Goal: Transaction & Acquisition: Book appointment/travel/reservation

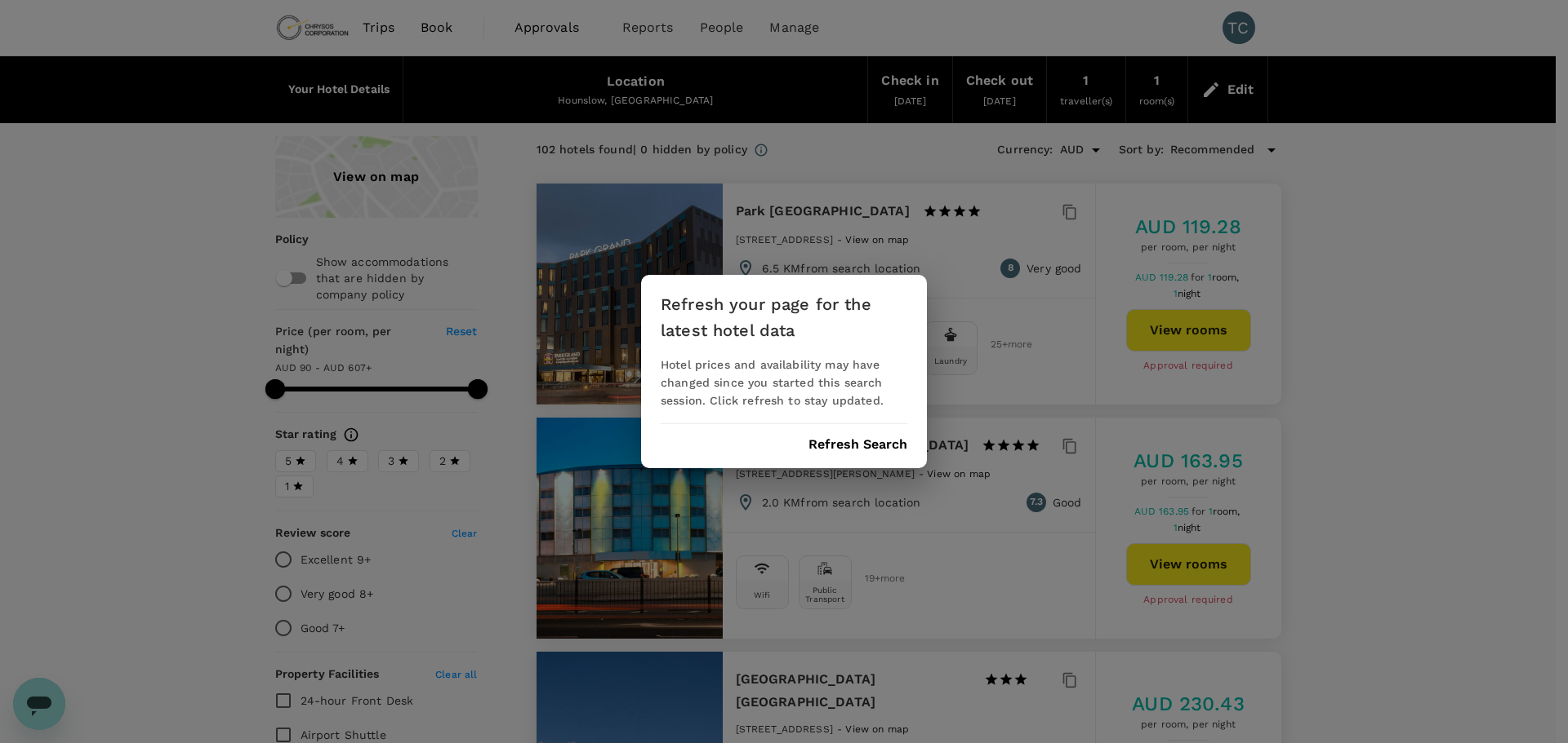
click at [876, 442] on button "Refresh Search" at bounding box center [858, 444] width 99 height 14
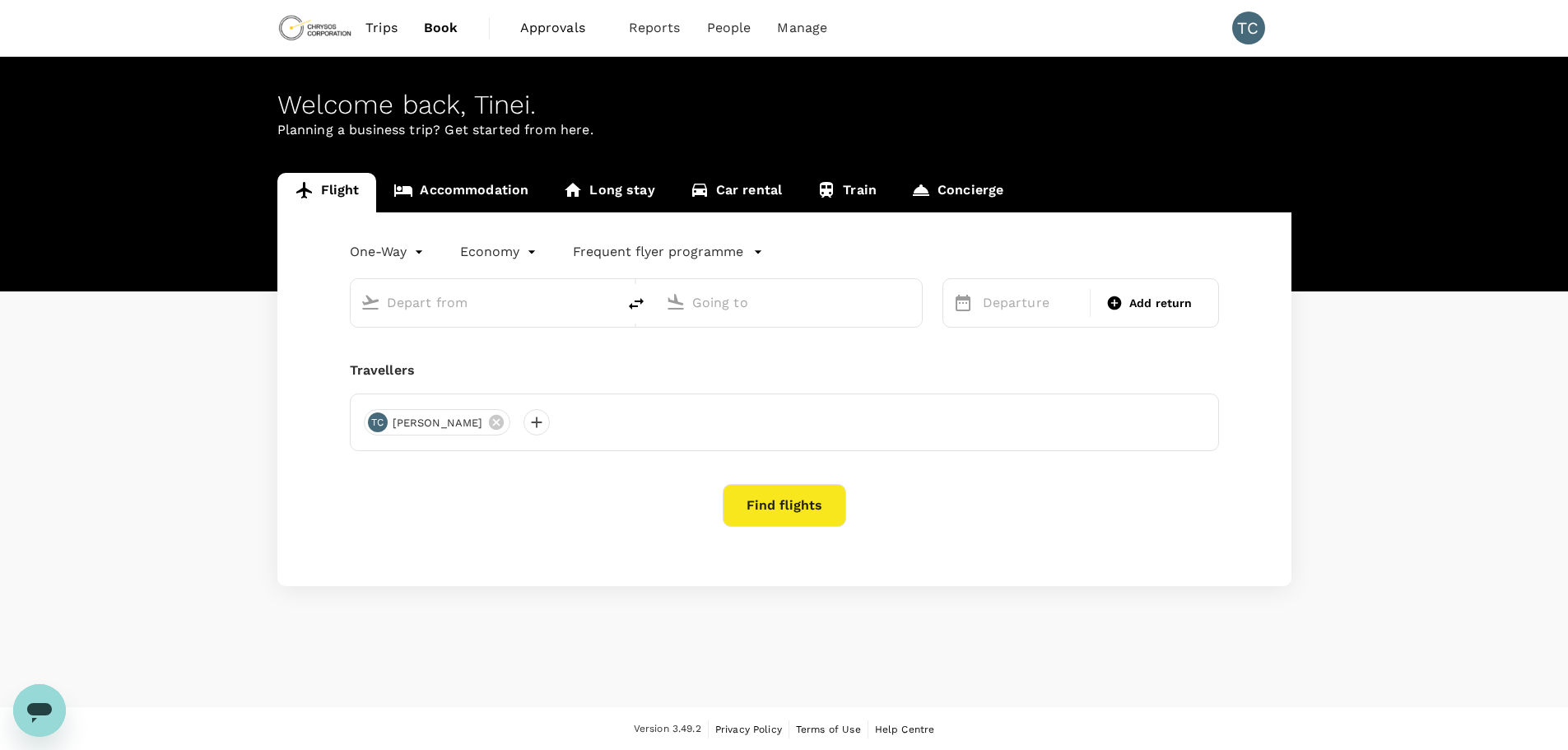
type input "Kumasi Airport (KMS)"
type input "Kotoka Intl (ACC)"
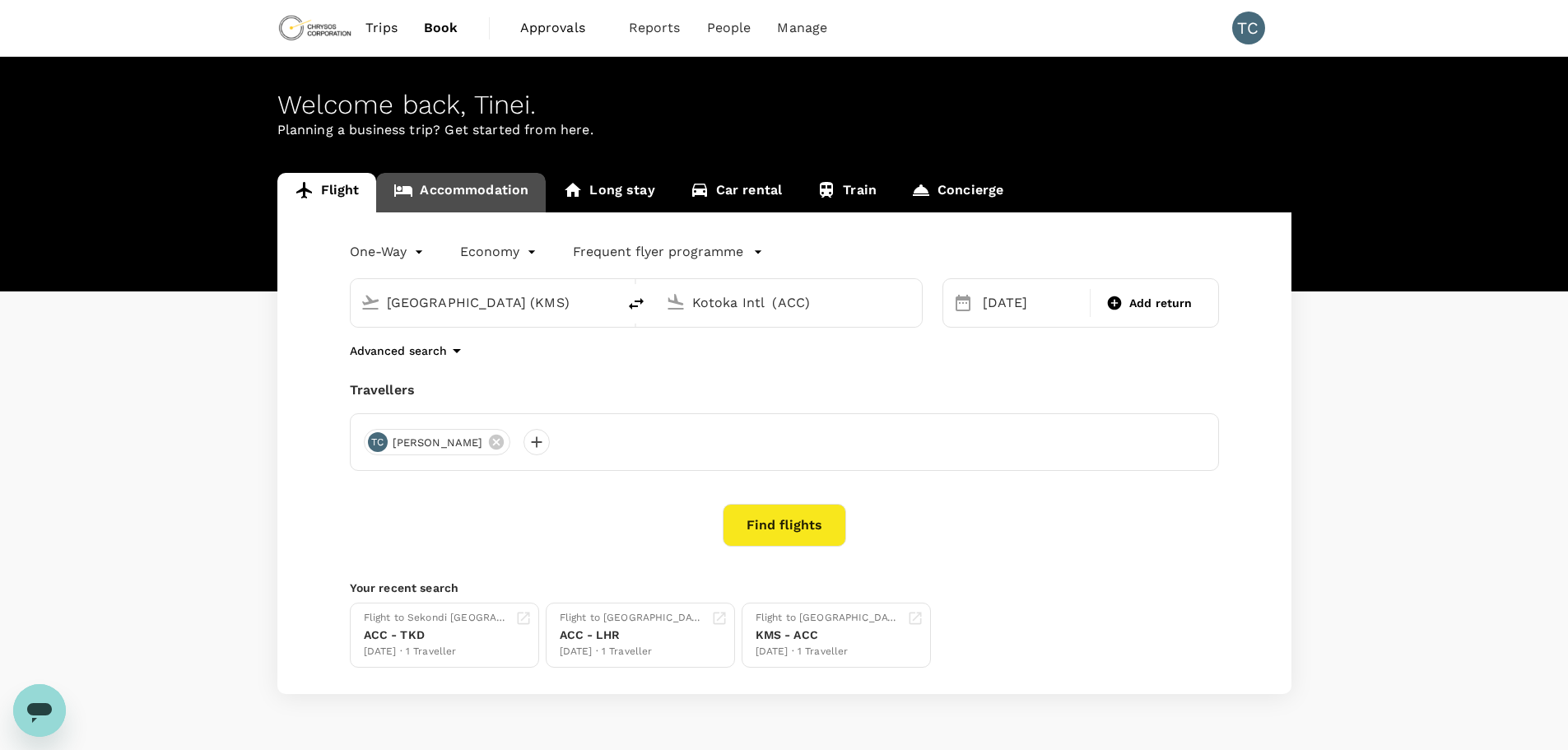
click at [477, 188] on link "Accommodation" at bounding box center [461, 193] width 169 height 39
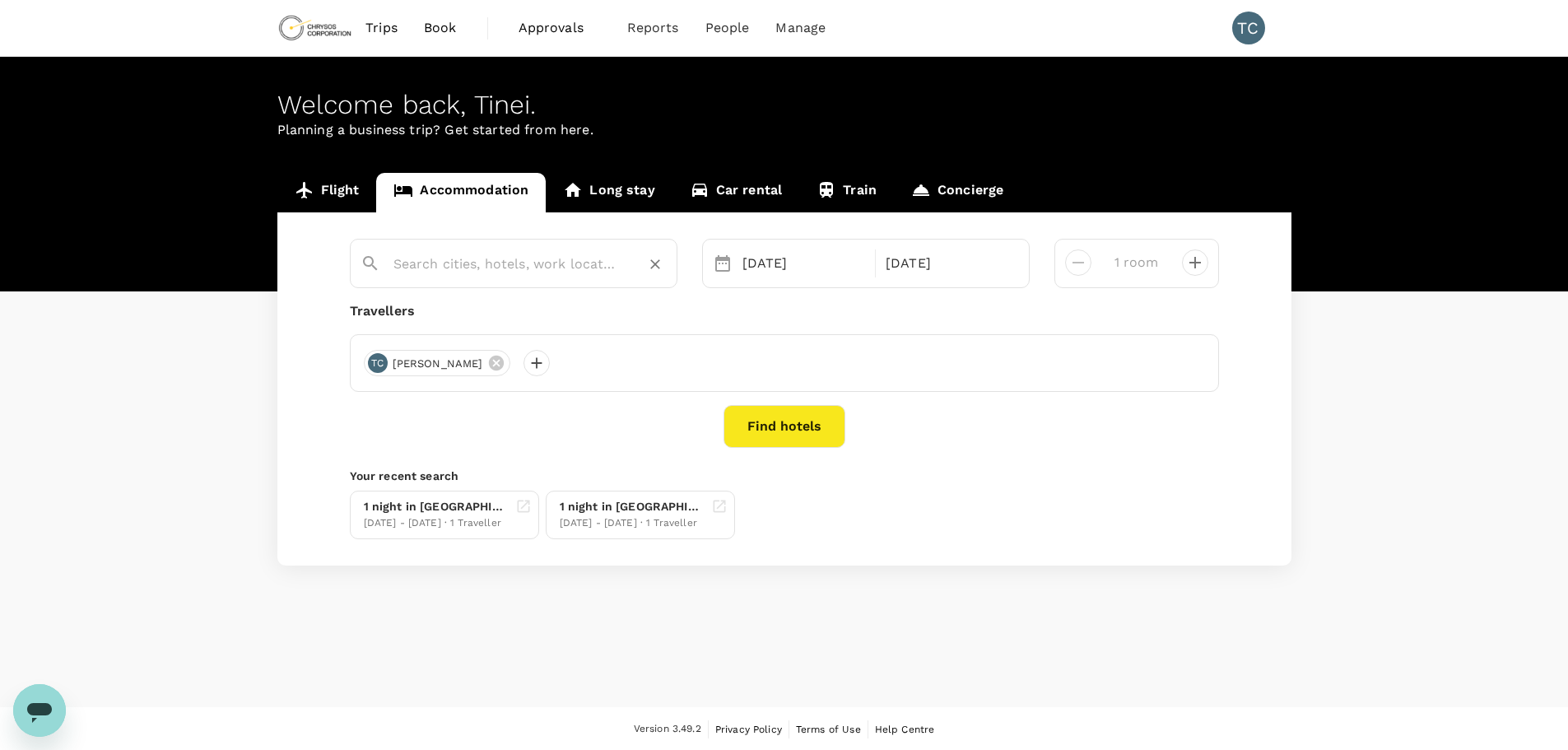
type input "Hounslow"
click at [656, 264] on icon "Clear" at bounding box center [655, 265] width 10 height 10
click at [484, 262] on input "text" at bounding box center [507, 264] width 227 height 26
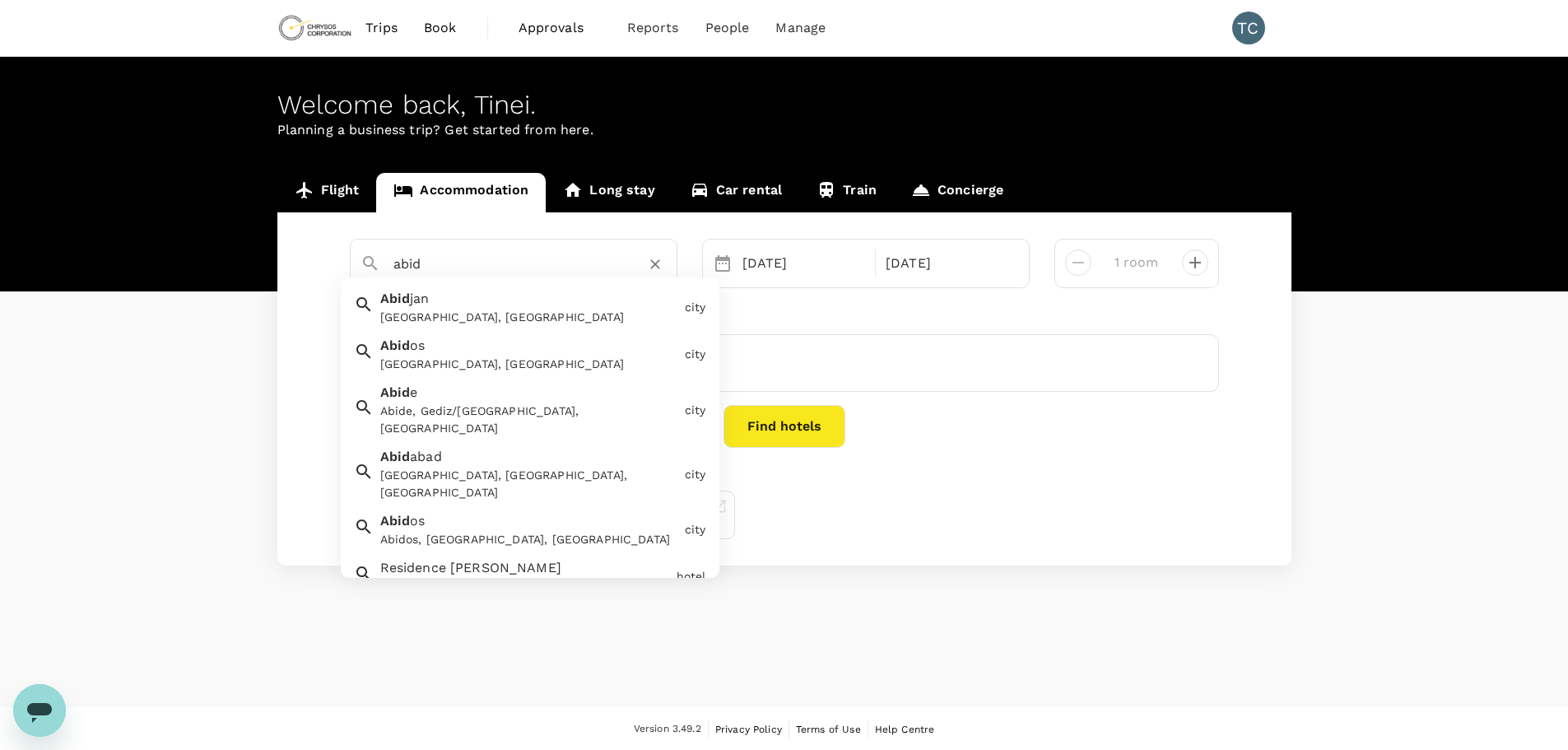
click at [491, 312] on div "Abidjan, Côte d'Ivoire" at bounding box center [529, 317] width 298 height 17
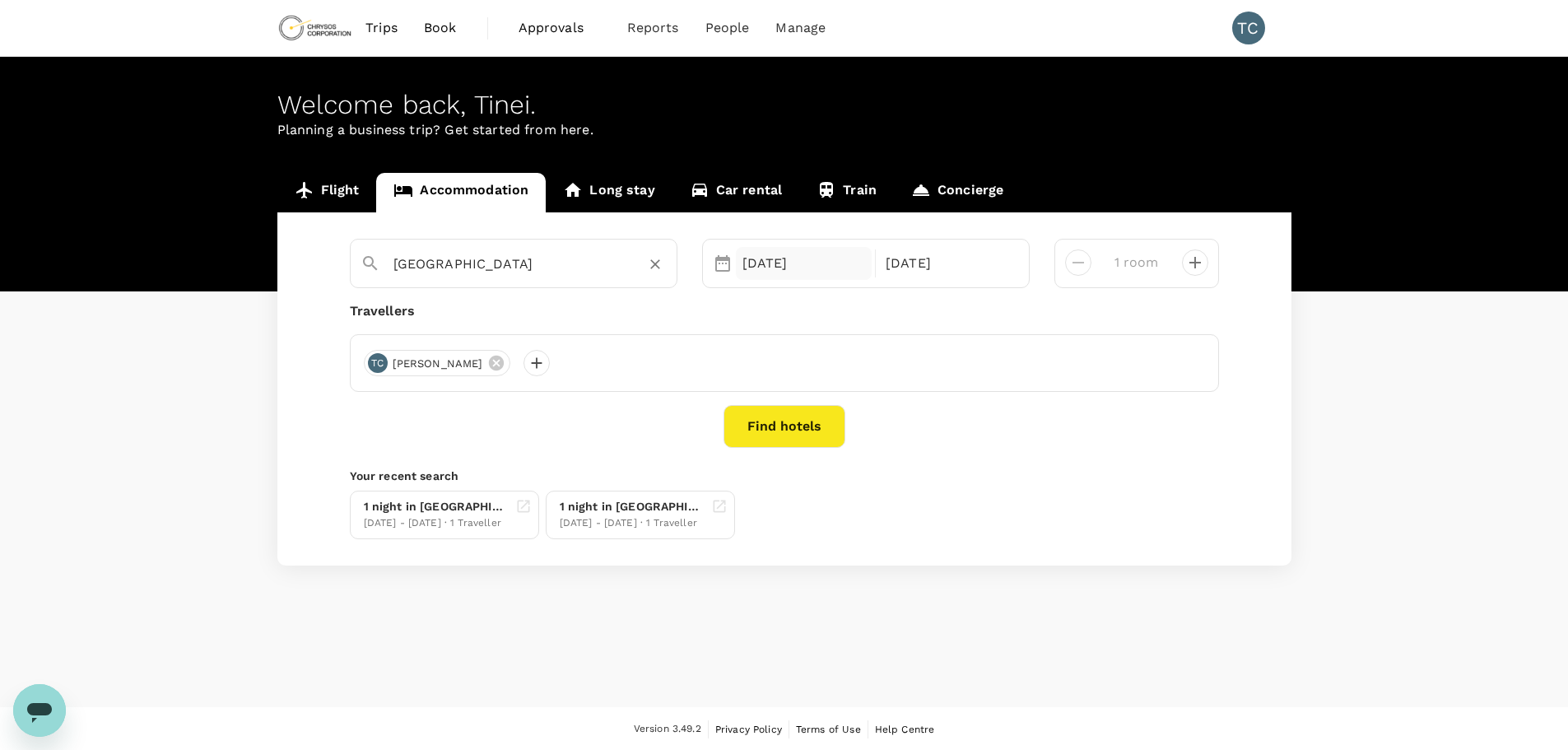
type input "Abidjan"
click at [786, 261] on div "17 Sep" at bounding box center [804, 263] width 136 height 33
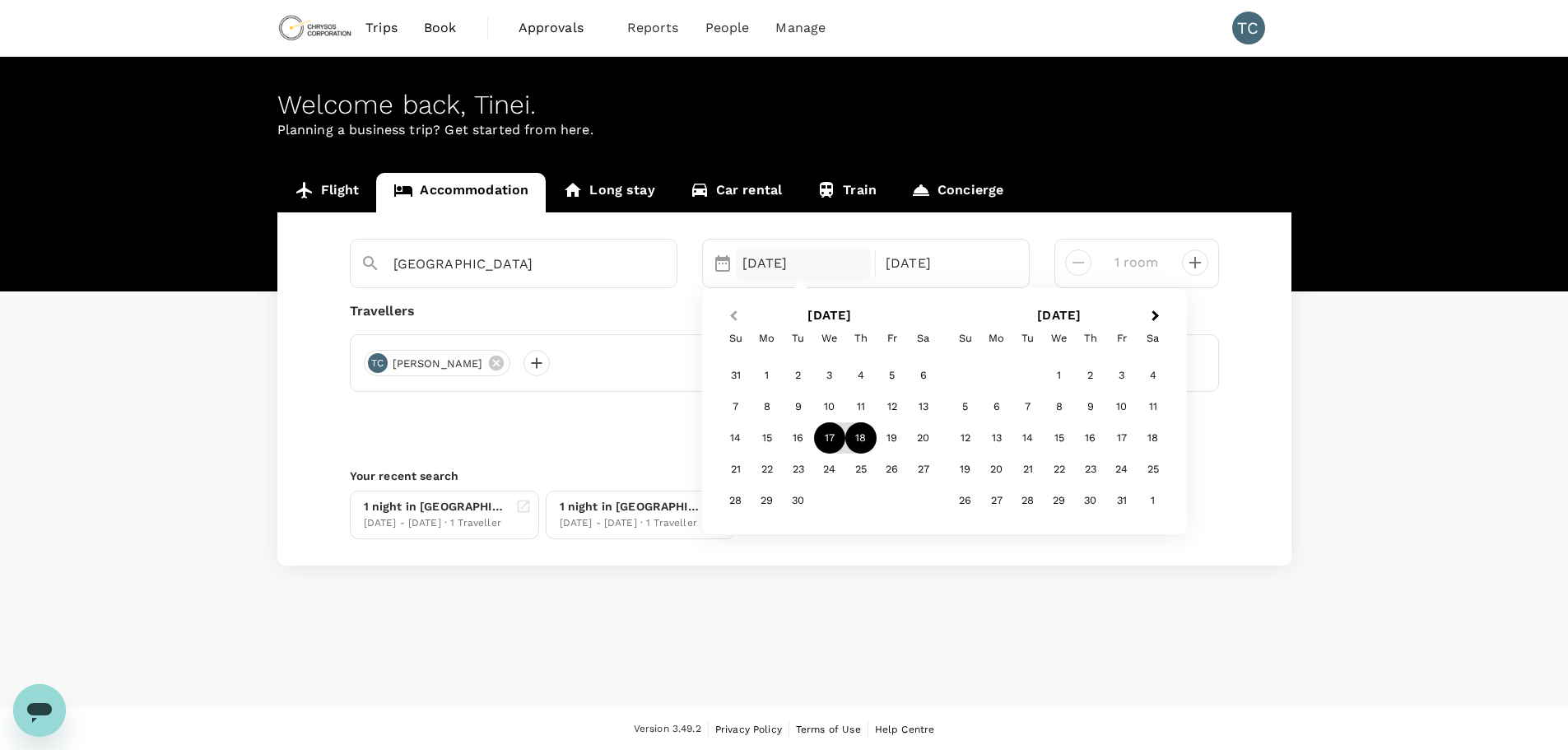
click at [733, 314] on span "Previous Month" at bounding box center [733, 316] width 0 height 19
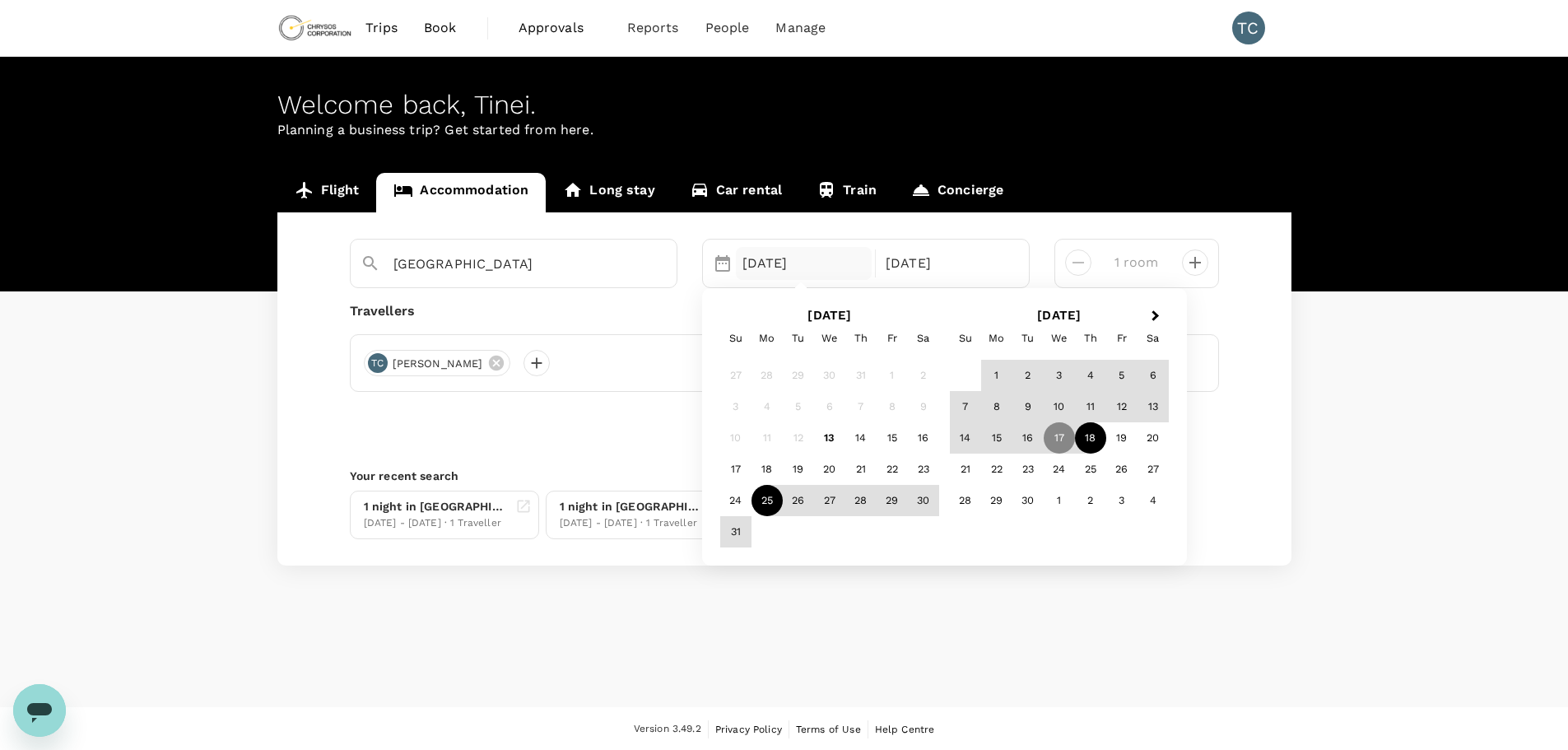
click at [766, 499] on div "25" at bounding box center [767, 500] width 32 height 32
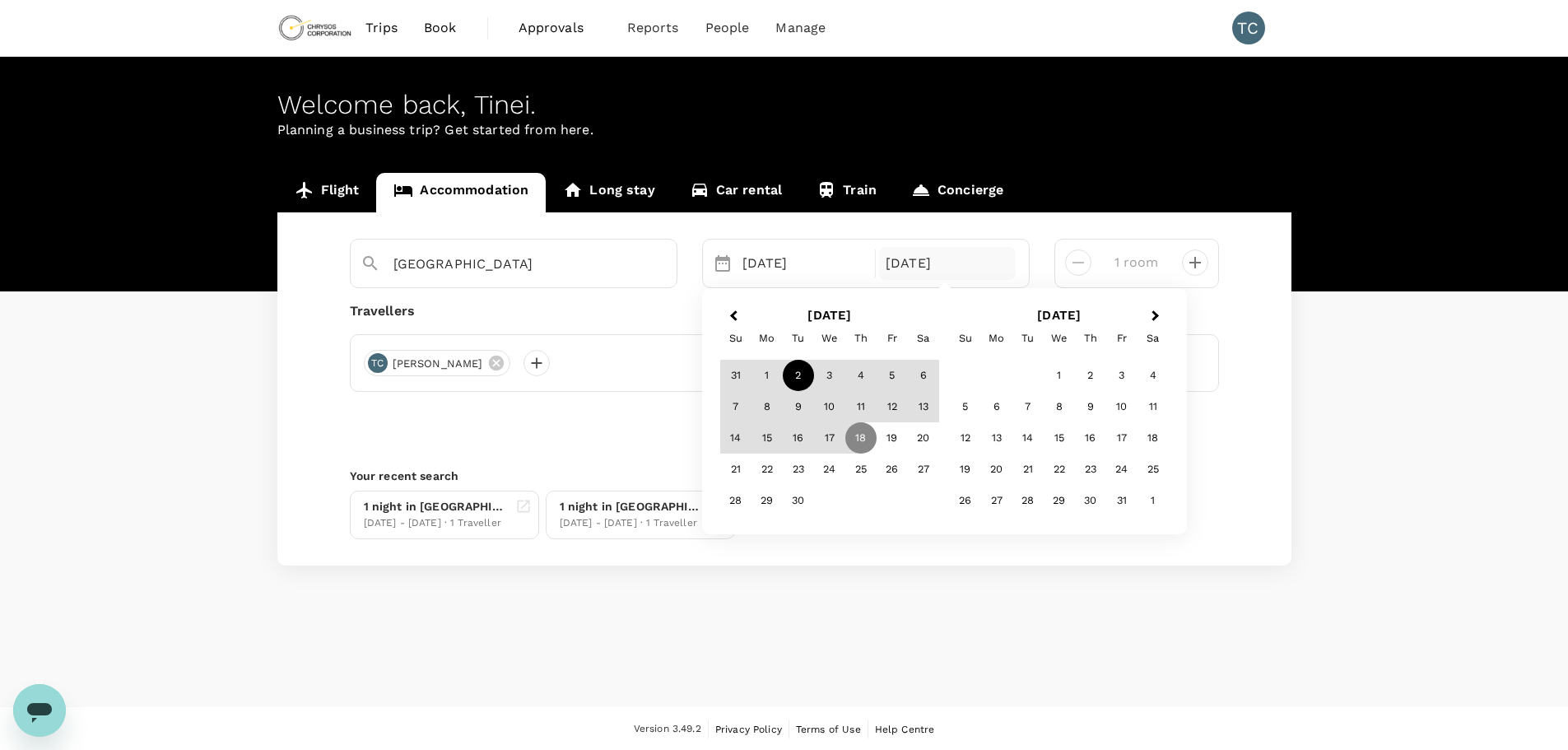
click at [799, 366] on div "2" at bounding box center [798, 375] width 32 height 32
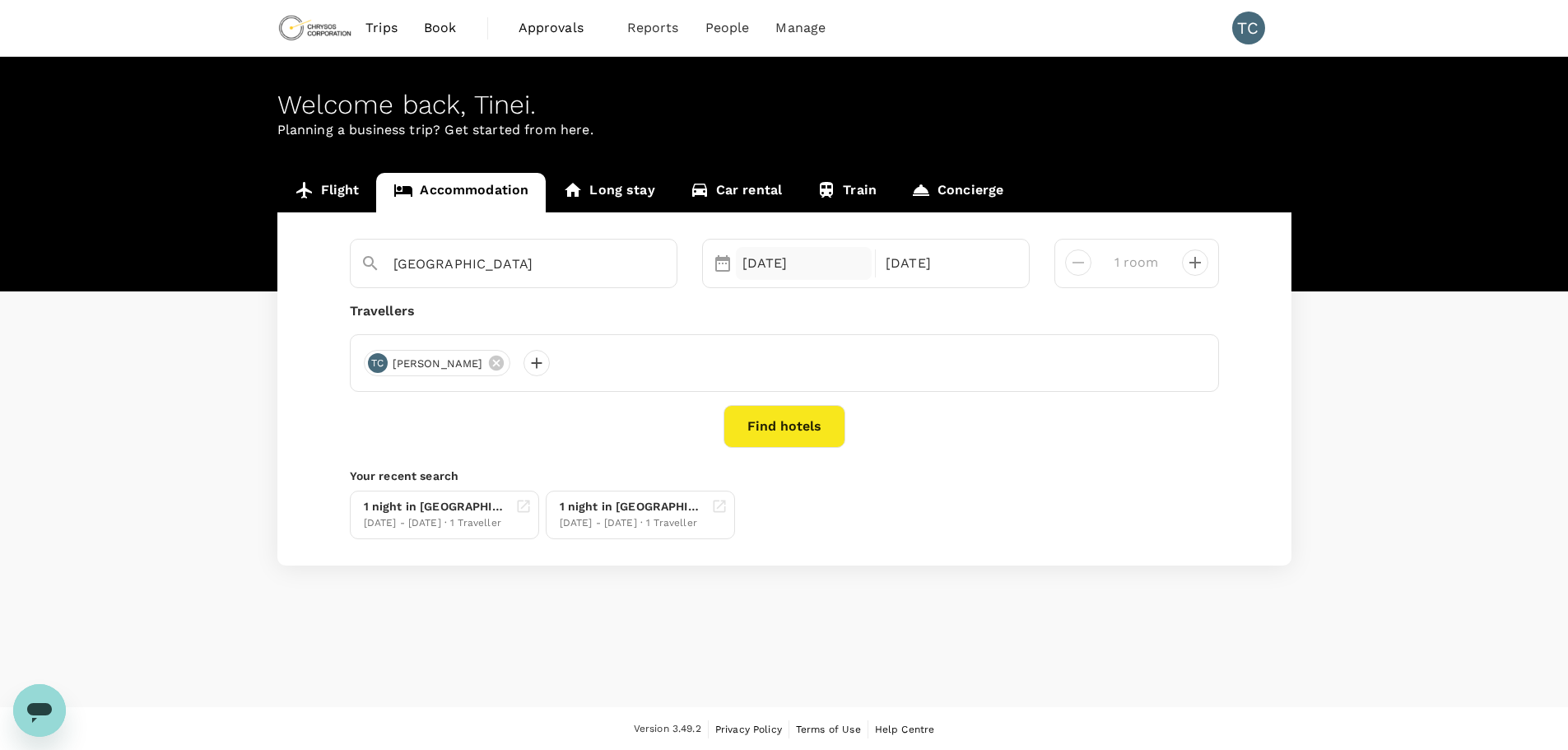
click at [789, 257] on div "25 Aug" at bounding box center [804, 263] width 136 height 33
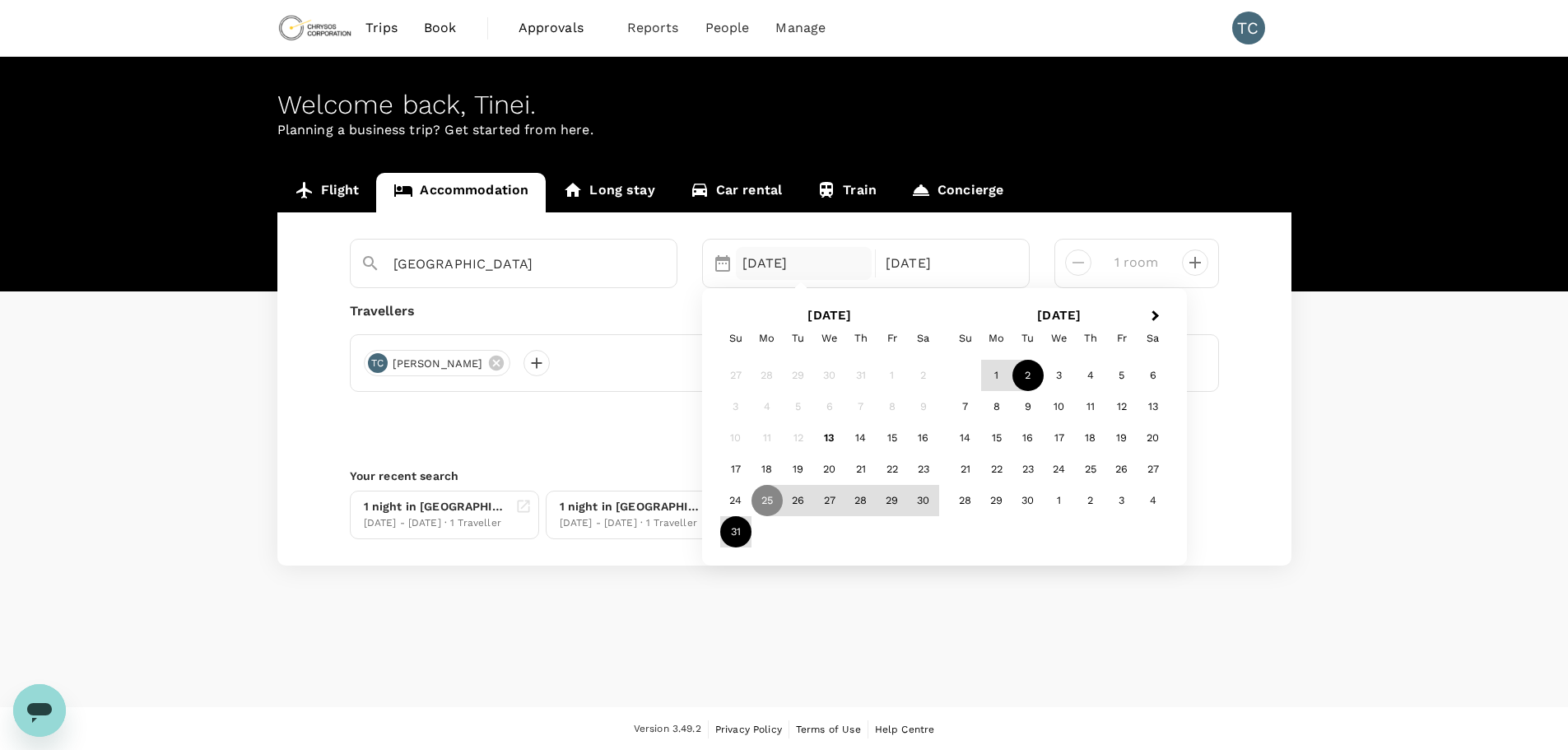
click at [734, 525] on div "31" at bounding box center [736, 532] width 32 height 32
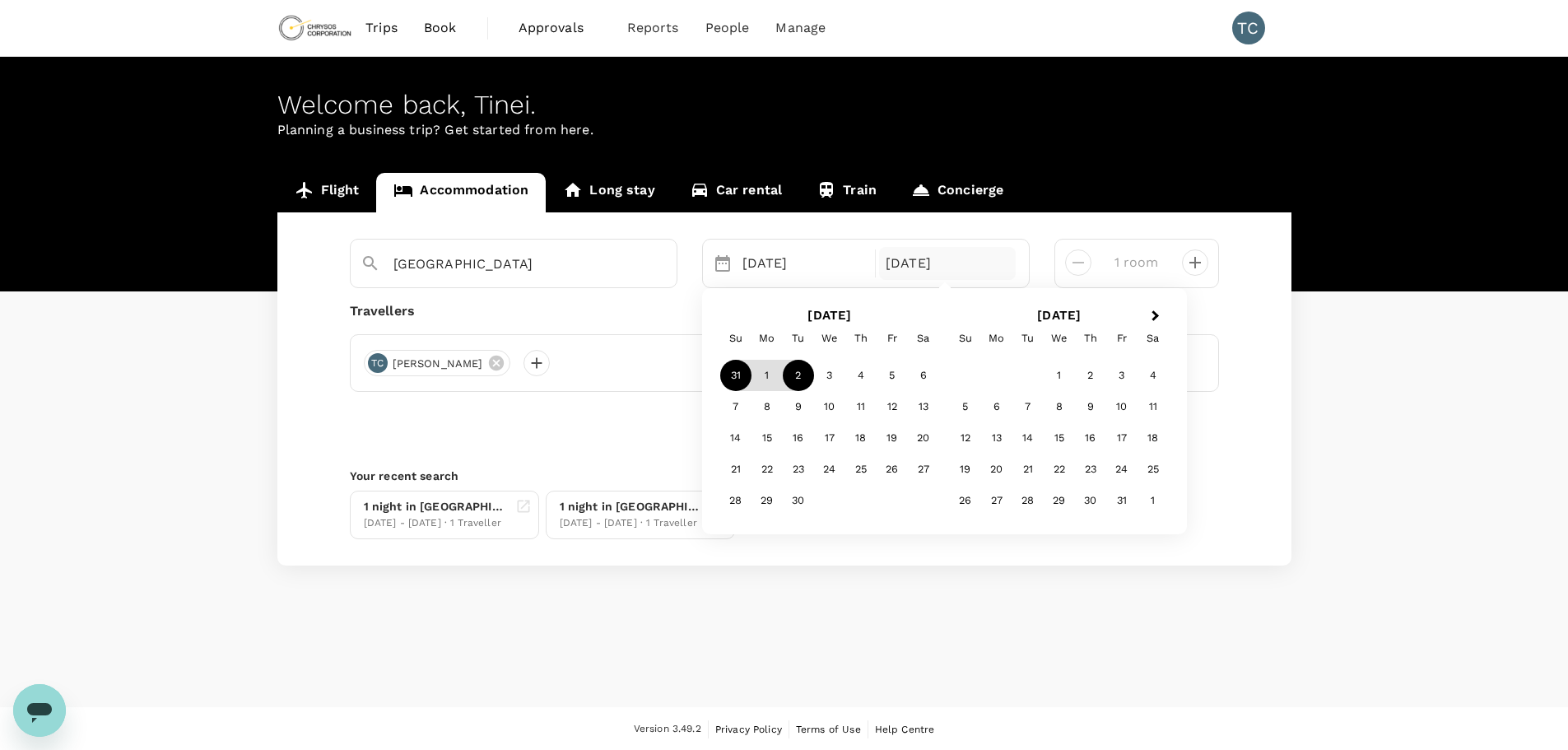
click at [1241, 309] on div "Abidjan Selected date: Sunday, August 31st, 2025 31 Aug Selected date: Tuesday,…" at bounding box center [784, 389] width 1014 height 354
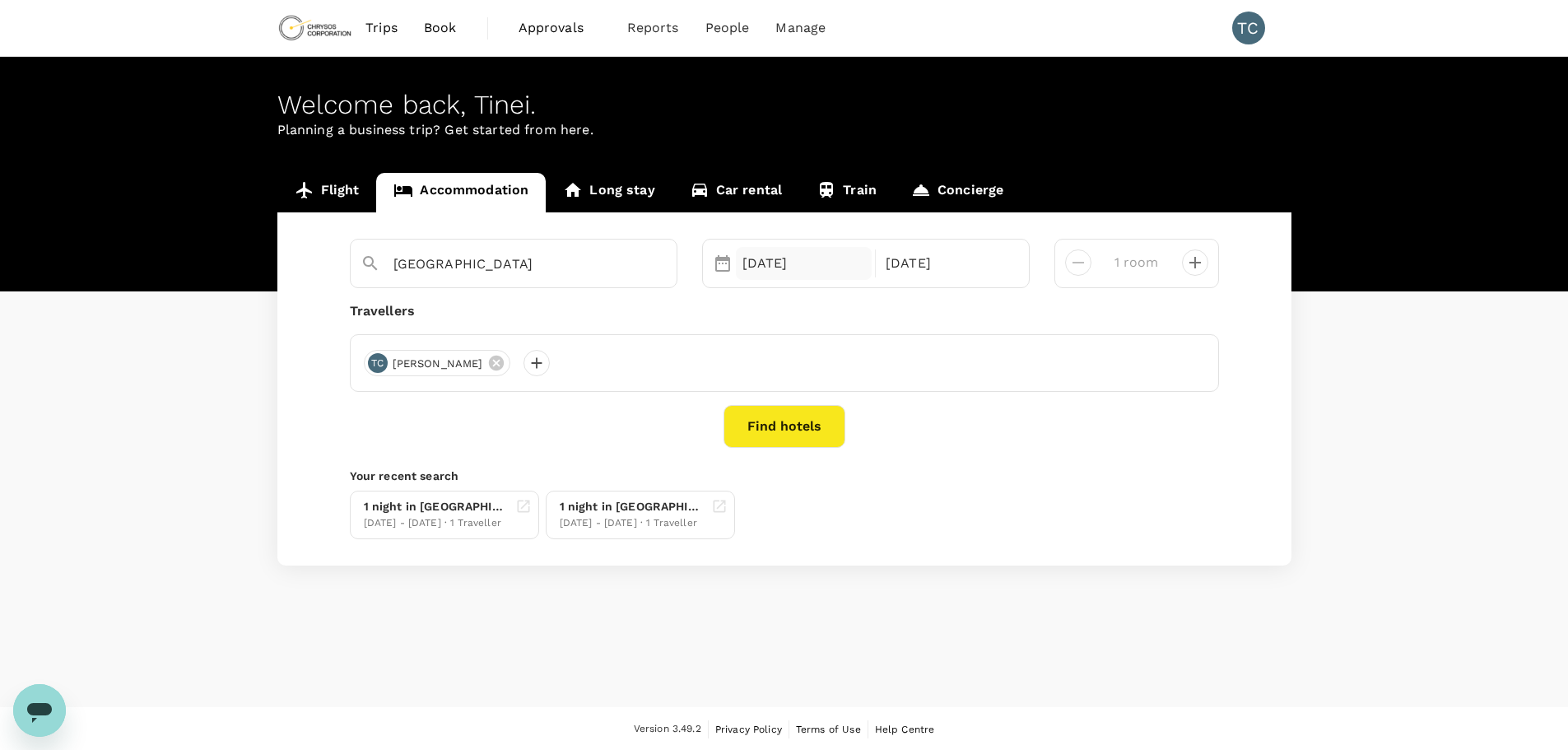
click at [770, 260] on div "31 Aug" at bounding box center [804, 263] width 136 height 33
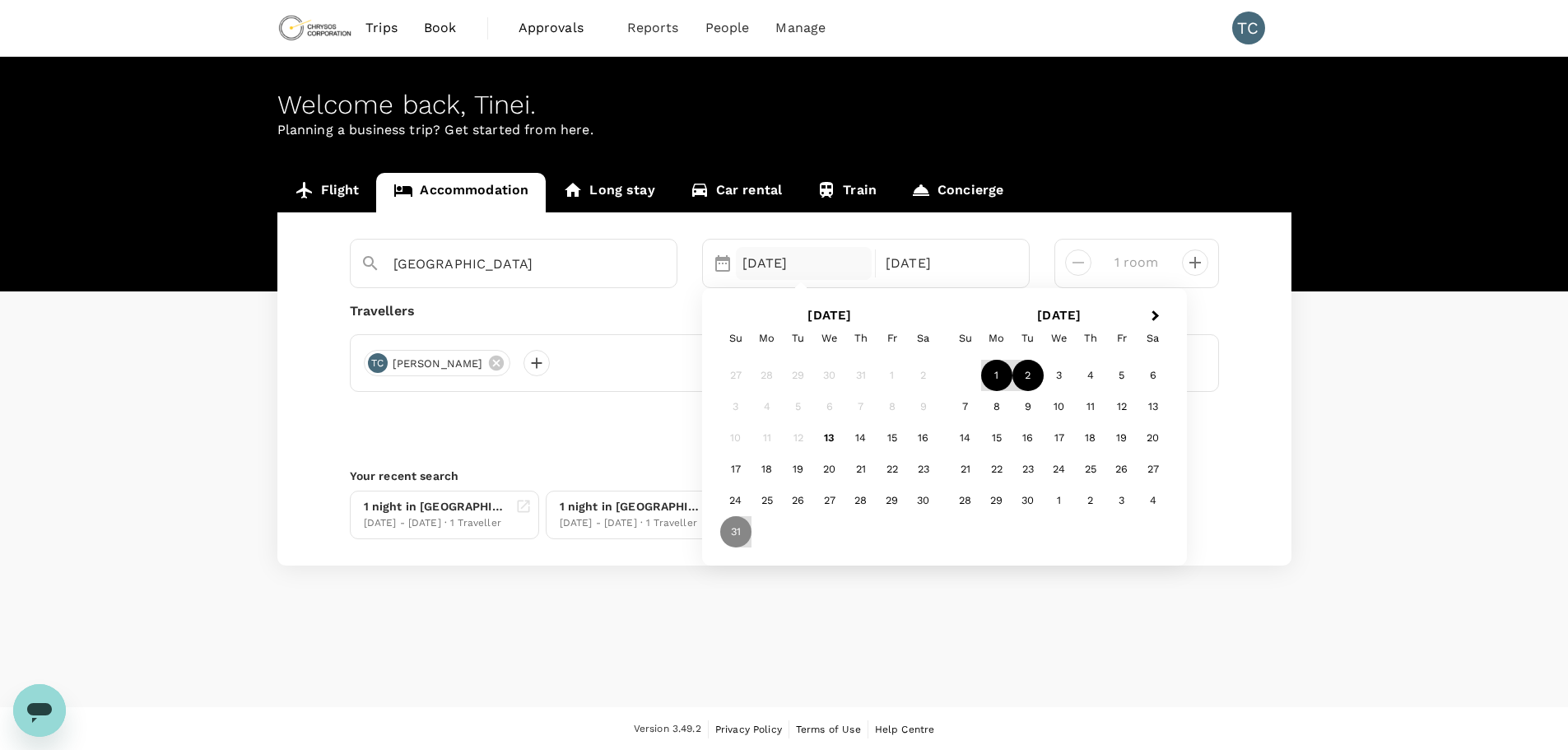
click at [993, 369] on div "1" at bounding box center [997, 375] width 32 height 32
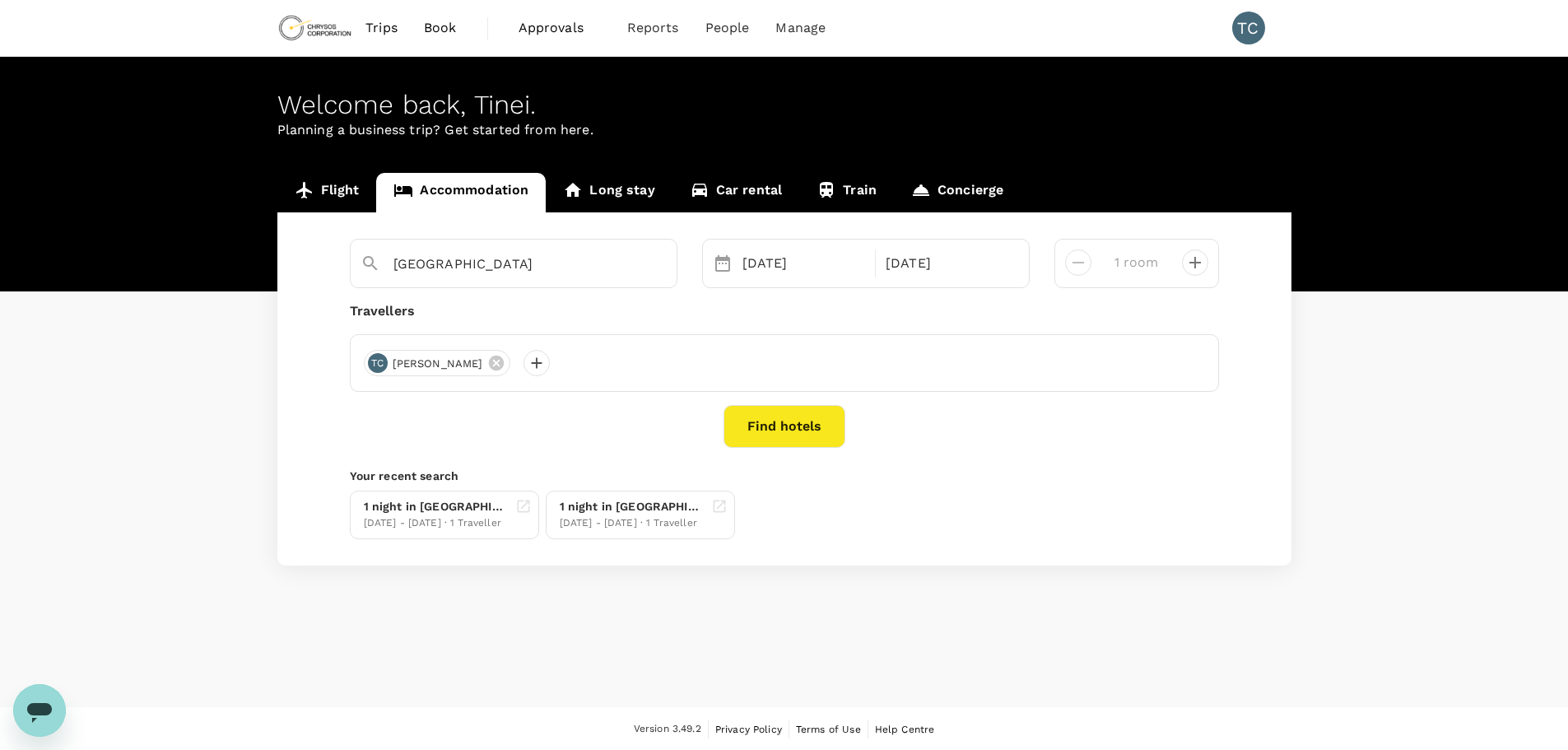
click at [1255, 334] on div "Abidjan Selected date: Monday, September 1st, 2025 01 Sep Selected date: Tuesda…" at bounding box center [784, 389] width 1014 height 354
click at [764, 423] on button "Find hotels" at bounding box center [784, 426] width 122 height 43
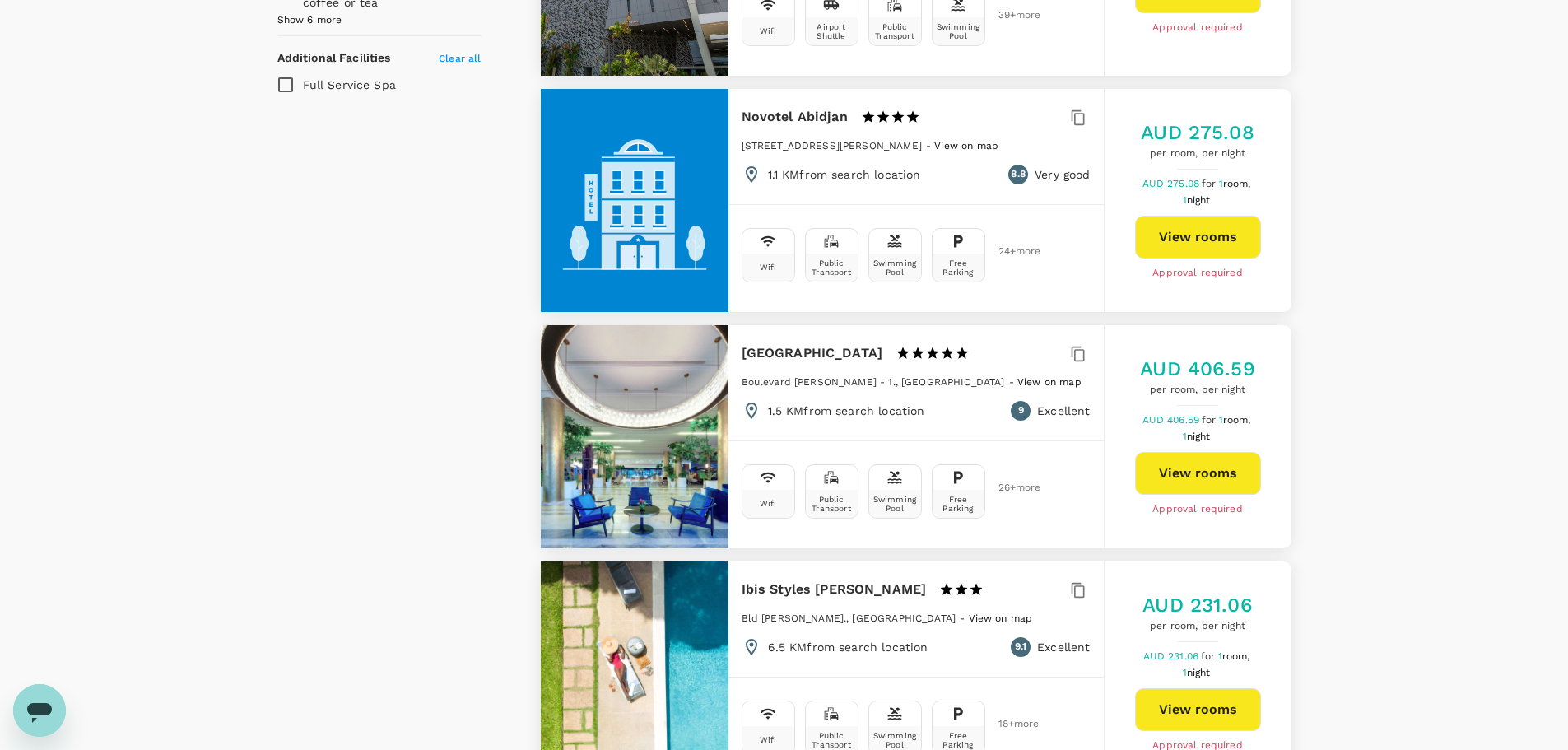
scroll to position [1318, 0]
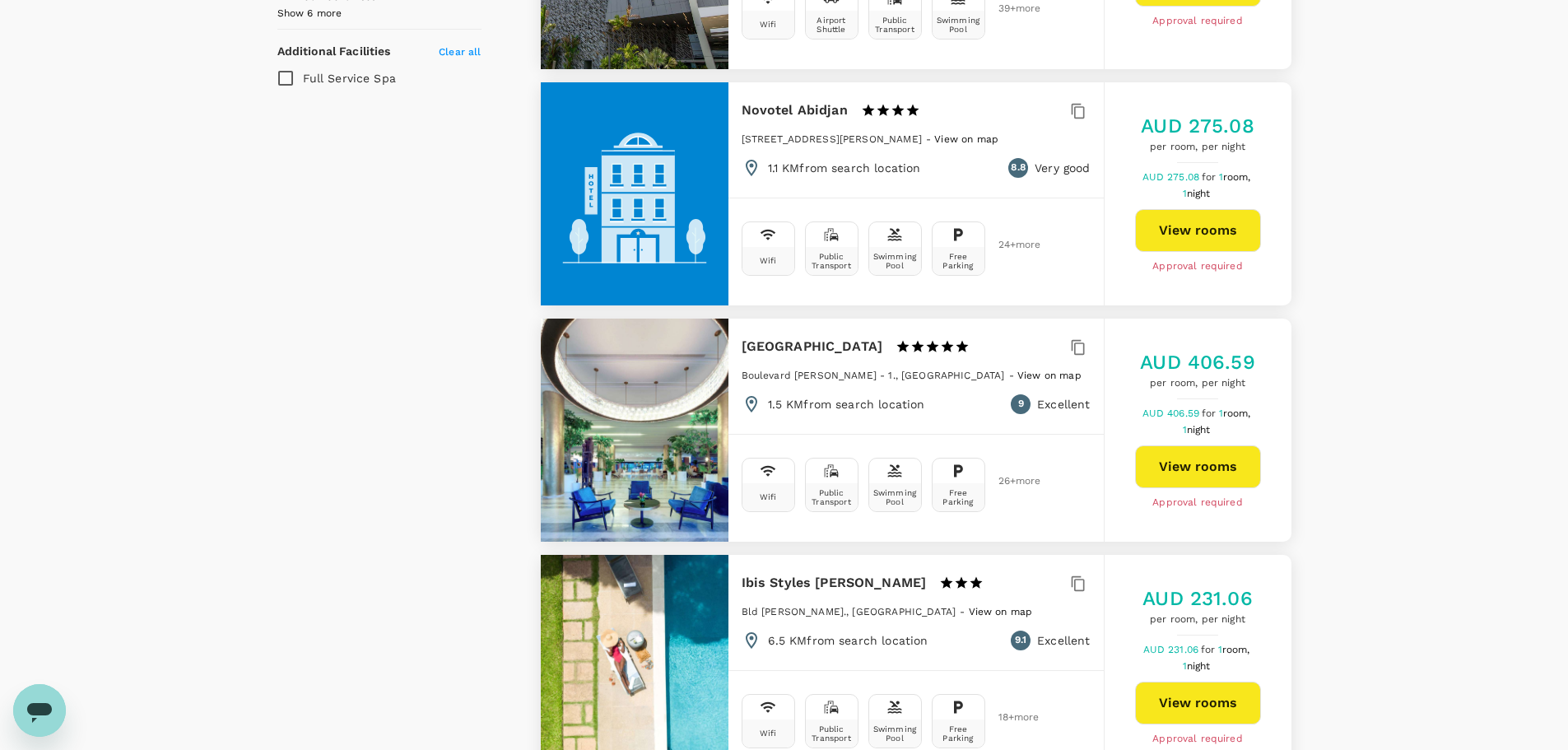
click at [985, 134] on span "View on map" at bounding box center [966, 140] width 64 height 12
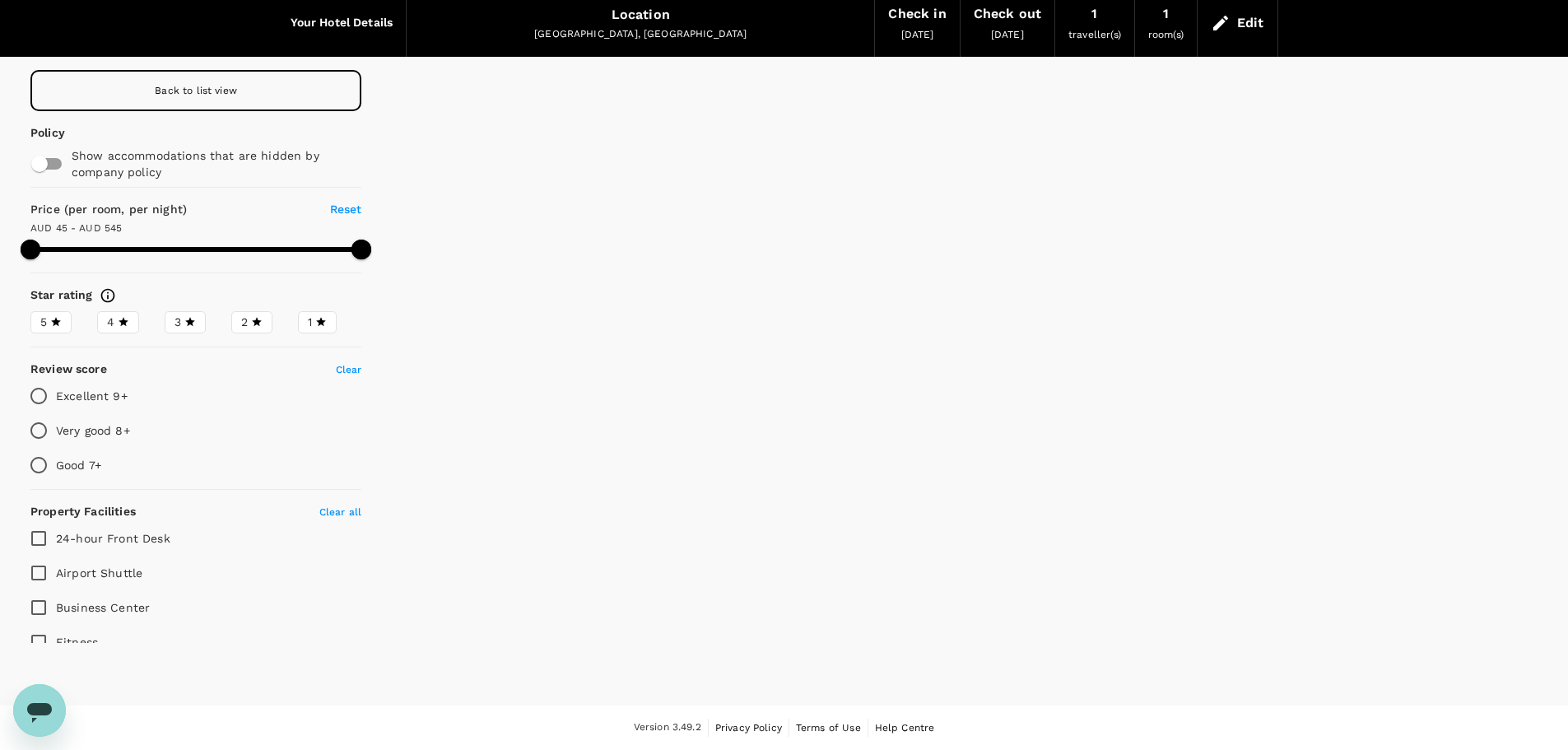
scroll to position [67, 0]
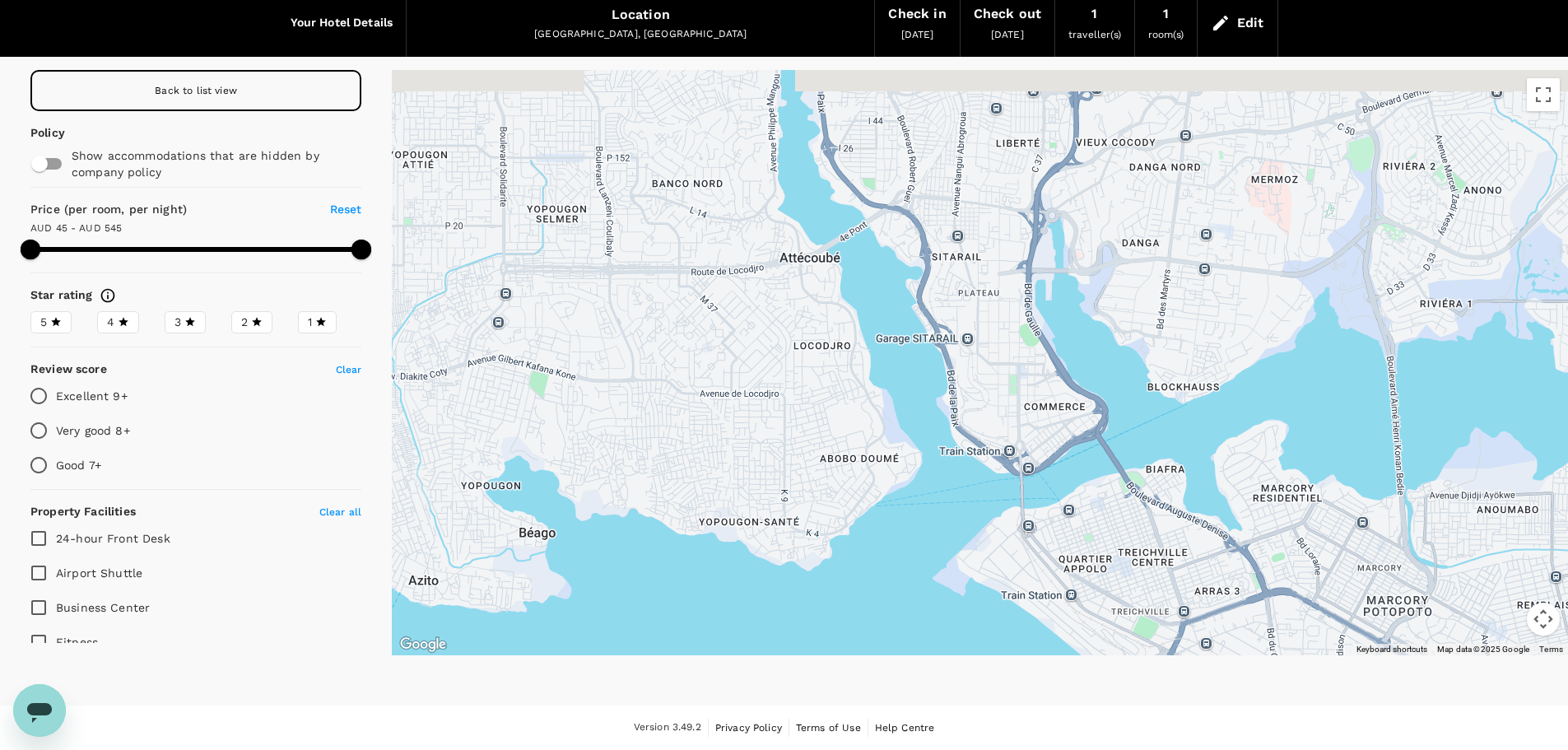
drag, startPoint x: 1088, startPoint y: 467, endPoint x: 1169, endPoint y: 589, distance: 146.4
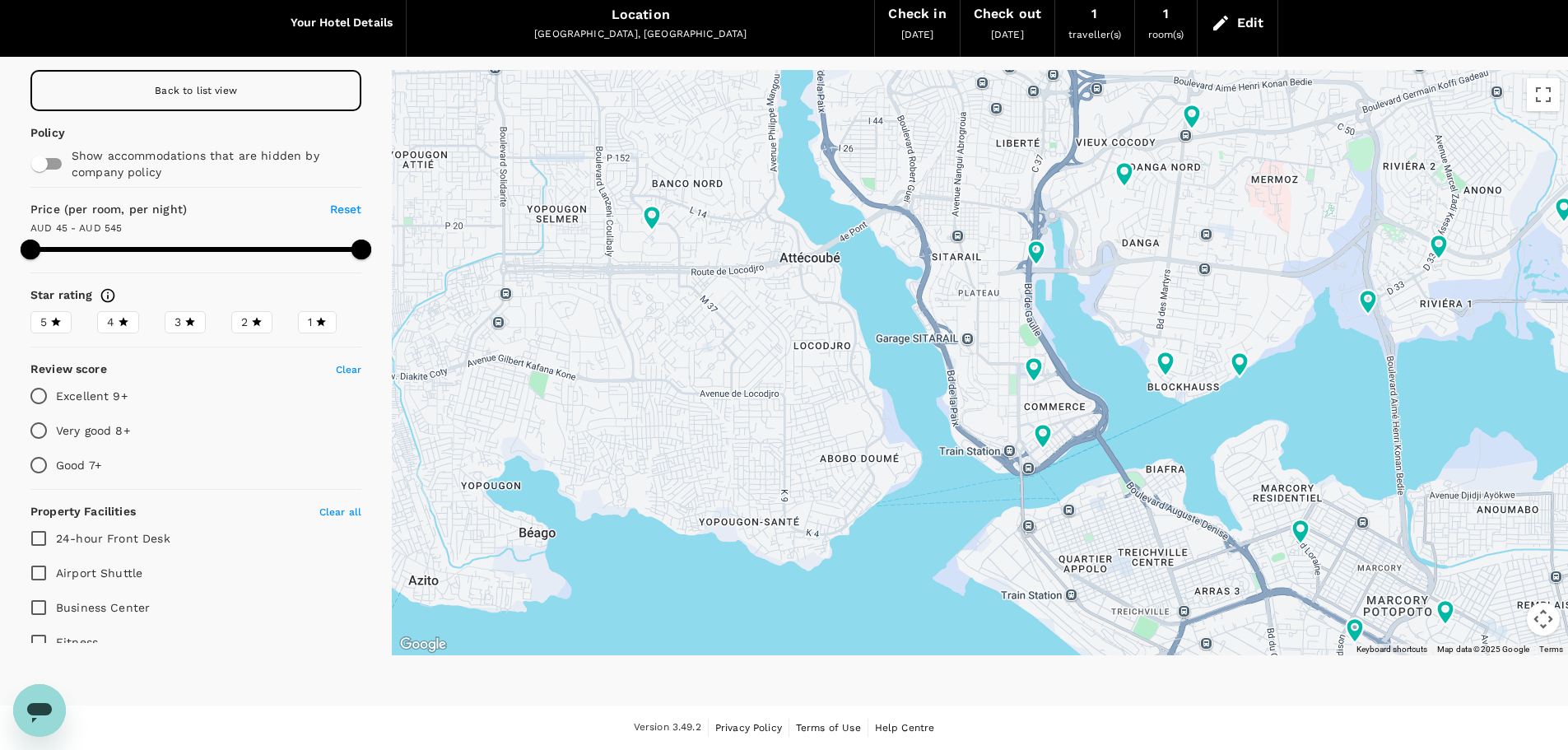
click at [240, 85] on div "Back to list view" at bounding box center [196, 90] width 330 height 41
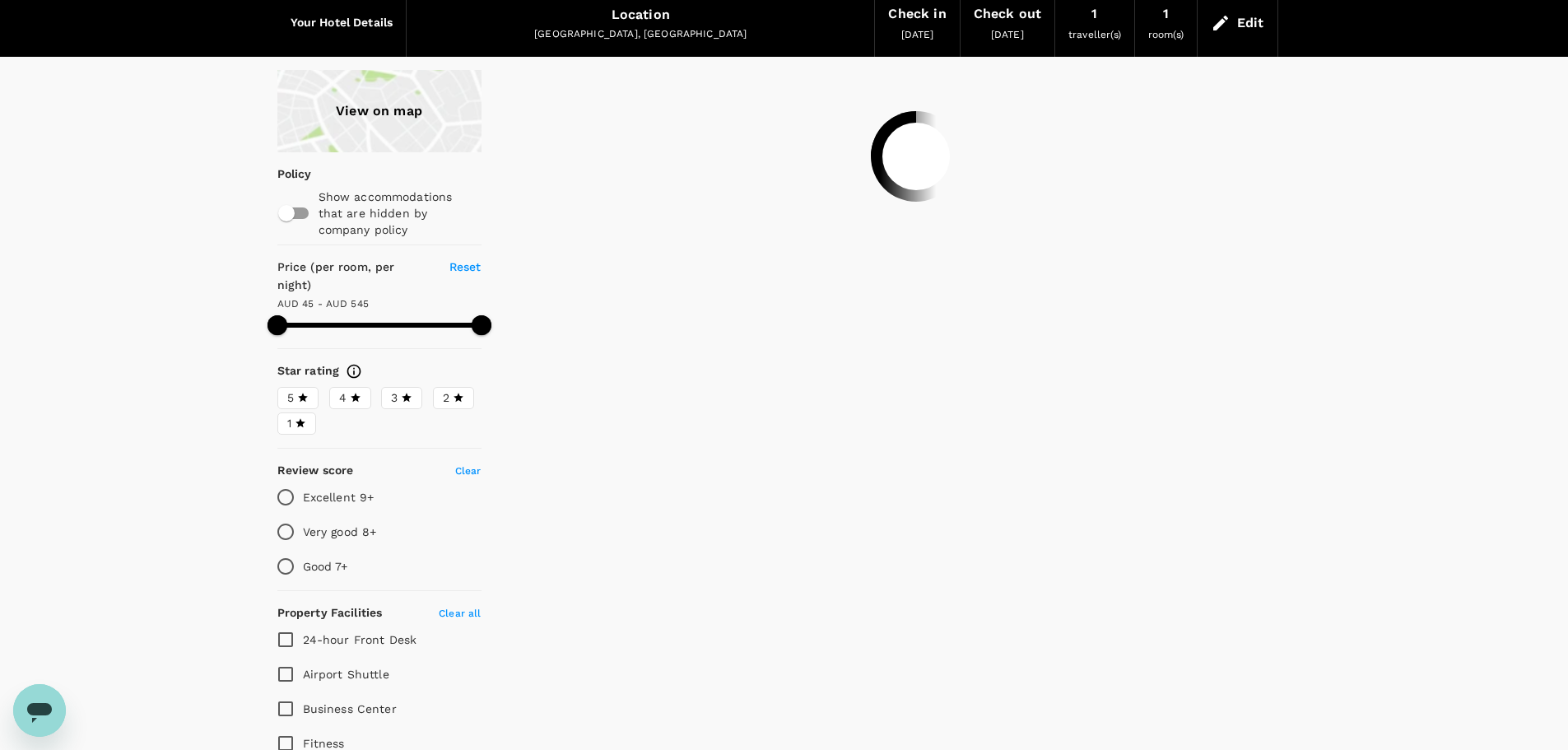
type input "544.44"
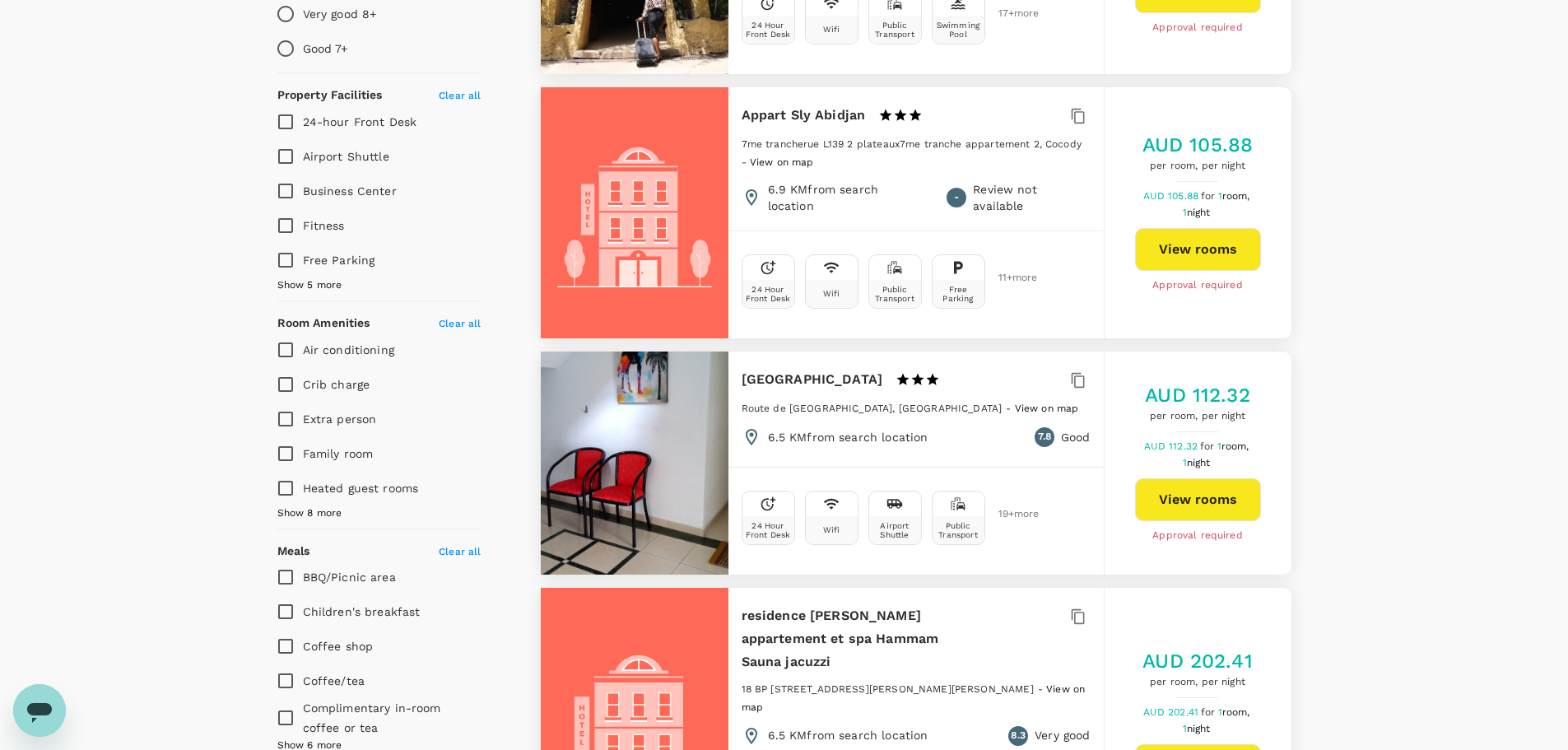
scroll to position [576, 0]
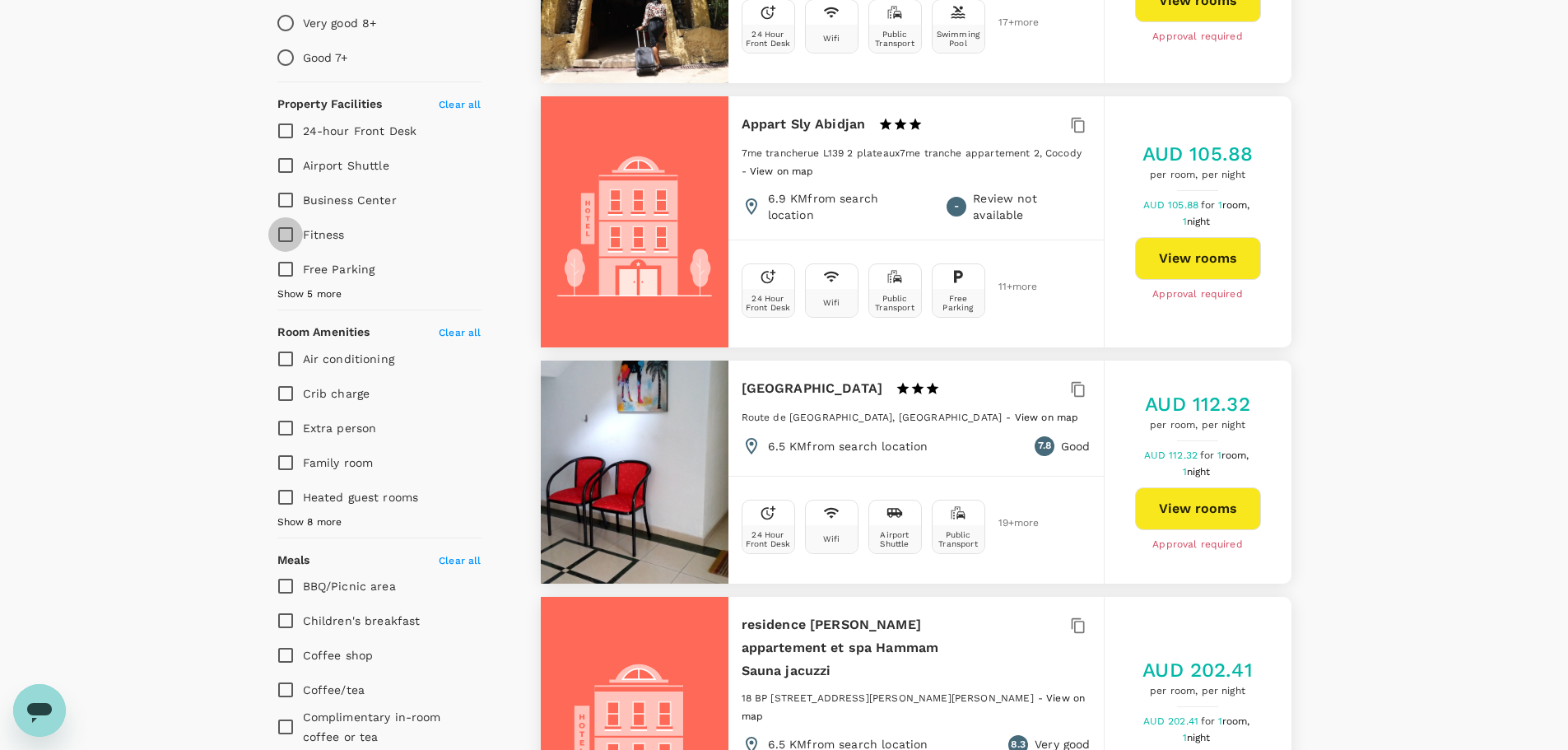
click at [283, 217] on input "Fitness" at bounding box center [285, 234] width 35 height 35
checkbox input "true"
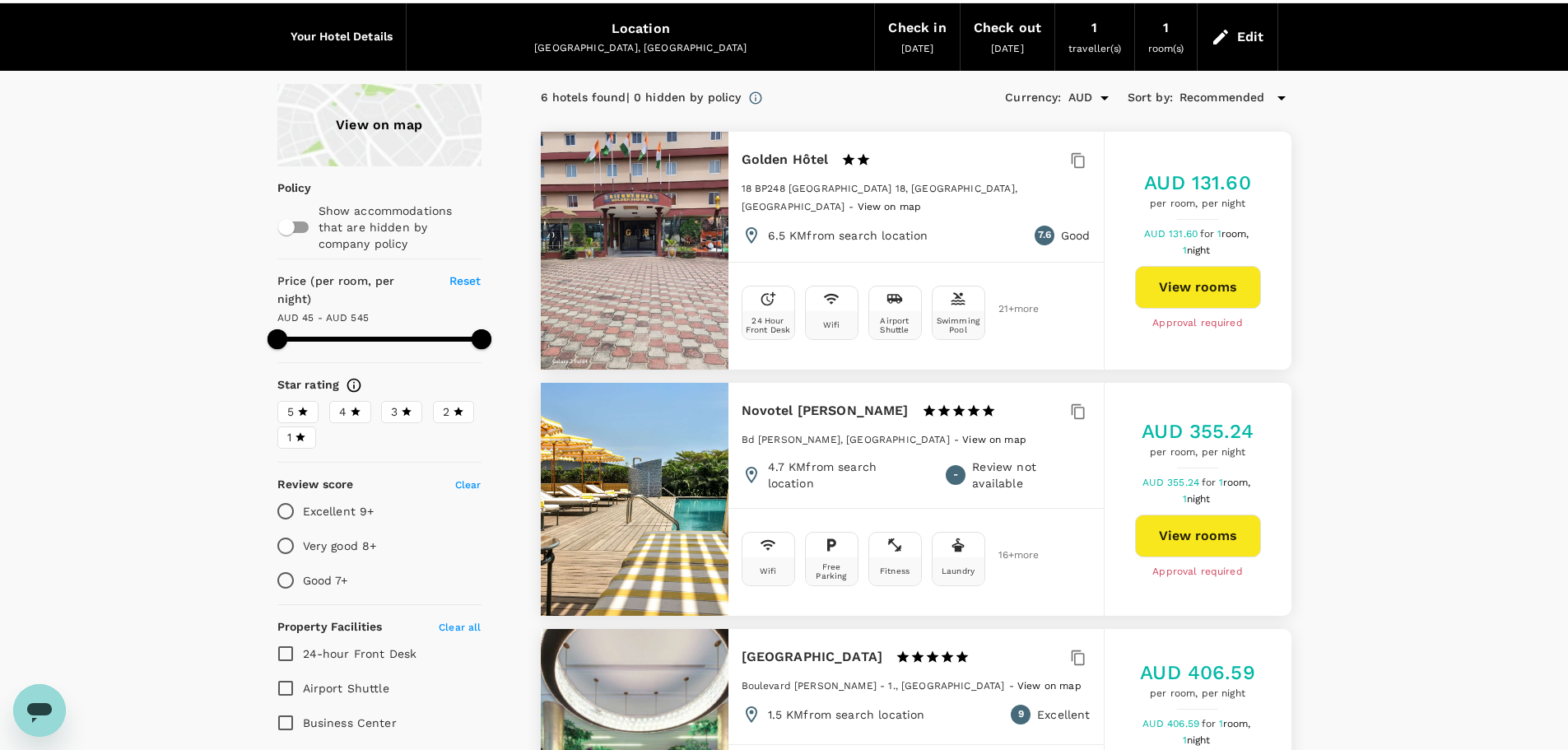
scroll to position [164, 0]
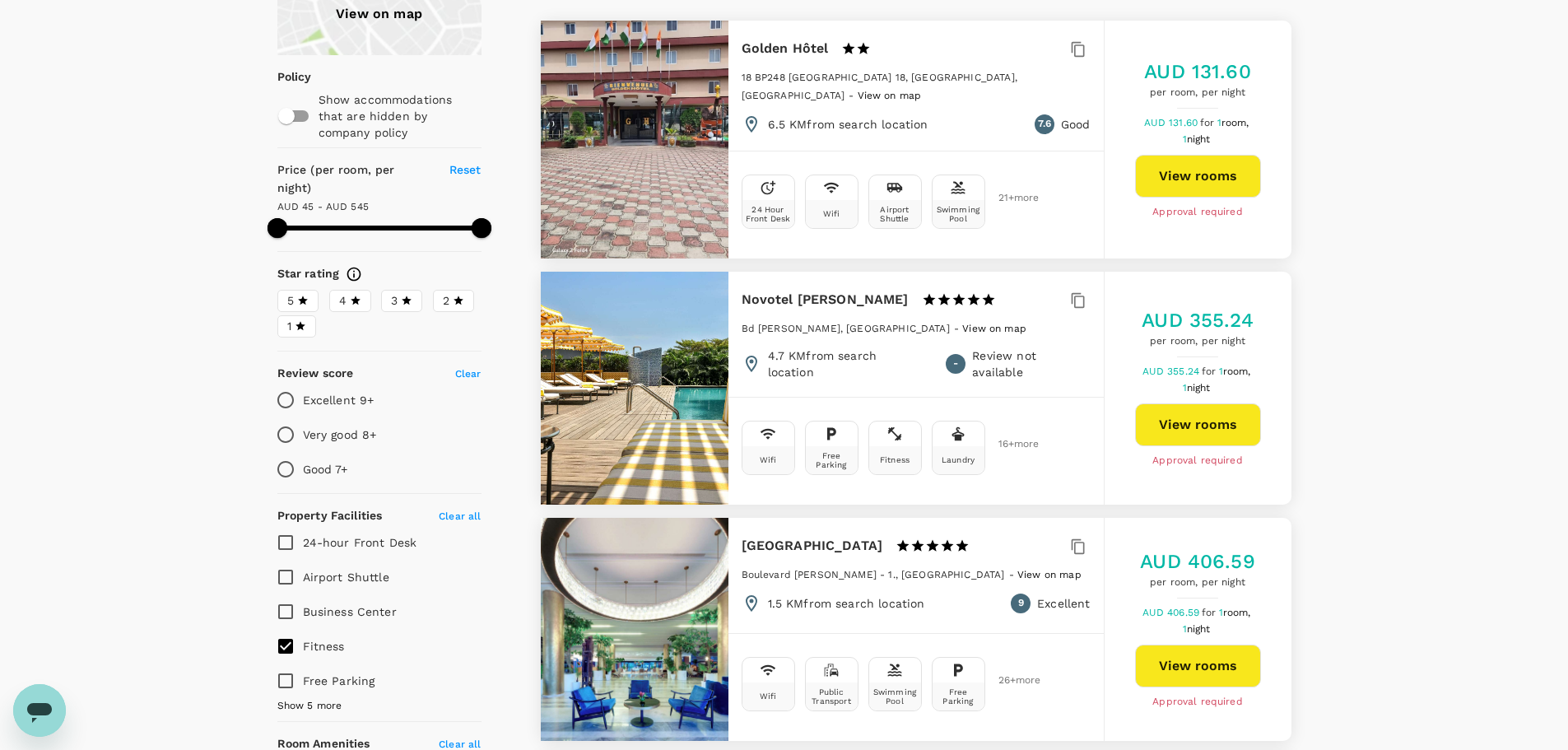
click at [962, 323] on span "View on map" at bounding box center [994, 329] width 64 height 12
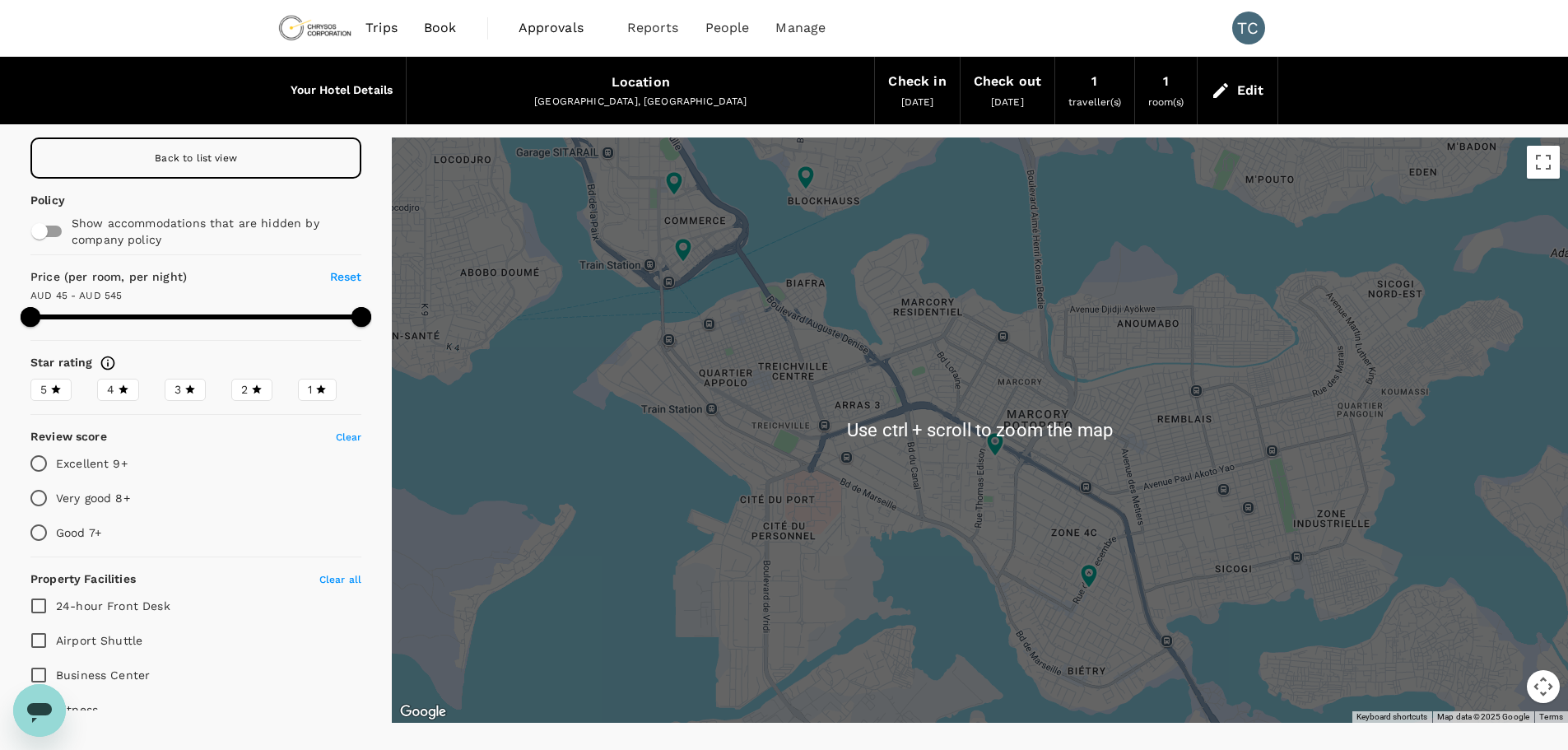
scroll to position [67, 0]
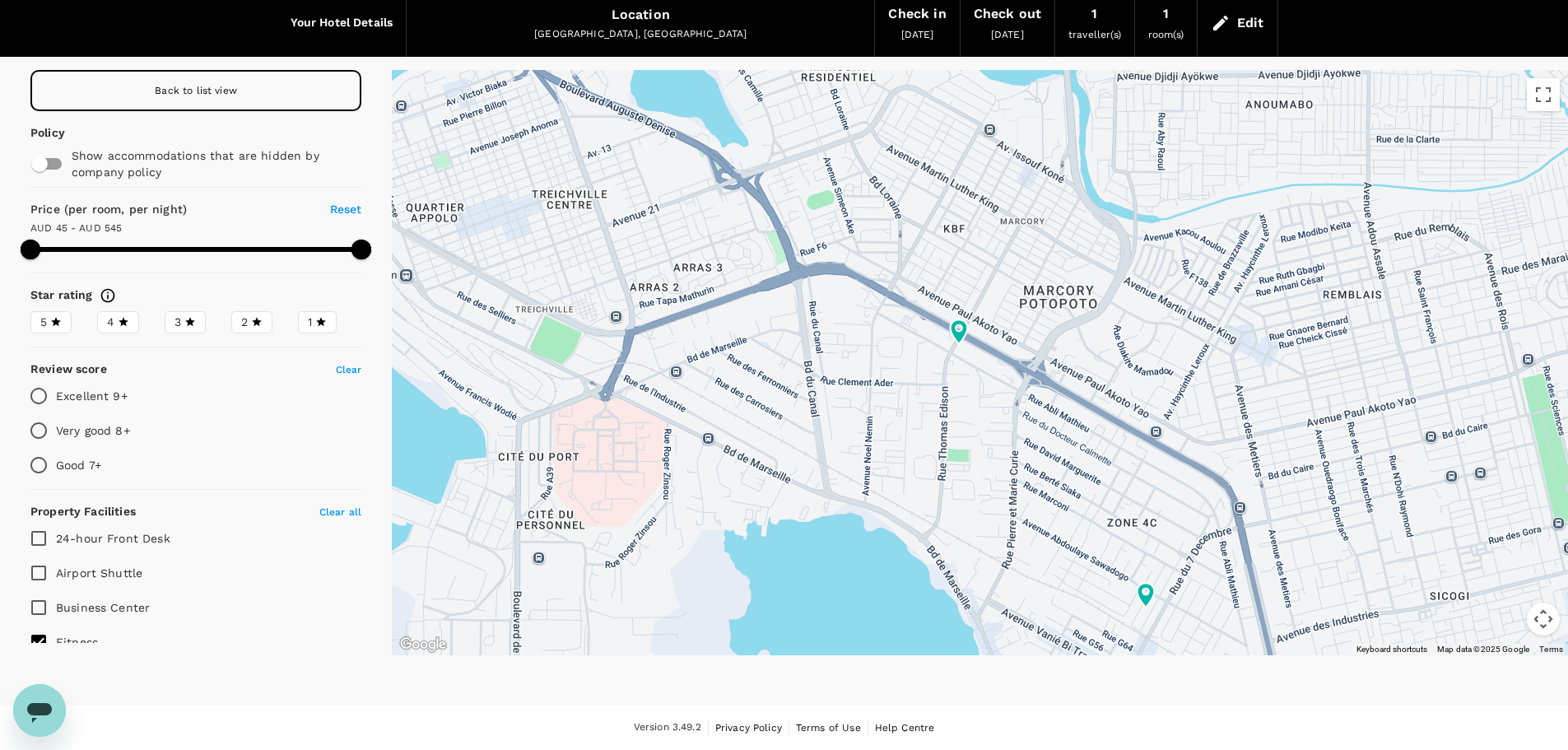
click at [968, 407] on div at bounding box center [979, 362] width 1176 height 586
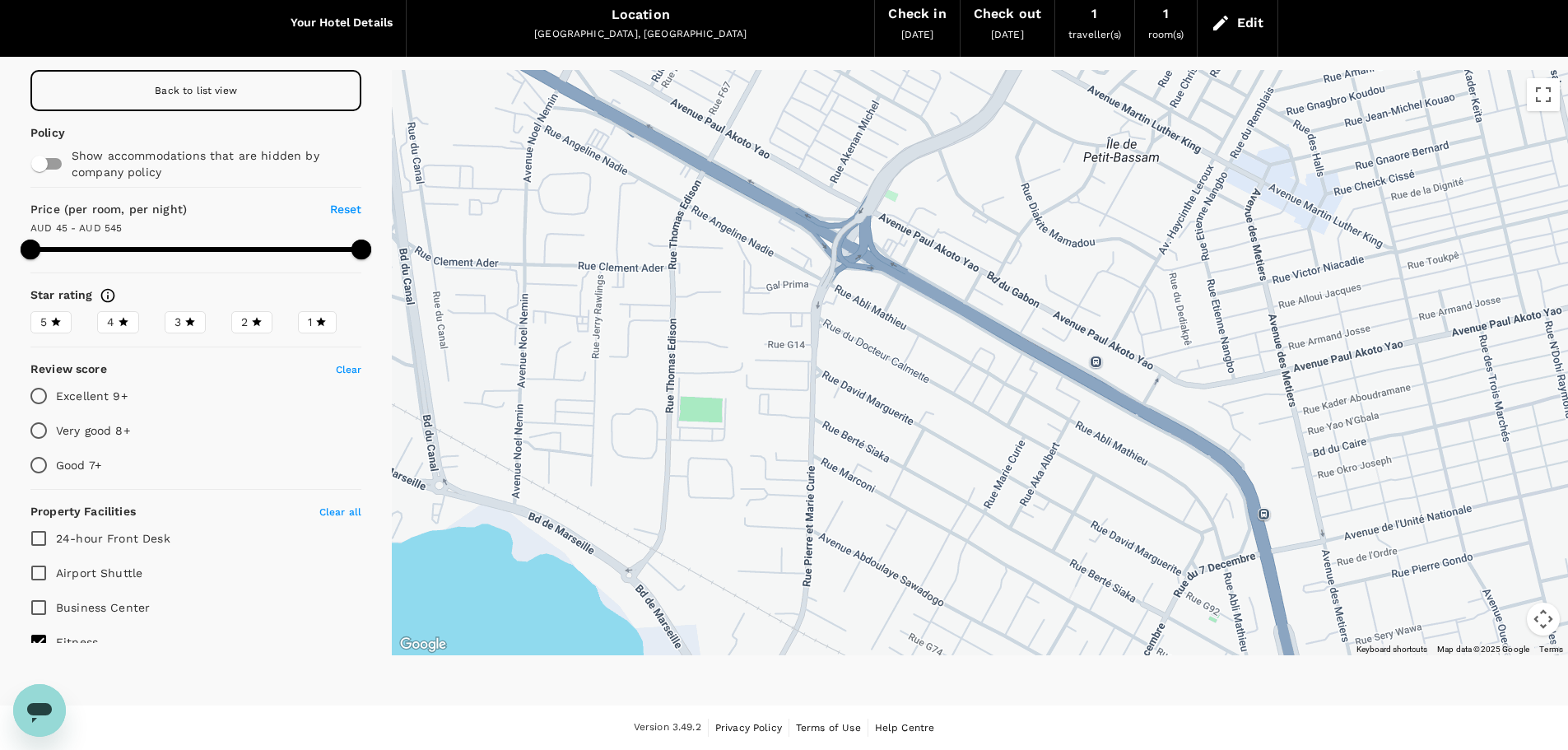
drag, startPoint x: 919, startPoint y: 309, endPoint x: 673, endPoint y: 217, distance: 262.6
click at [673, 217] on div at bounding box center [979, 362] width 1176 height 586
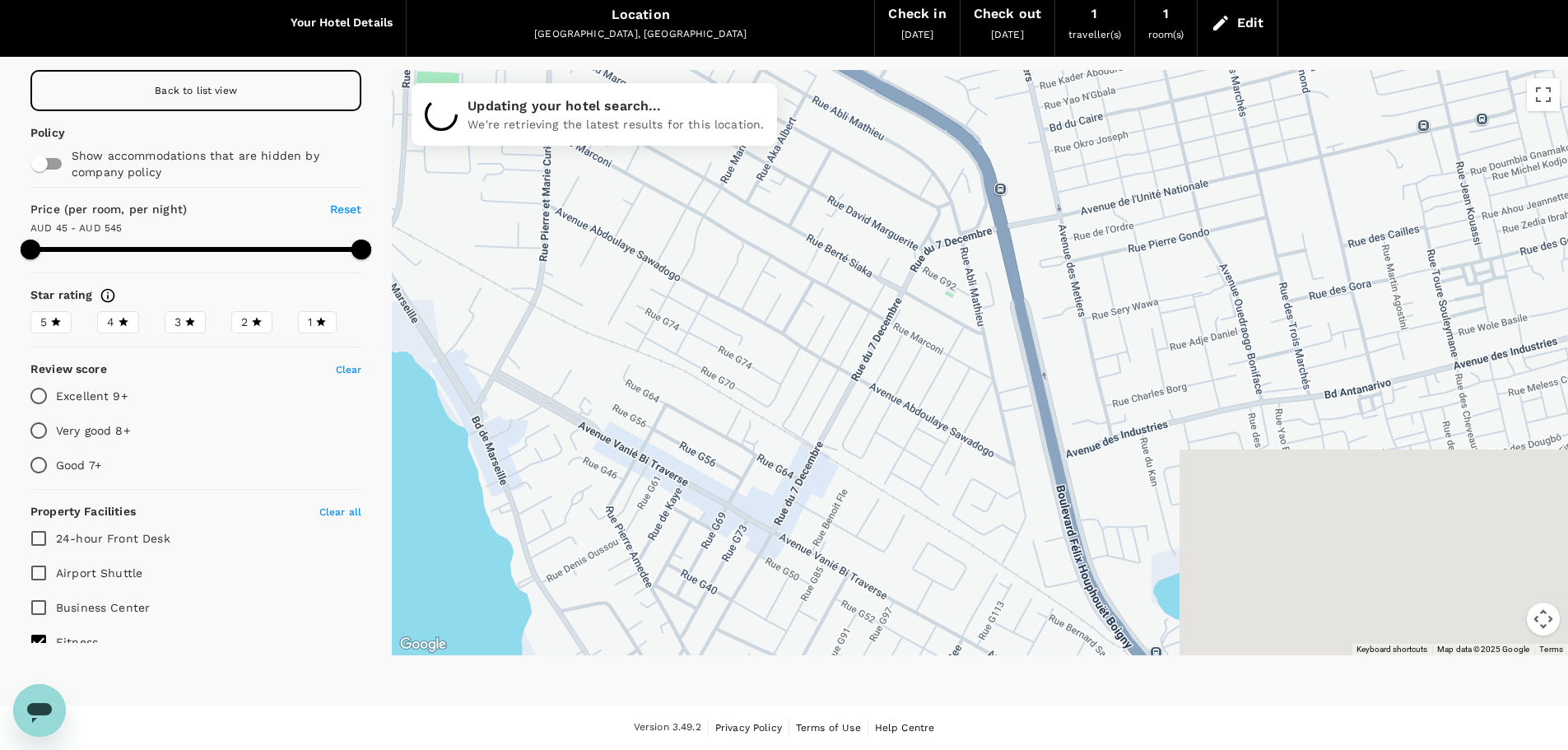
drag, startPoint x: 1052, startPoint y: 527, endPoint x: 789, endPoint y: 201, distance: 418.9
click at [789, 201] on div at bounding box center [1508, 482] width 1581 height 890
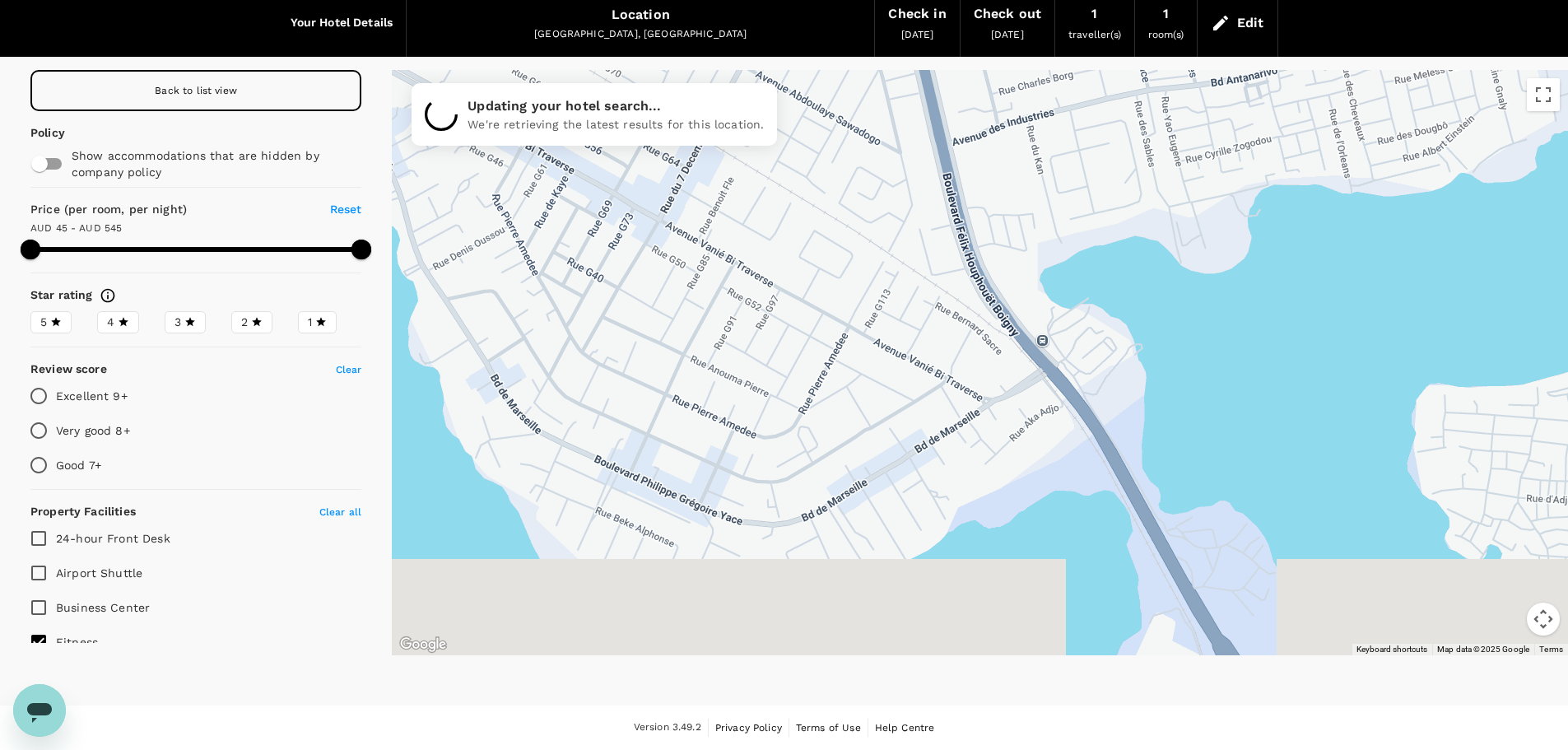
drag, startPoint x: 1100, startPoint y: 415, endPoint x: 1001, endPoint y: 192, distance: 244.0
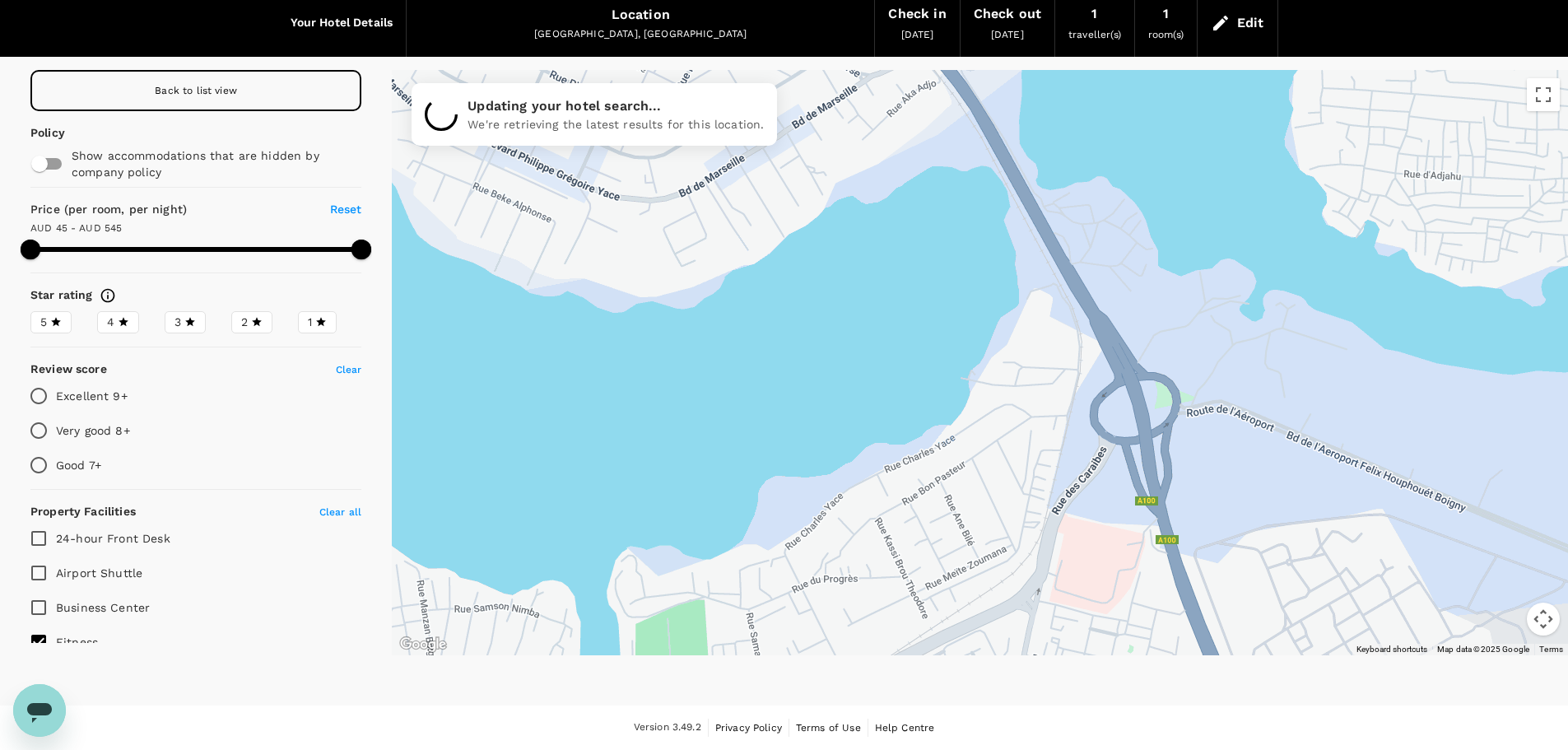
drag, startPoint x: 1129, startPoint y: 503, endPoint x: 1006, endPoint y: 178, distance: 347.5
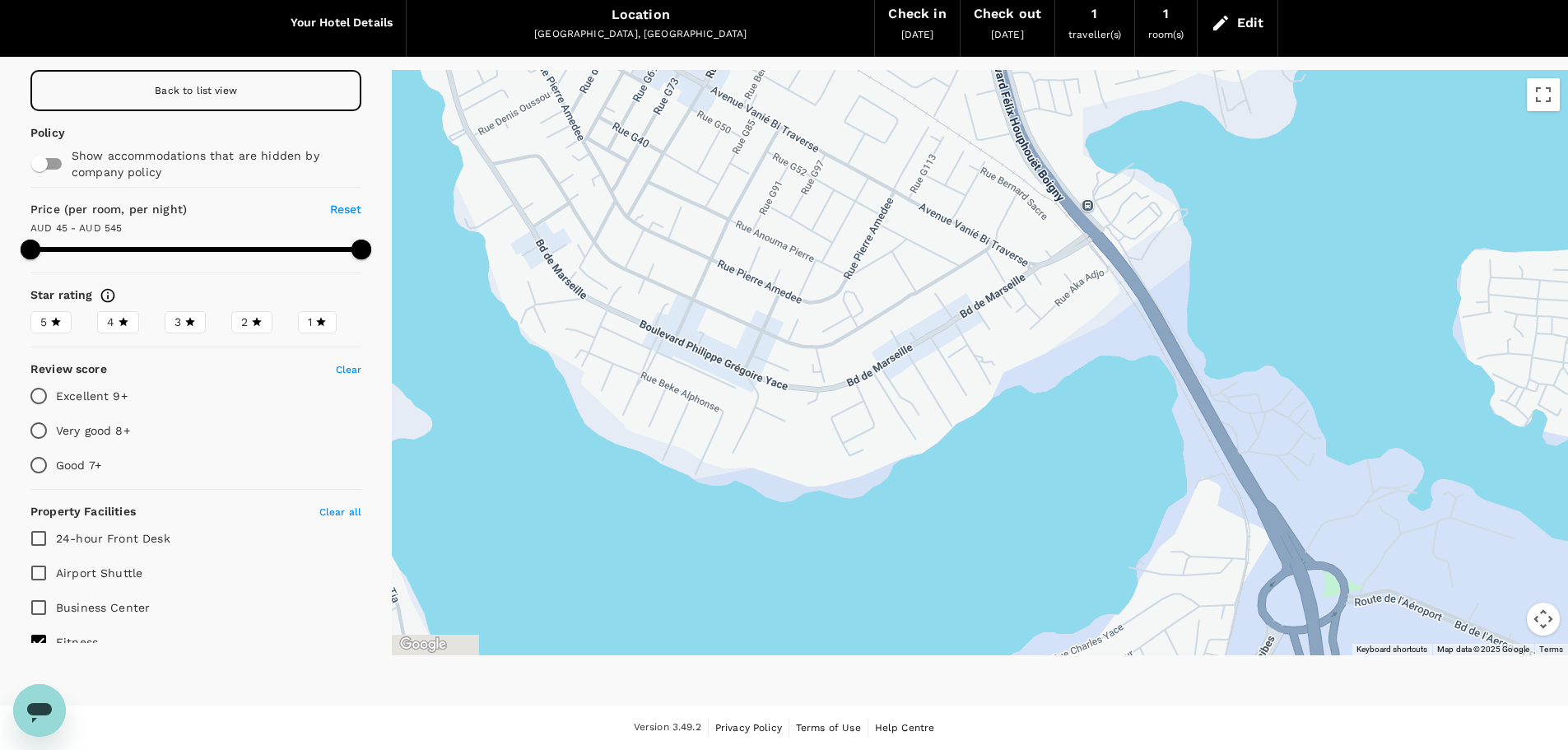
drag, startPoint x: 1066, startPoint y: 304, endPoint x: 1232, endPoint y: 488, distance: 247.8
click at [1240, 507] on div at bounding box center [979, 362] width 1176 height 586
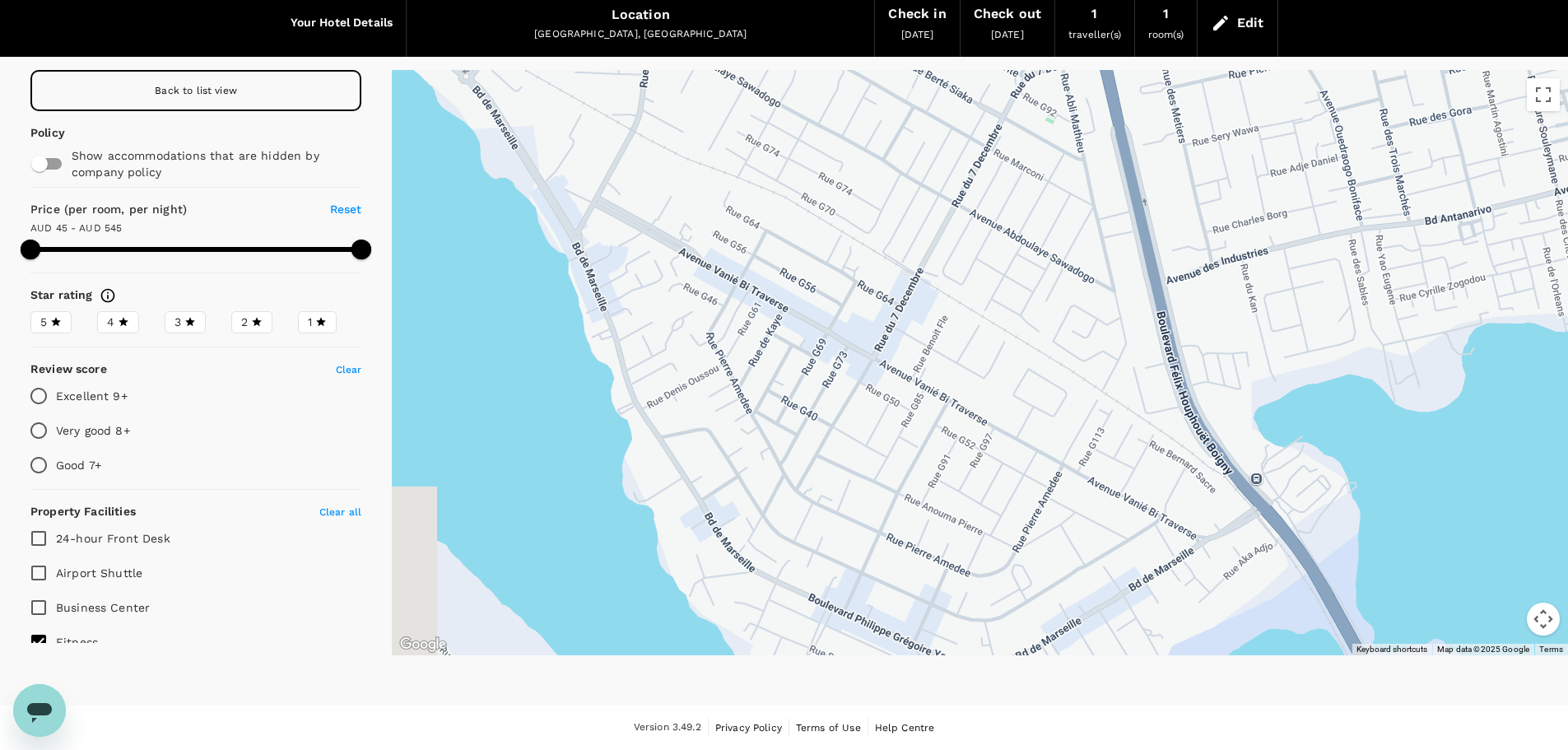
drag, startPoint x: 975, startPoint y: 220, endPoint x: 1119, endPoint y: 433, distance: 257.1
click at [1132, 459] on div at bounding box center [979, 362] width 1176 height 586
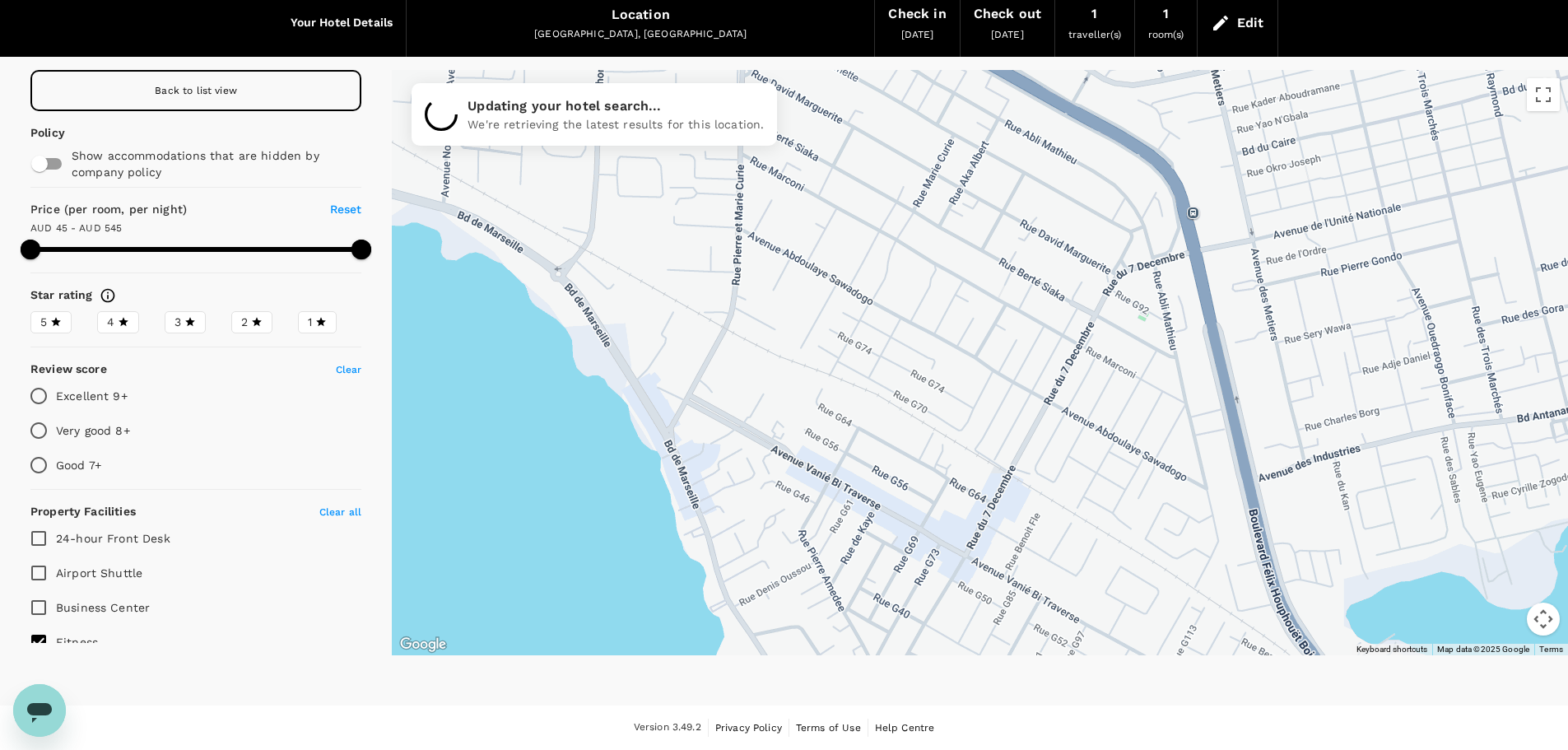
drag, startPoint x: 1045, startPoint y: 288, endPoint x: 1092, endPoint y: 430, distance: 149.6
click at [1094, 430] on div at bounding box center [979, 362] width 1176 height 586
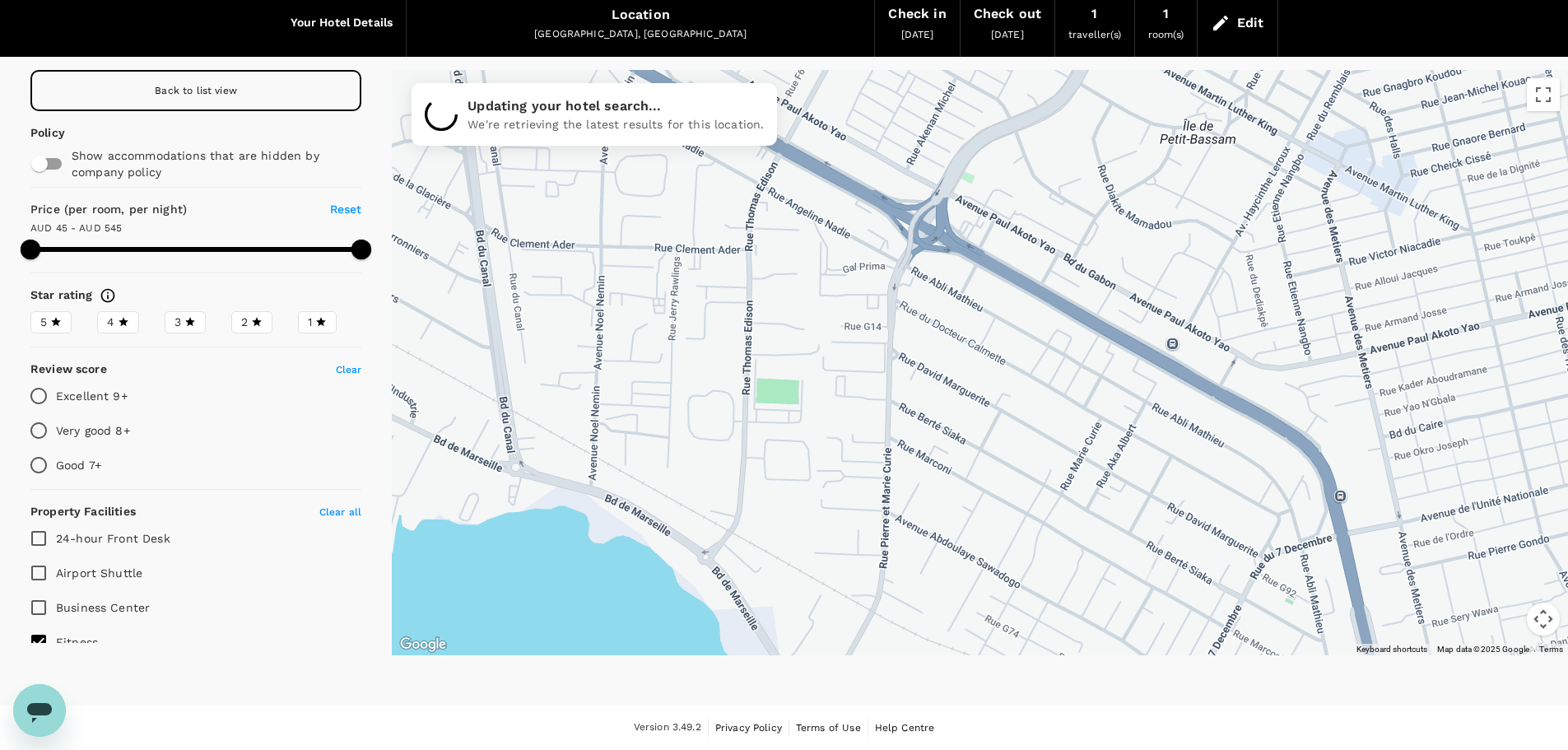
drag, startPoint x: 1017, startPoint y: 266, endPoint x: 1130, endPoint y: 466, distance: 229.7
click at [1137, 470] on div at bounding box center [979, 362] width 1176 height 586
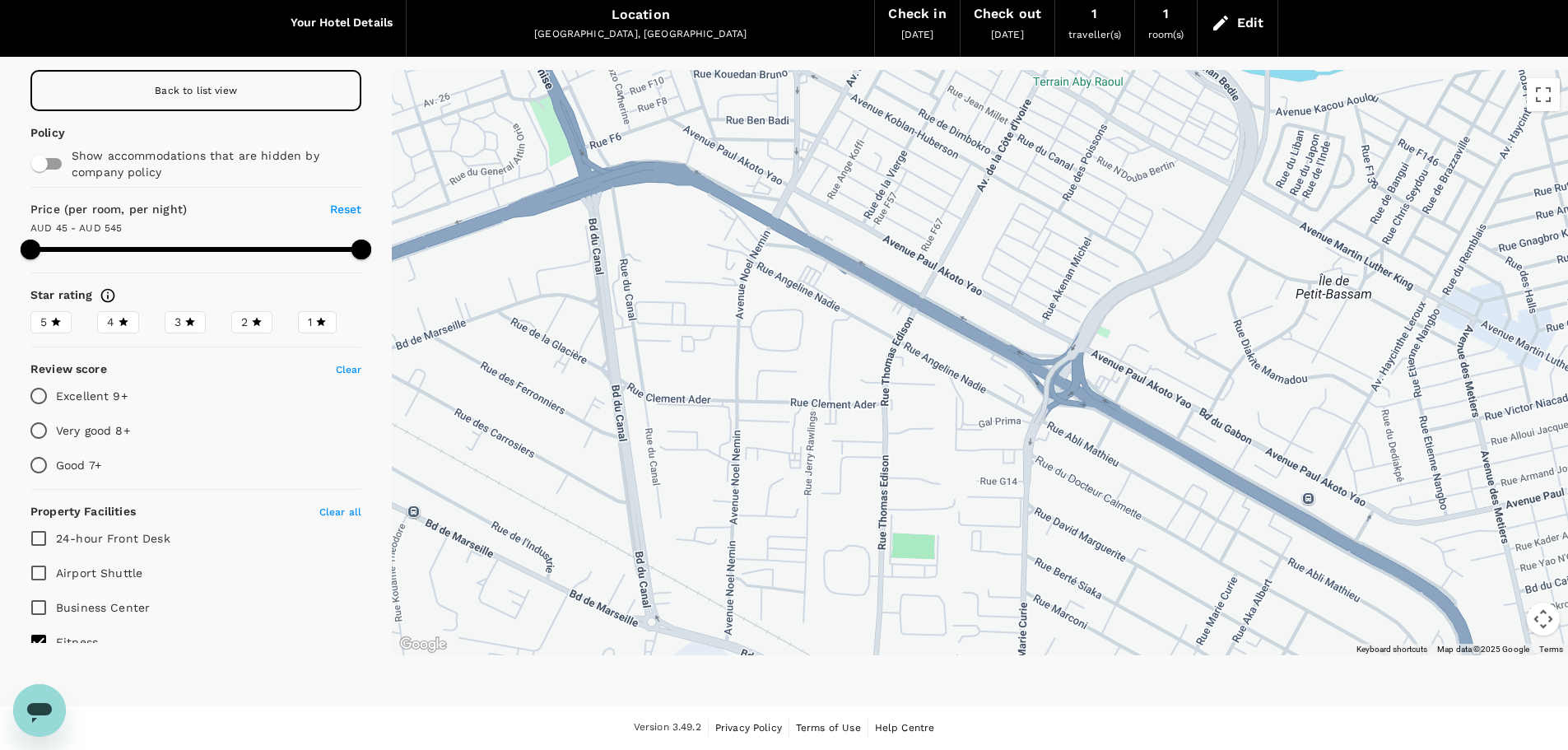
drag, startPoint x: 905, startPoint y: 286, endPoint x: 1056, endPoint y: 447, distance: 220.7
click at [1056, 447] on div at bounding box center [979, 362] width 1176 height 586
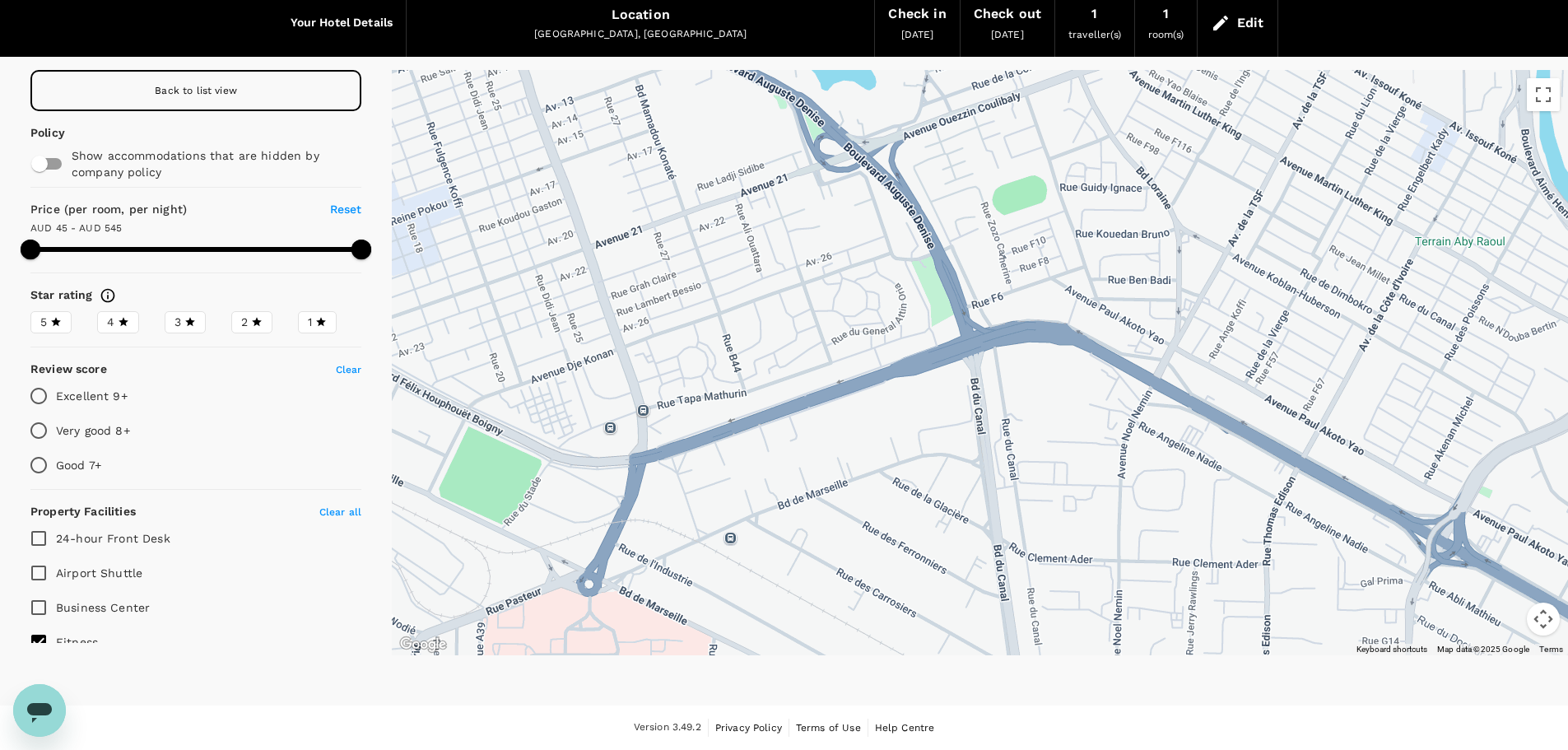
drag, startPoint x: 738, startPoint y: 297, endPoint x: 1081, endPoint y: 402, distance: 358.7
click at [1081, 402] on div at bounding box center [979, 362] width 1176 height 586
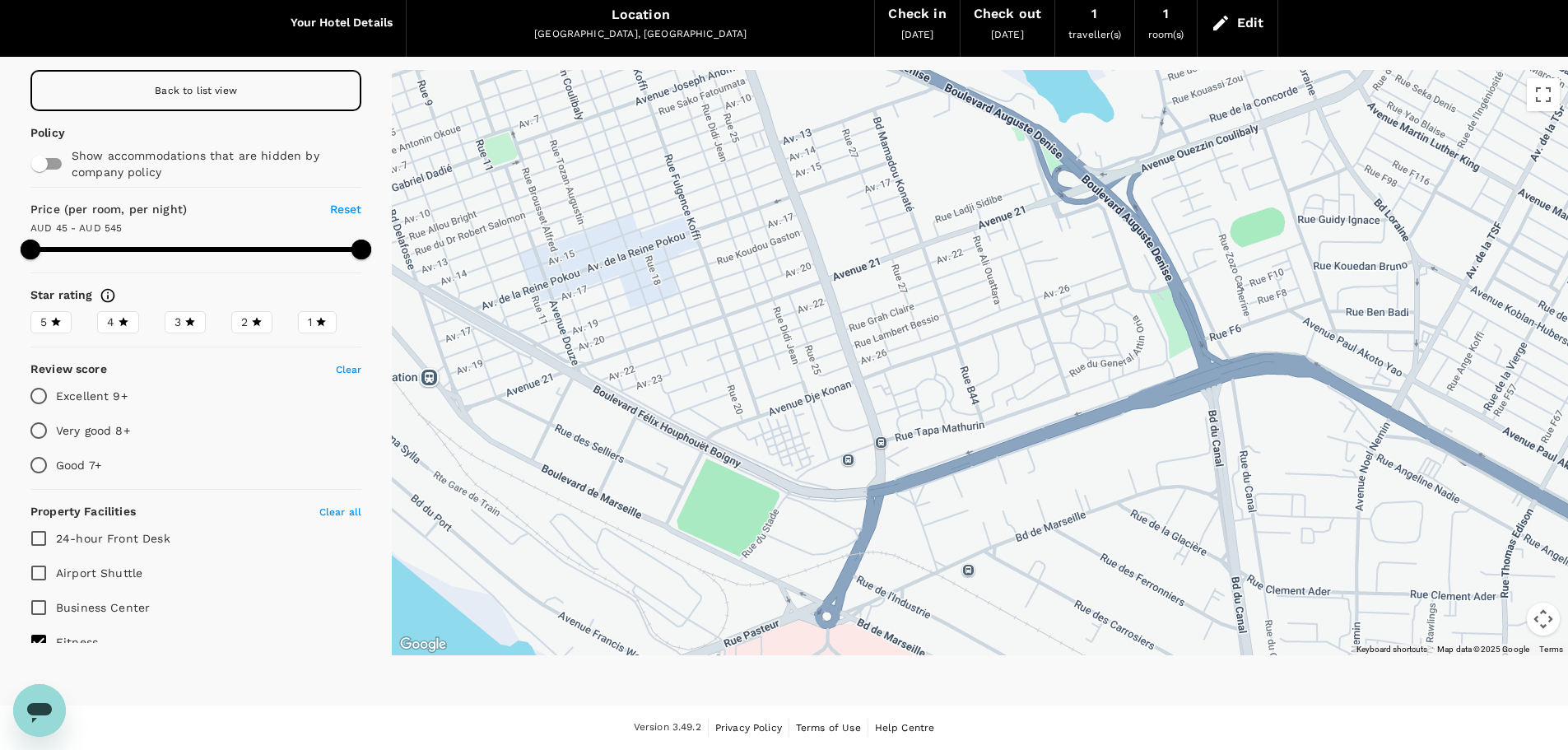
drag, startPoint x: 828, startPoint y: 434, endPoint x: 1108, endPoint y: 463, distance: 281.5
click at [1108, 463] on div at bounding box center [979, 362] width 1176 height 586
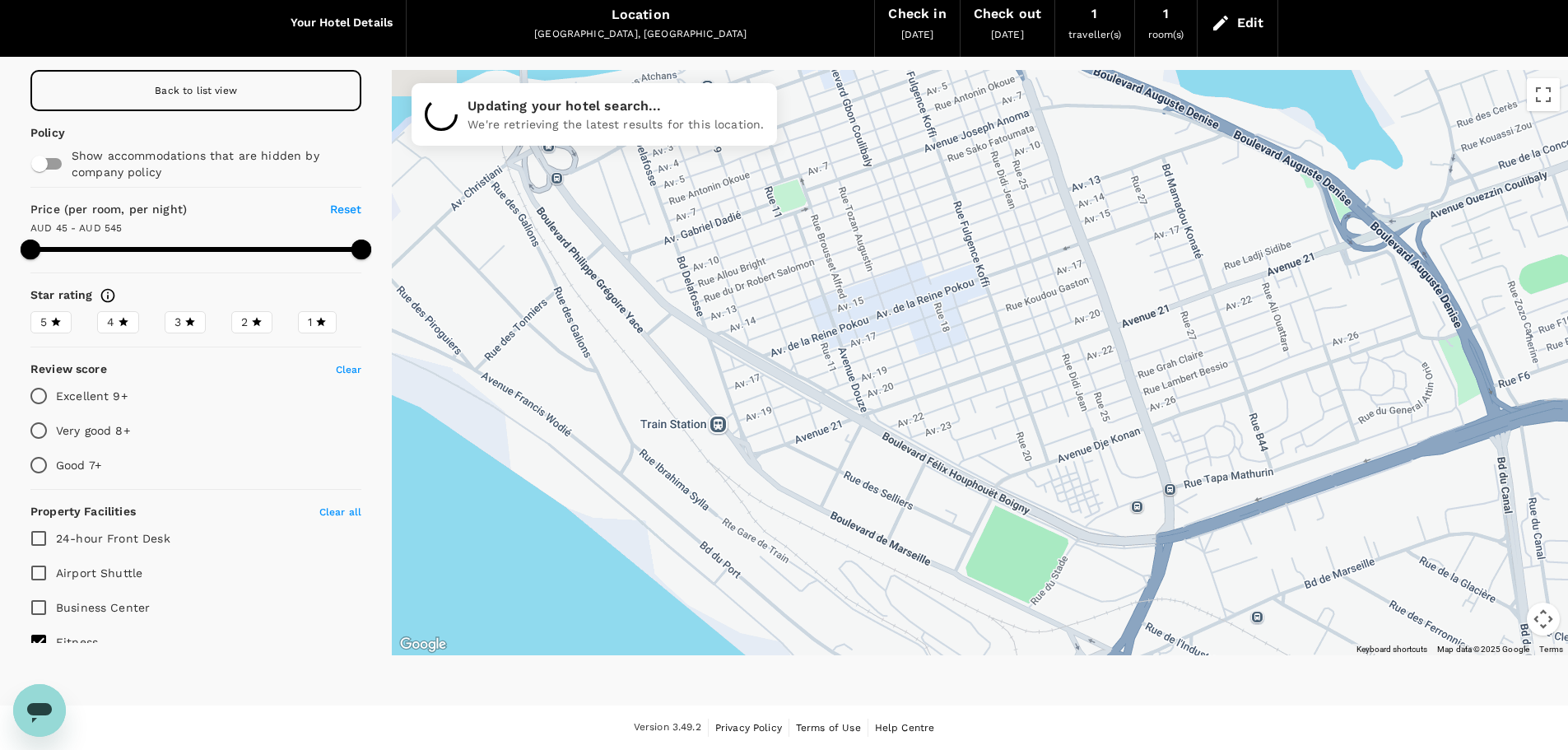
drag, startPoint x: 692, startPoint y: 327, endPoint x: 935, endPoint y: 379, distance: 248.5
click at [935, 379] on div at bounding box center [979, 362] width 1176 height 586
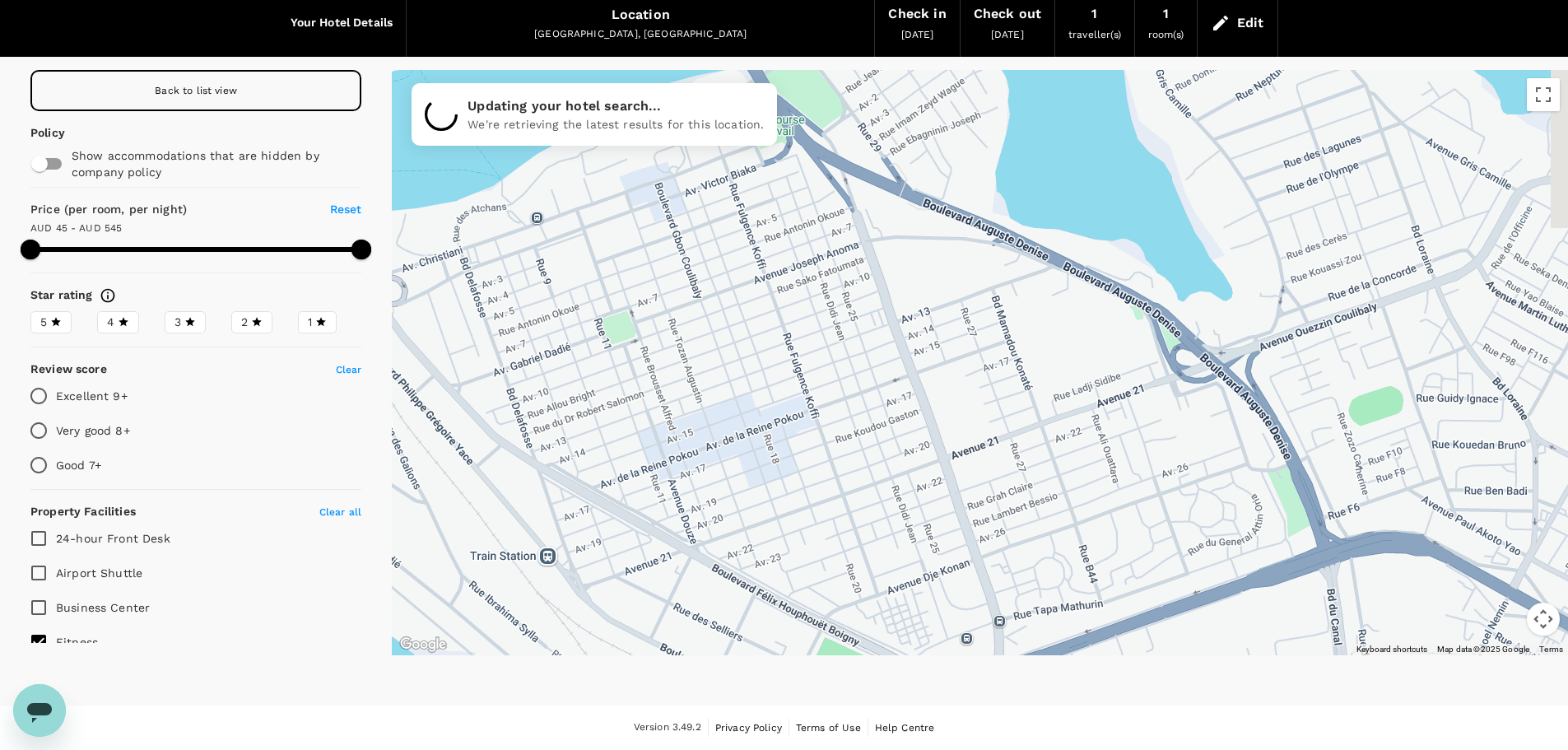
drag, startPoint x: 922, startPoint y: 341, endPoint x: 770, endPoint y: 431, distance: 176.6
click at [770, 431] on div at bounding box center [979, 362] width 1176 height 586
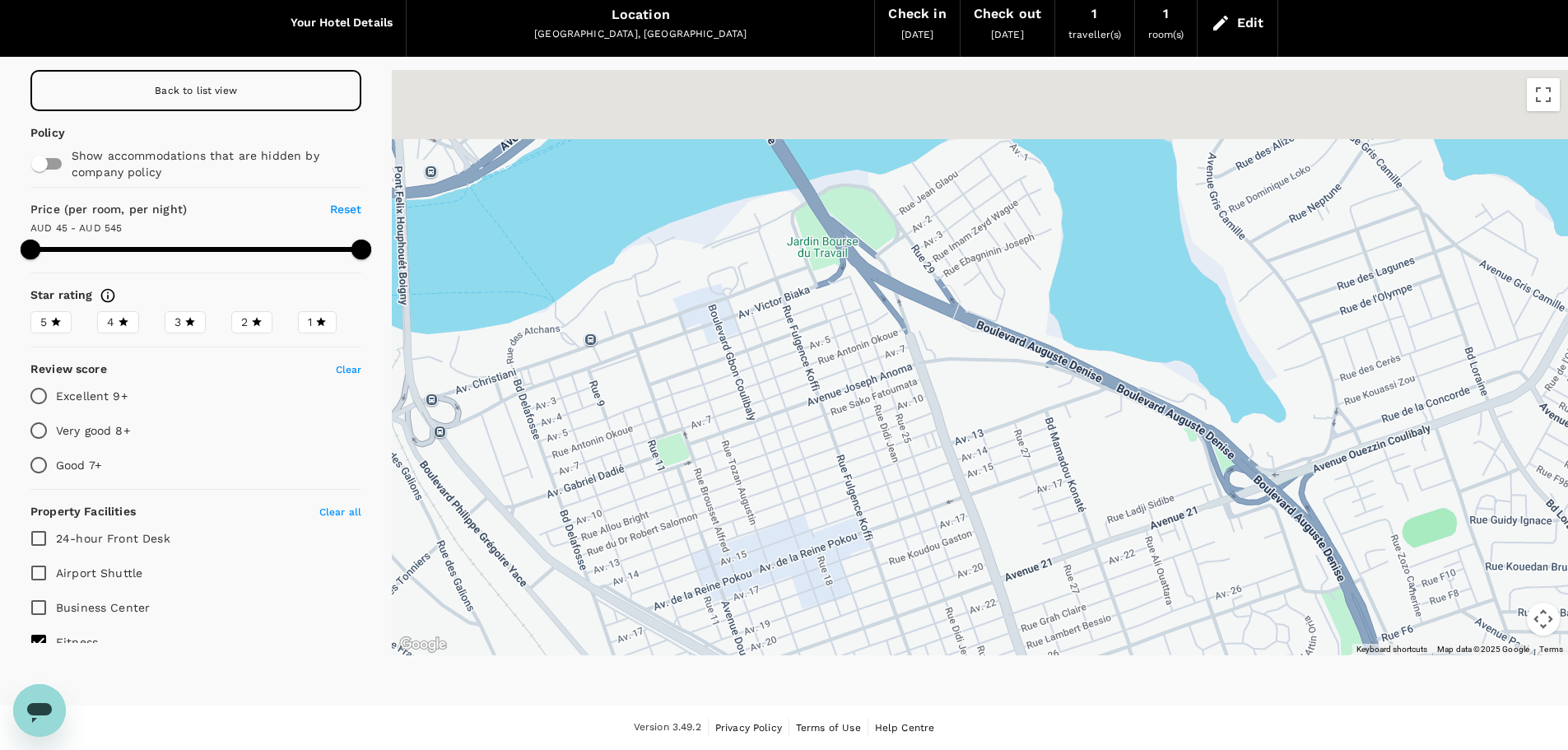
drag, startPoint x: 793, startPoint y: 289, endPoint x: 849, endPoint y: 451, distance: 171.4
click at [850, 451] on div at bounding box center [979, 362] width 1176 height 586
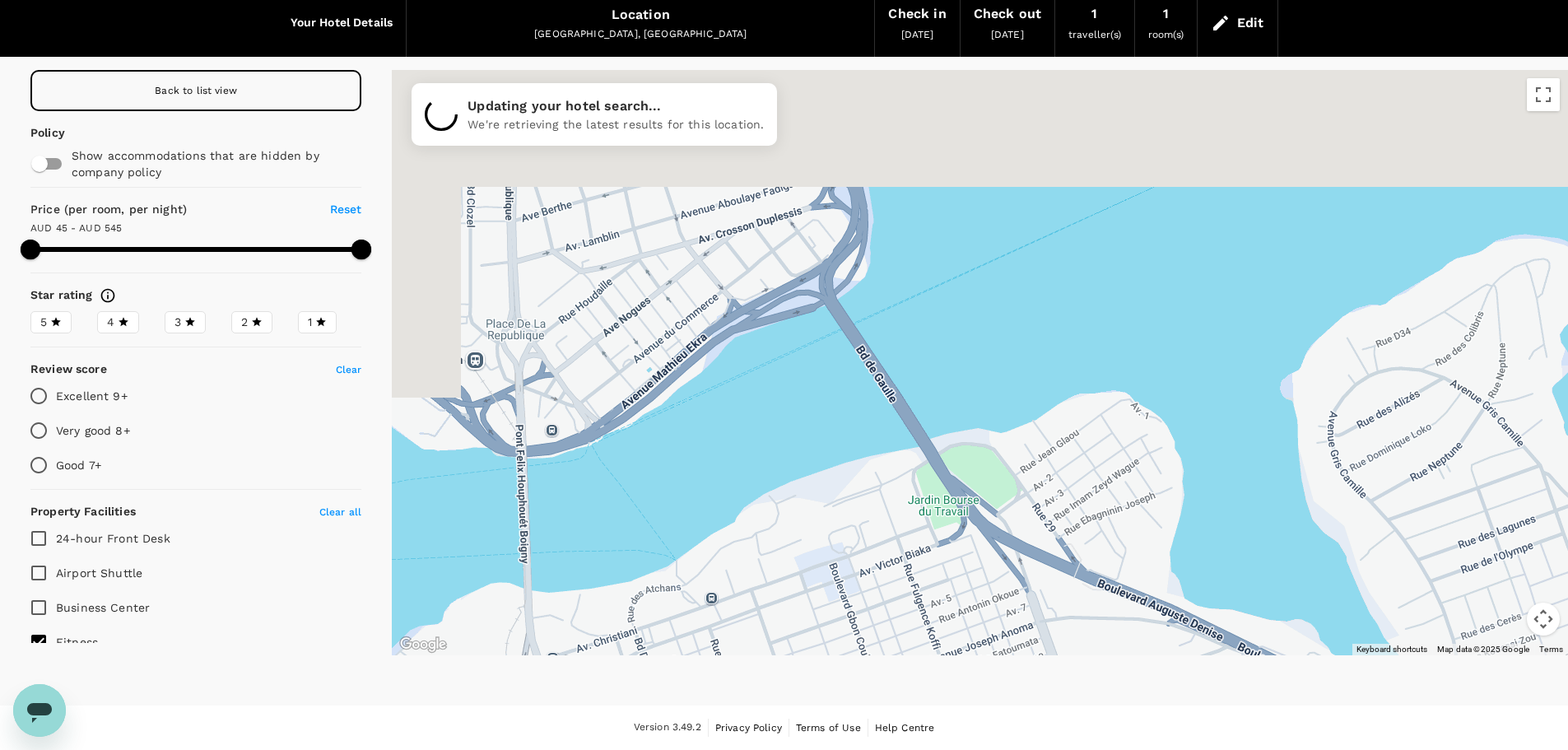
drag, startPoint x: 741, startPoint y: 236, endPoint x: 859, endPoint y: 447, distance: 241.8
click at [859, 447] on div at bounding box center [979, 362] width 1176 height 586
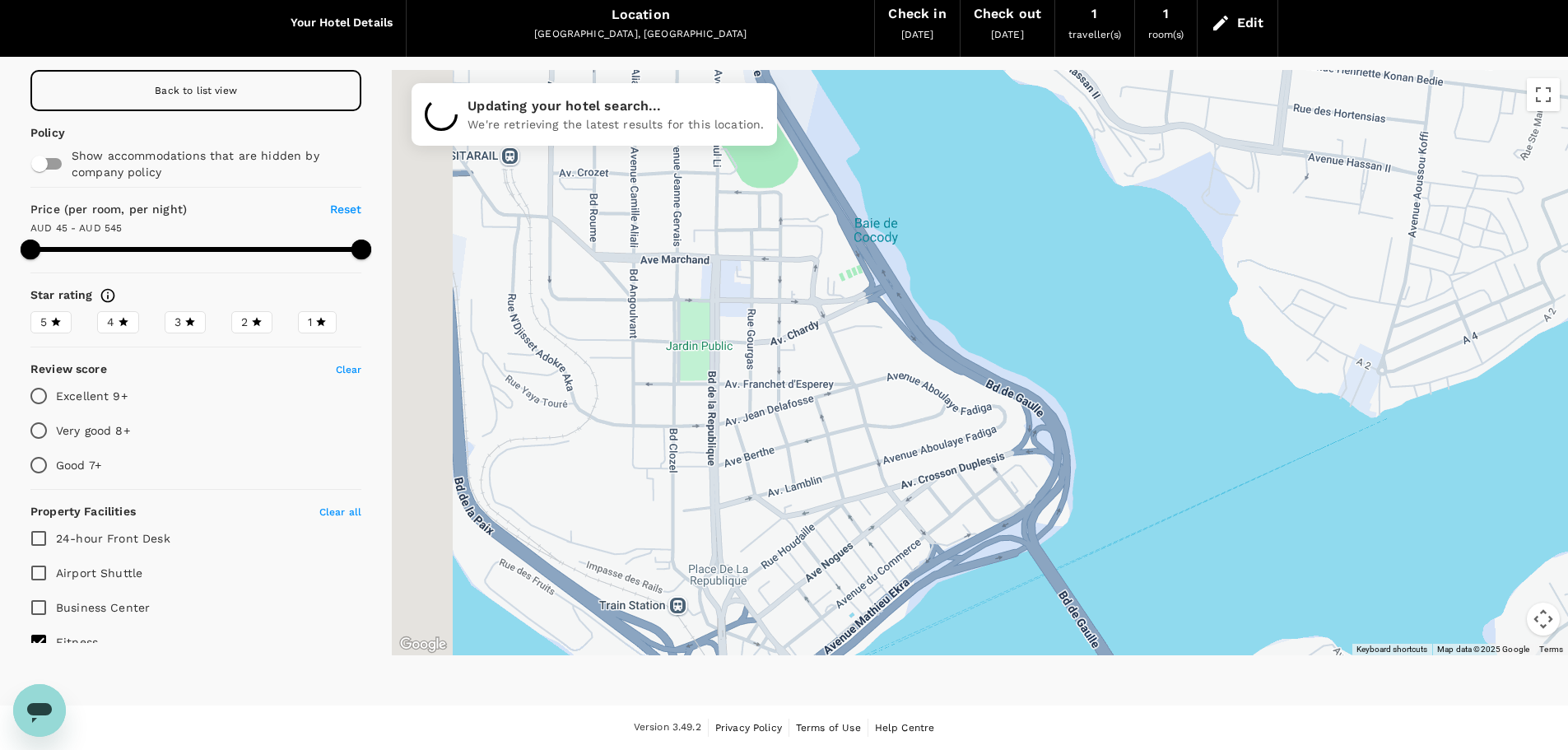
drag, startPoint x: 790, startPoint y: 342, endPoint x: 883, endPoint y: 467, distance: 155.8
click at [883, 467] on div at bounding box center [979, 362] width 1176 height 586
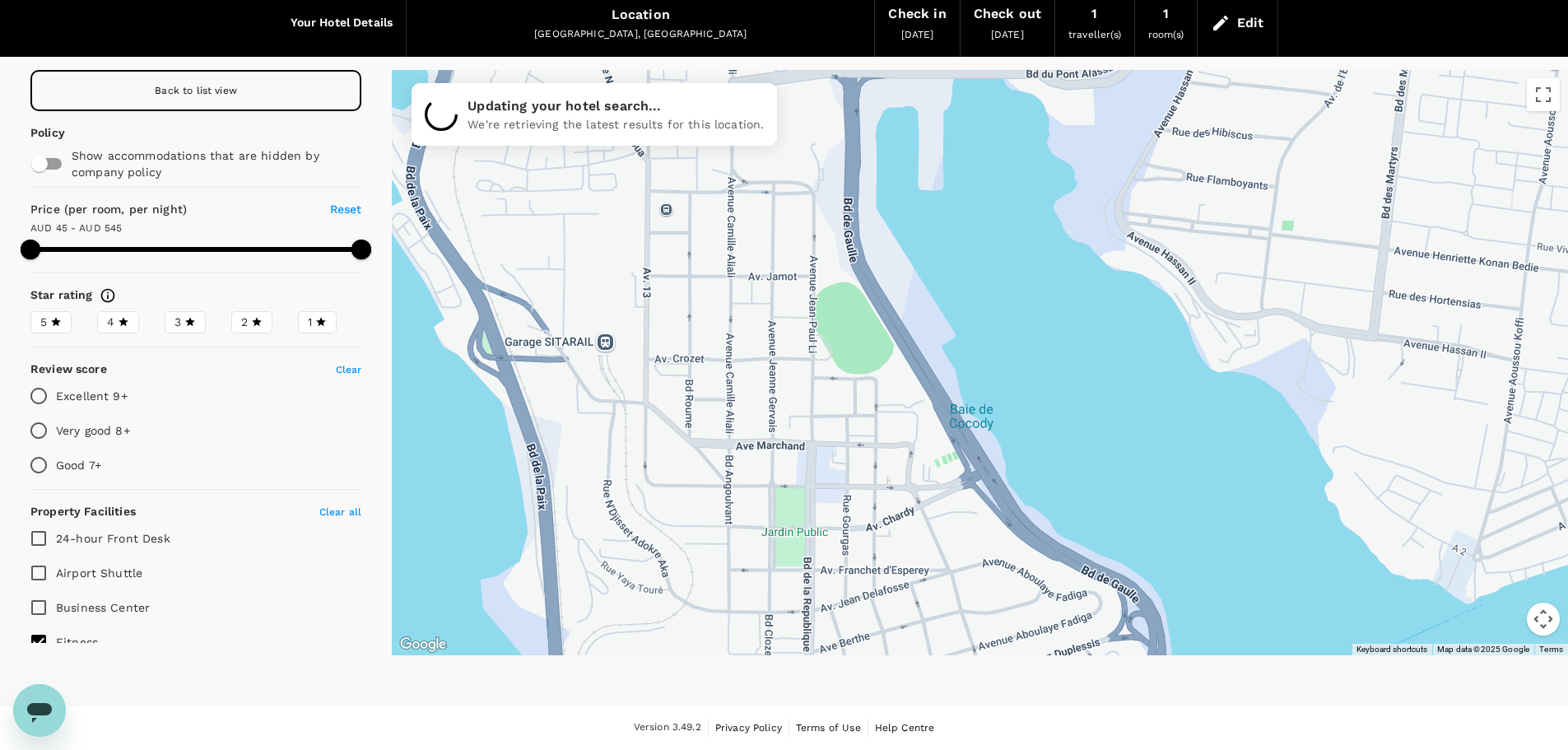
drag, startPoint x: 709, startPoint y: 293, endPoint x: 786, endPoint y: 457, distance: 181.2
click at [786, 457] on div at bounding box center [979, 362] width 1176 height 586
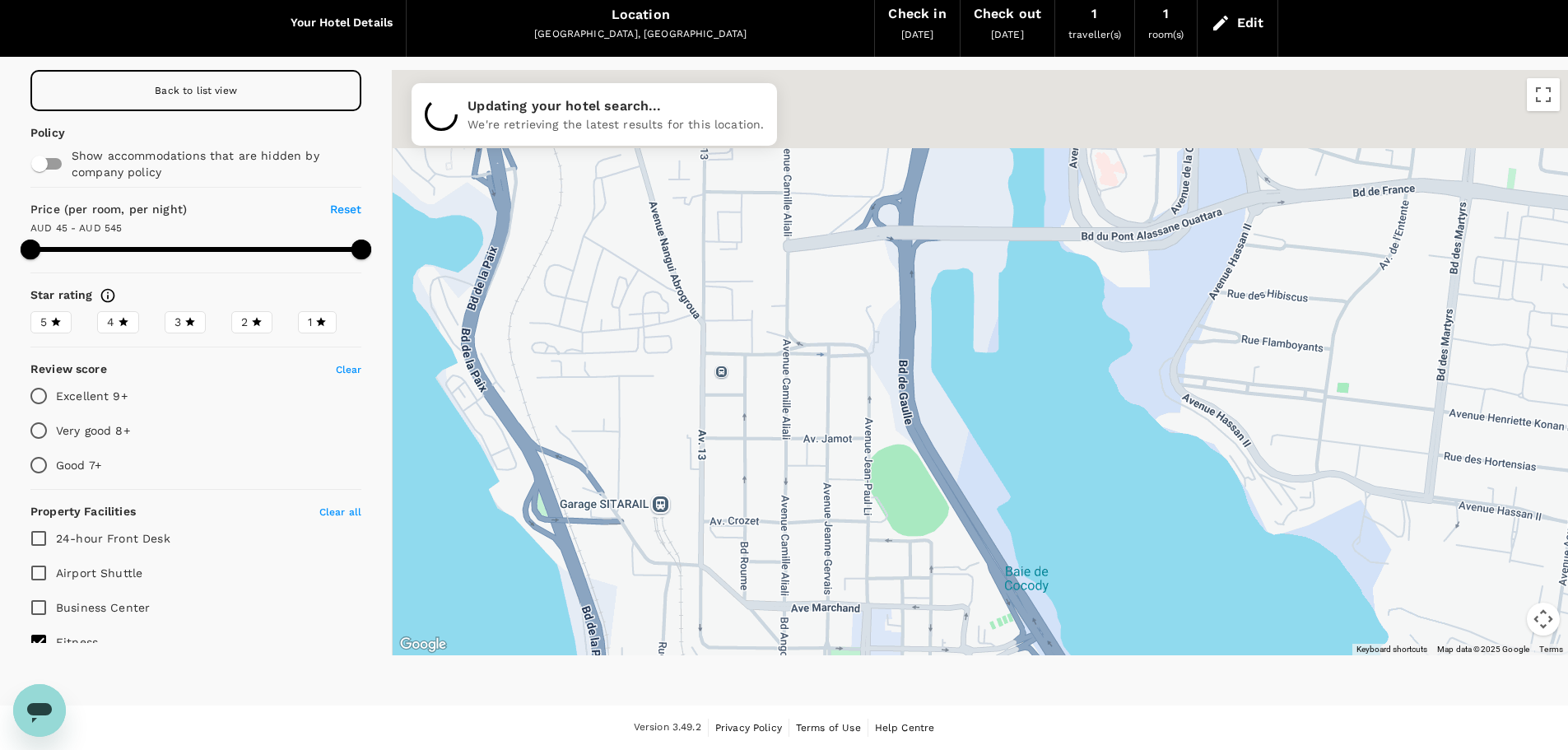
drag, startPoint x: 711, startPoint y: 244, endPoint x: 774, endPoint y: 461, distance: 226.0
click at [774, 461] on div at bounding box center [979, 362] width 1176 height 586
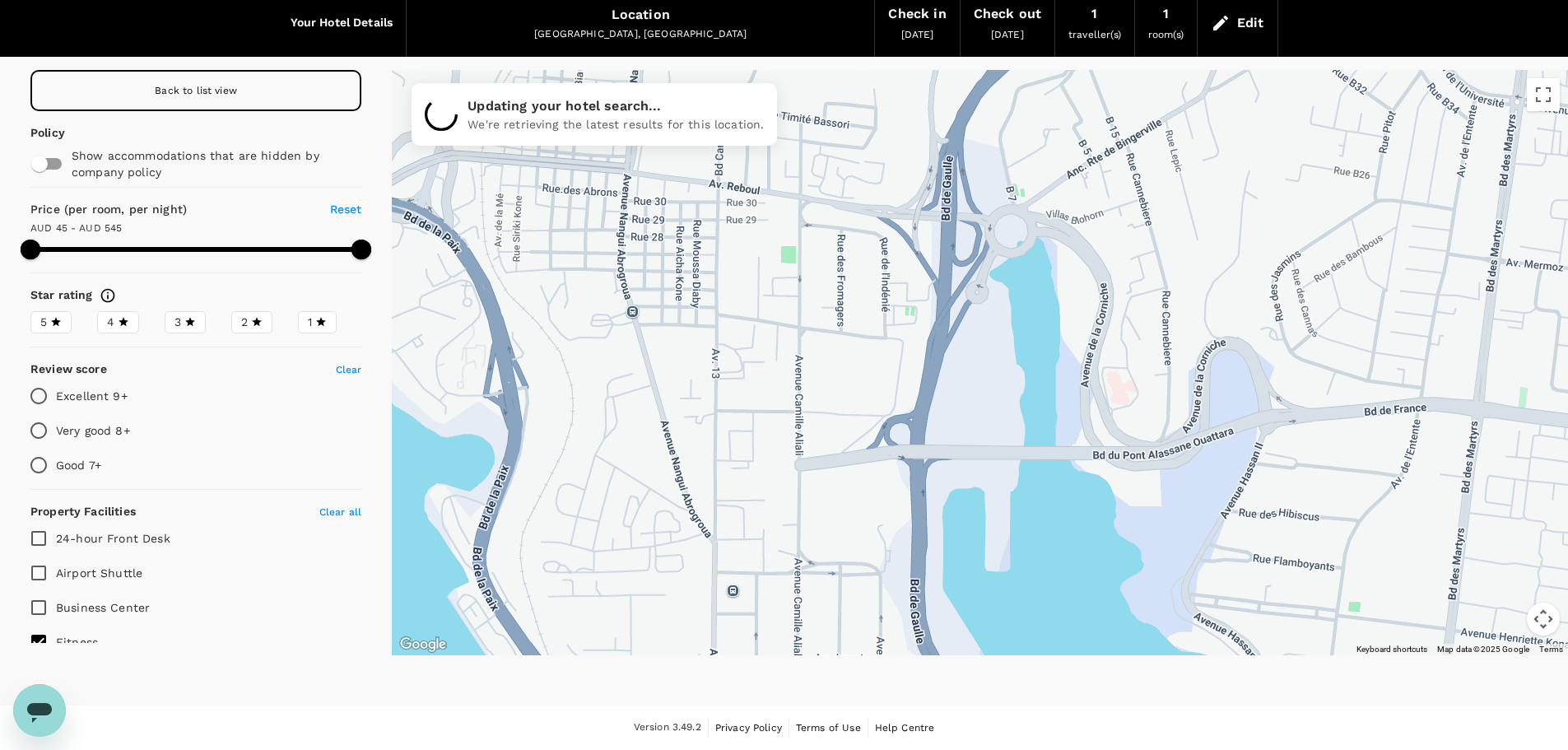
drag, startPoint x: 750, startPoint y: 372, endPoint x: 731, endPoint y: 409, distance: 41.6
click at [736, 427] on div at bounding box center [979, 362] width 1176 height 586
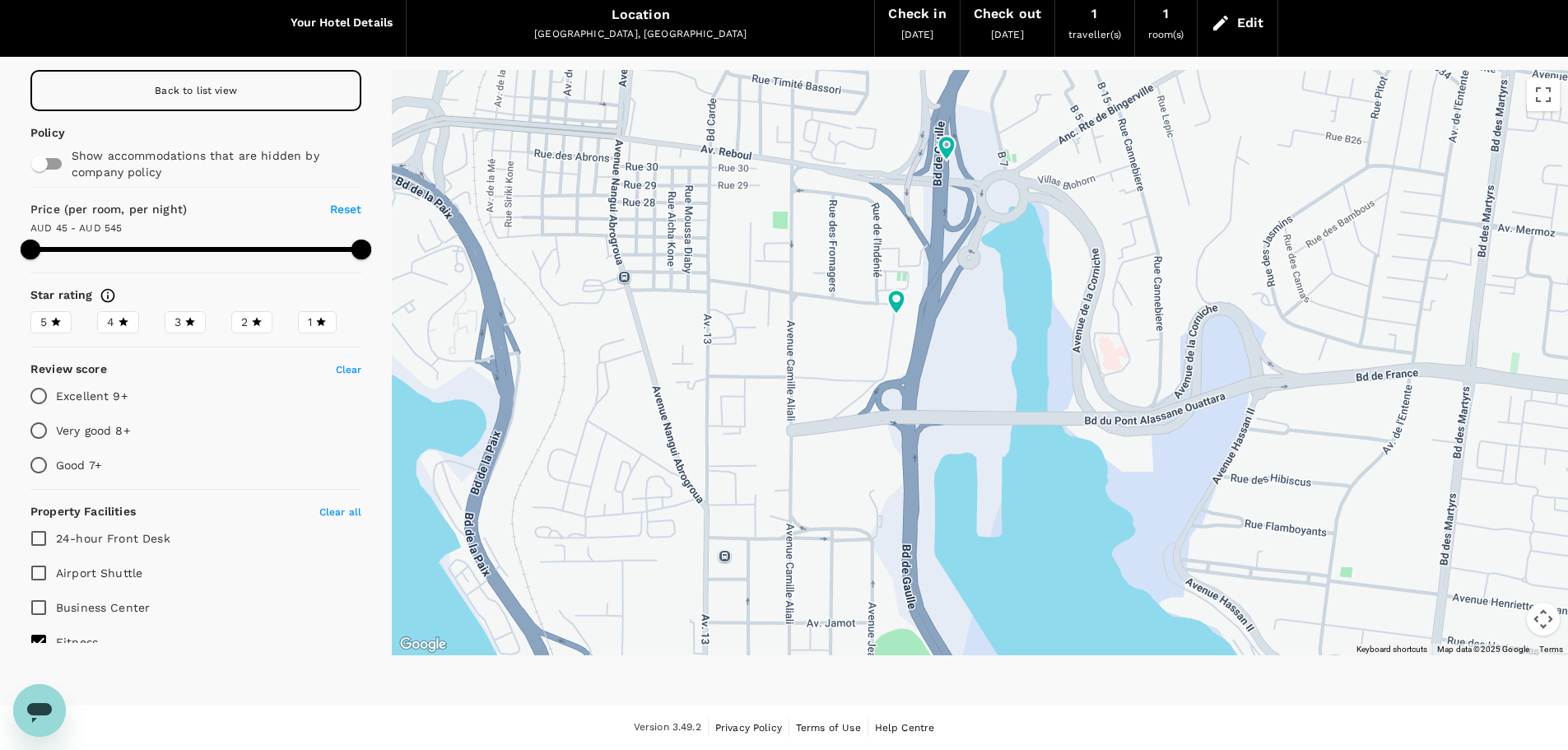
click at [789, 429] on div at bounding box center [979, 362] width 1176 height 586
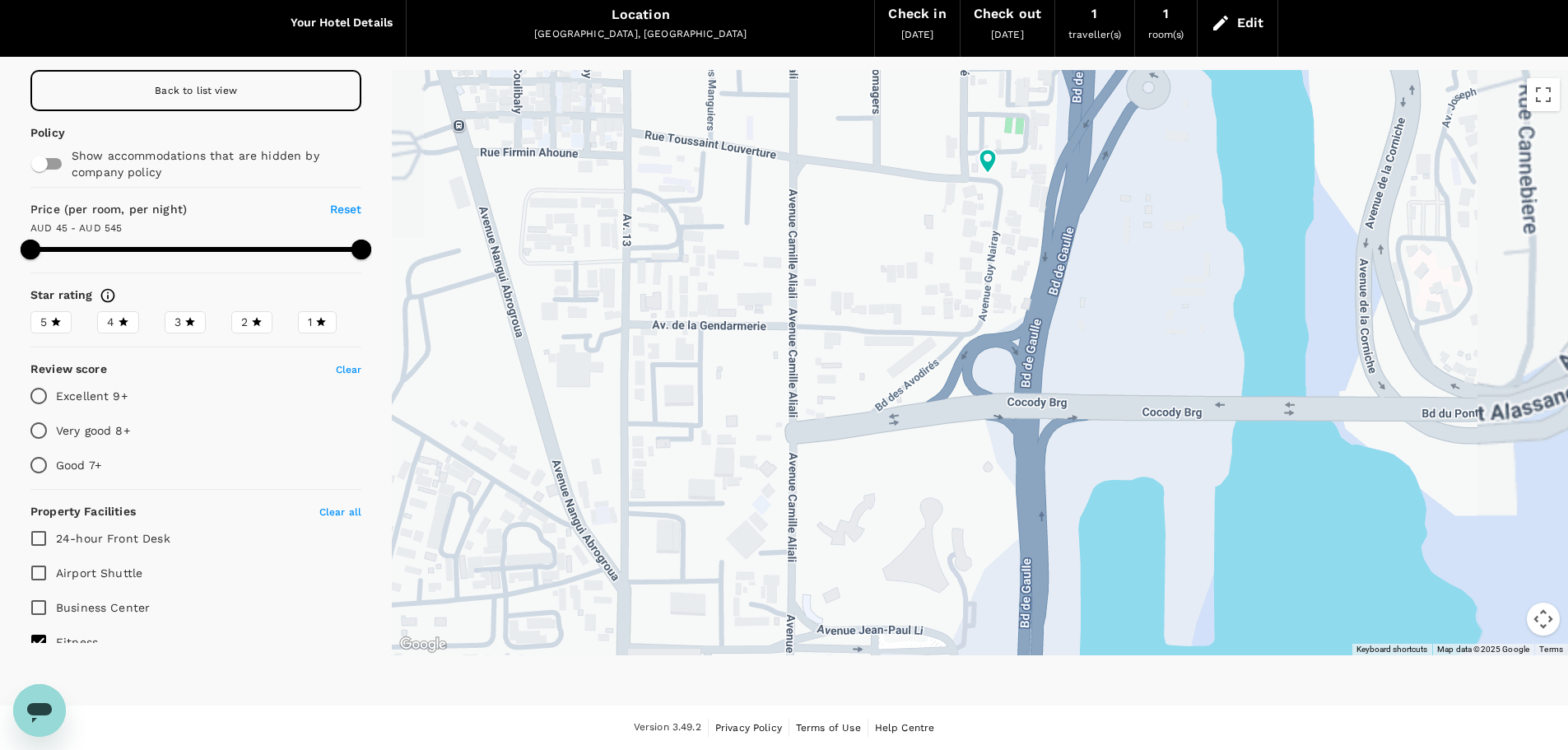
click at [789, 429] on div at bounding box center [979, 362] width 1176 height 586
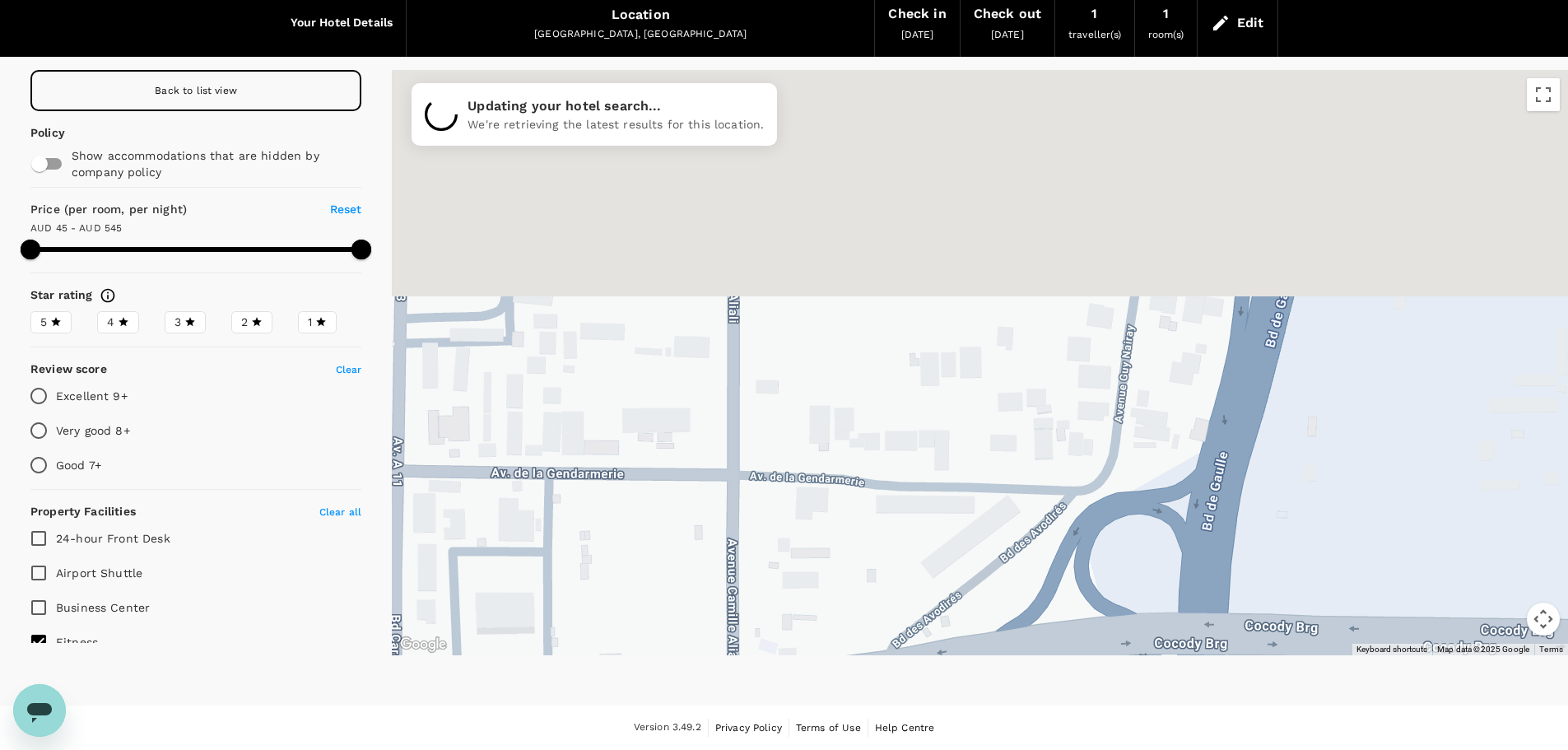
drag, startPoint x: 1143, startPoint y: 255, endPoint x: 1071, endPoint y: 562, distance: 315.3
click at [1071, 564] on div at bounding box center [979, 362] width 1176 height 586
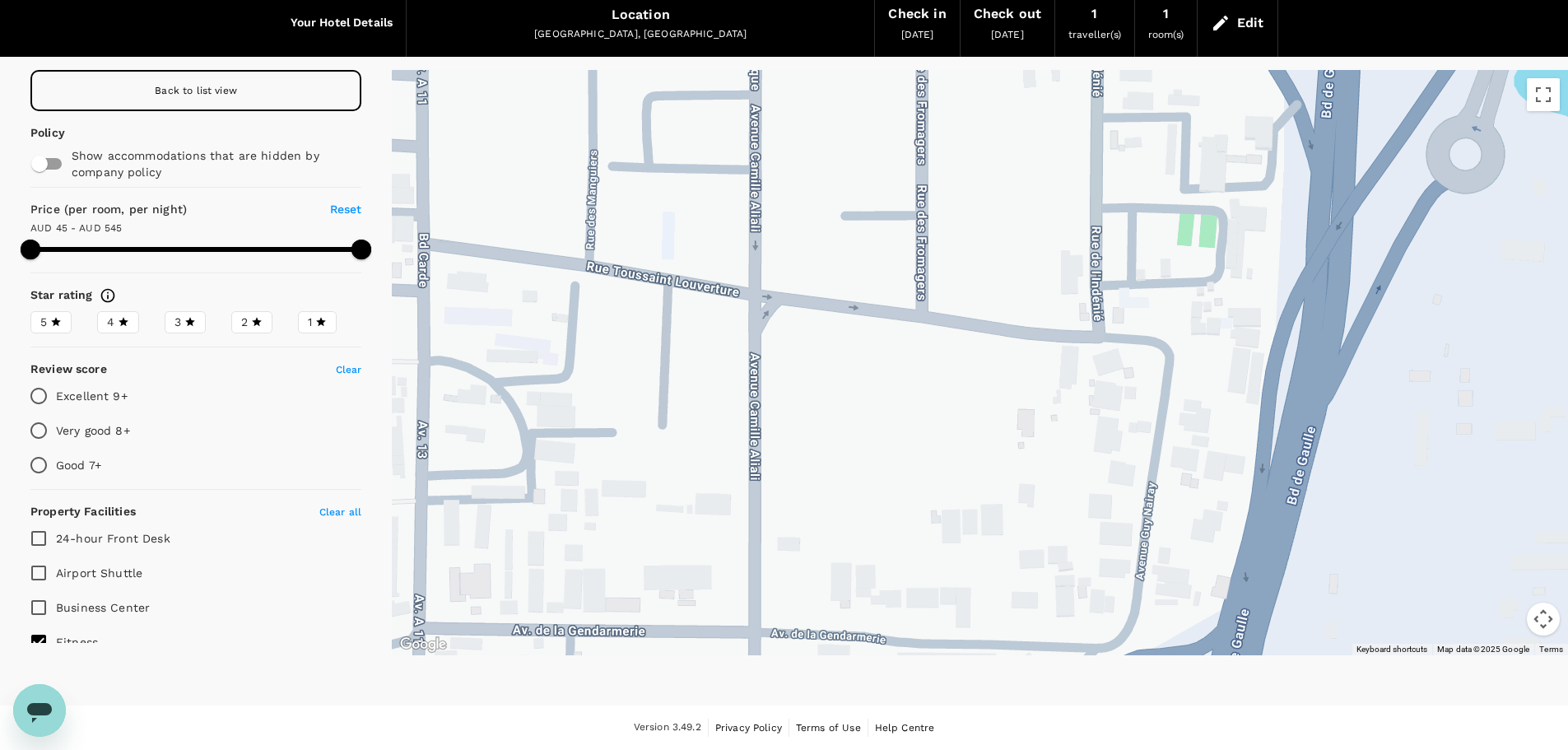
drag, startPoint x: 1047, startPoint y: 357, endPoint x: 1048, endPoint y: 459, distance: 102.0
click at [1049, 459] on div at bounding box center [979, 362] width 1176 height 586
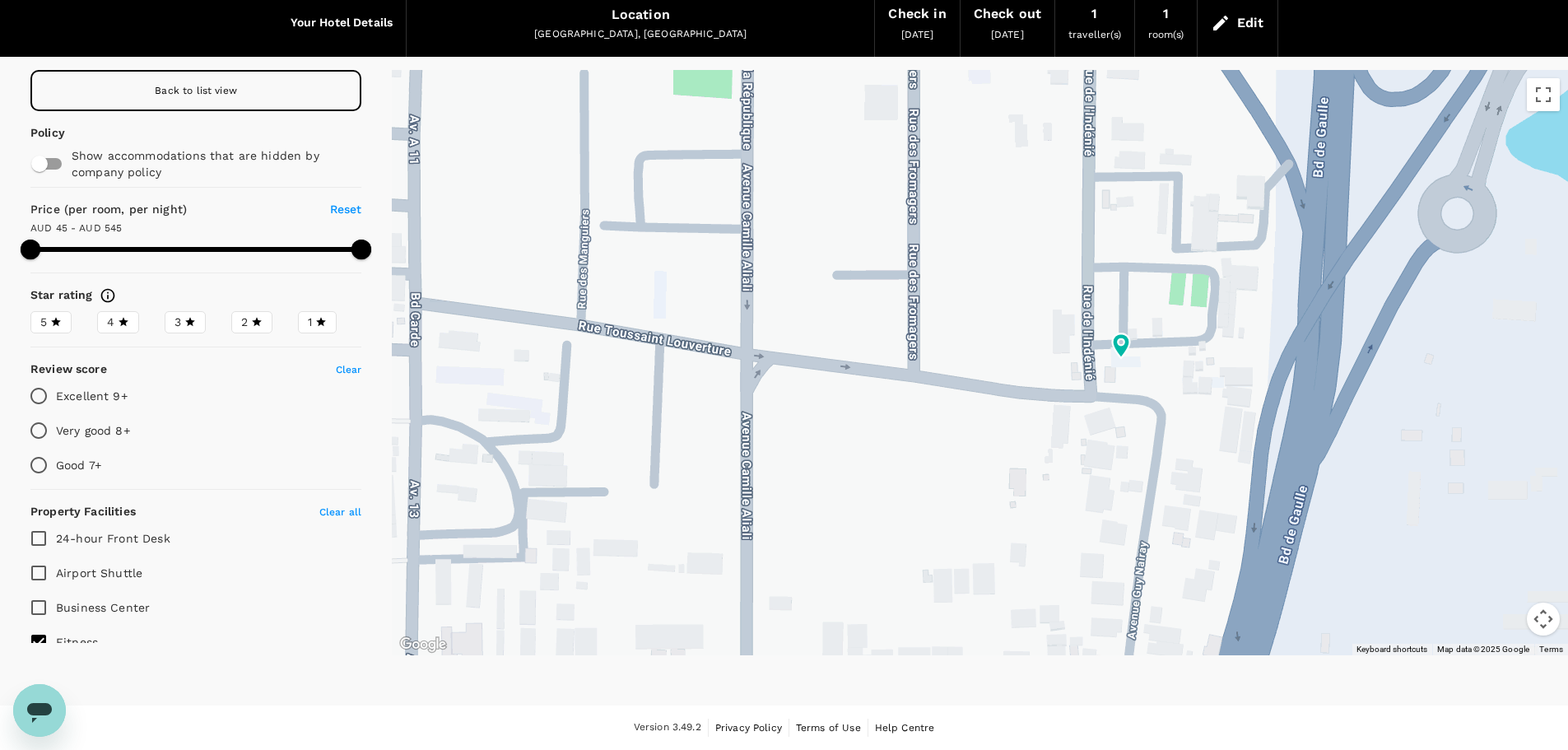
click at [223, 86] on span "Back to list view" at bounding box center [196, 91] width 83 height 12
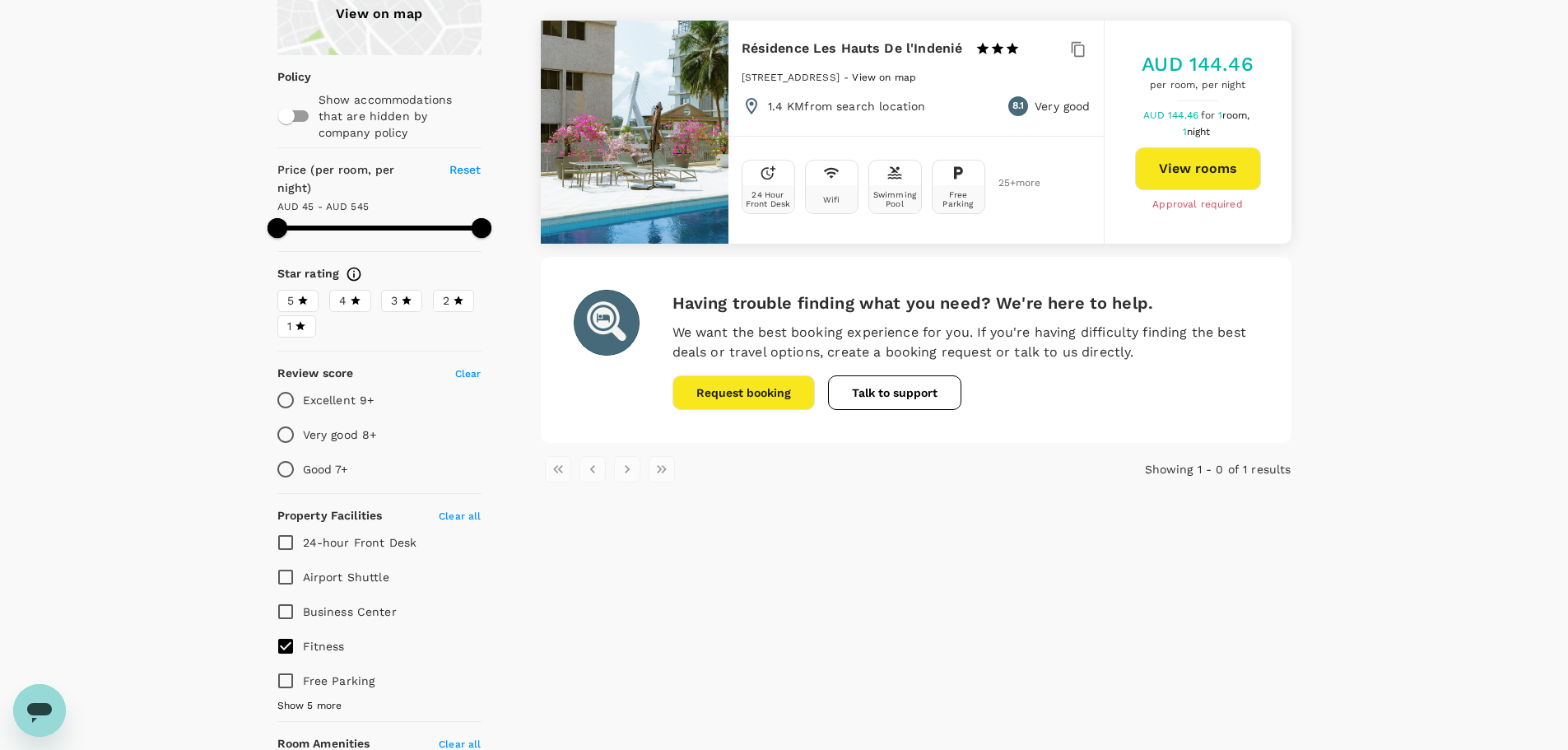
type input "544.44"
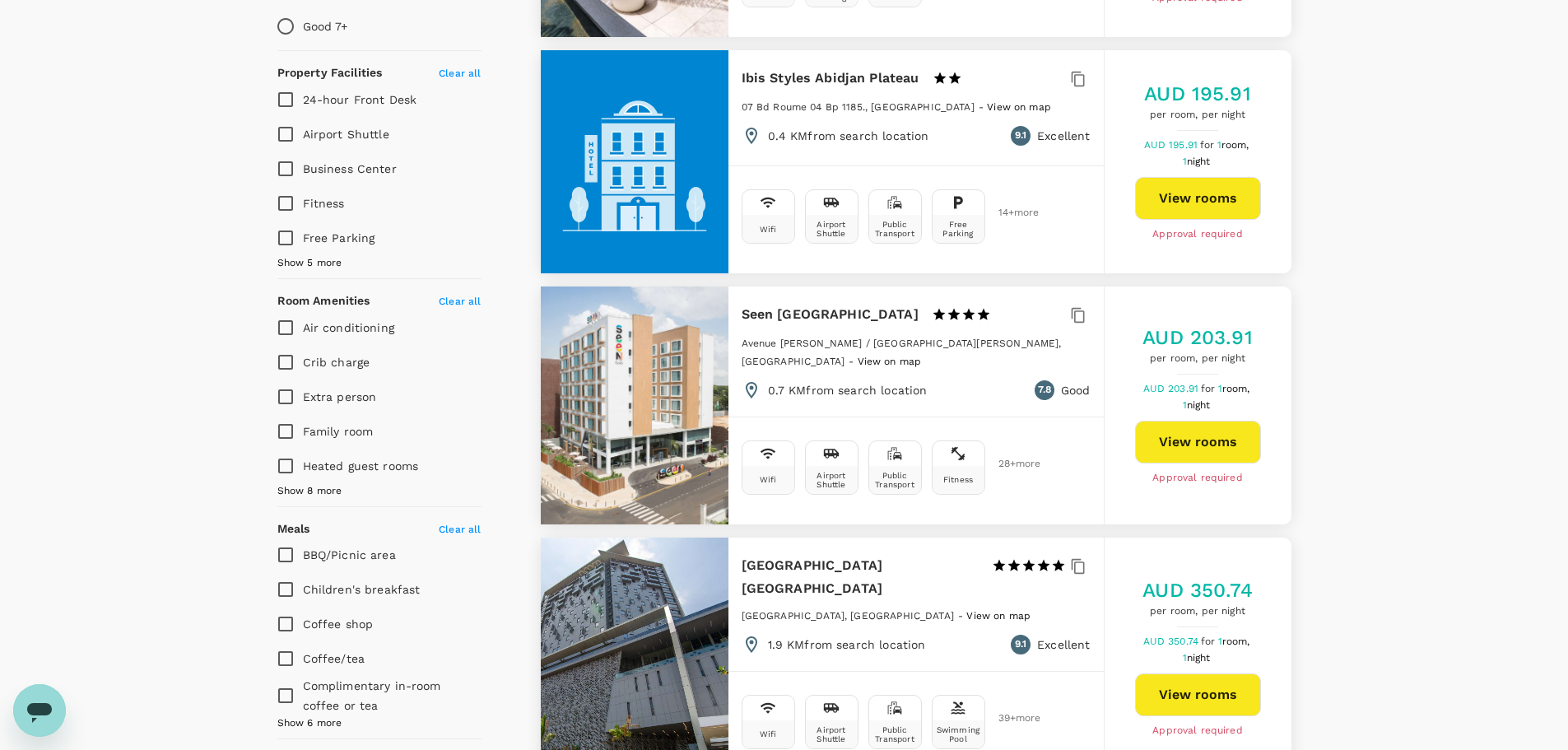
scroll to position [576, 0]
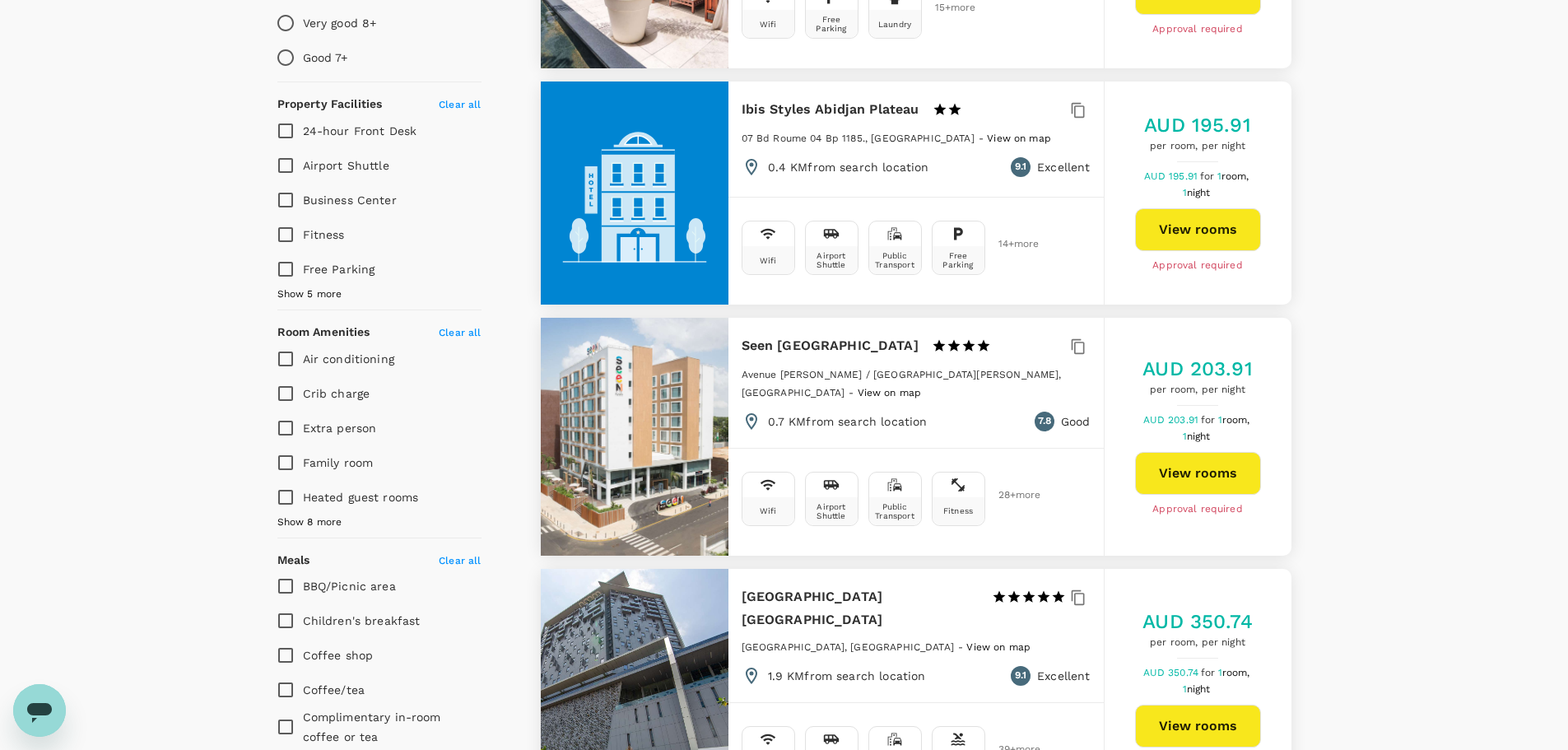
click at [282, 217] on input "Fitness" at bounding box center [285, 234] width 35 height 35
checkbox input "true"
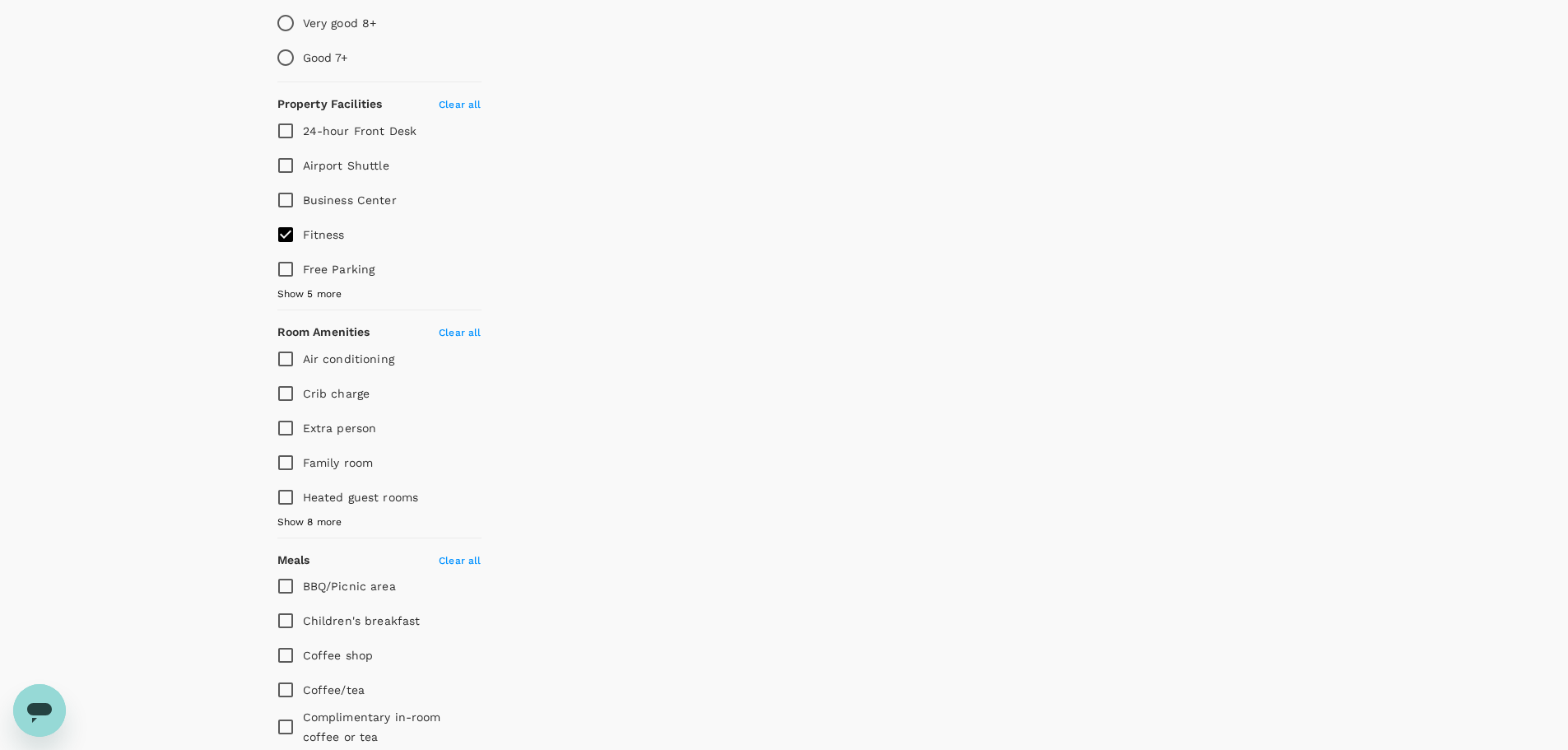
type input "544.44"
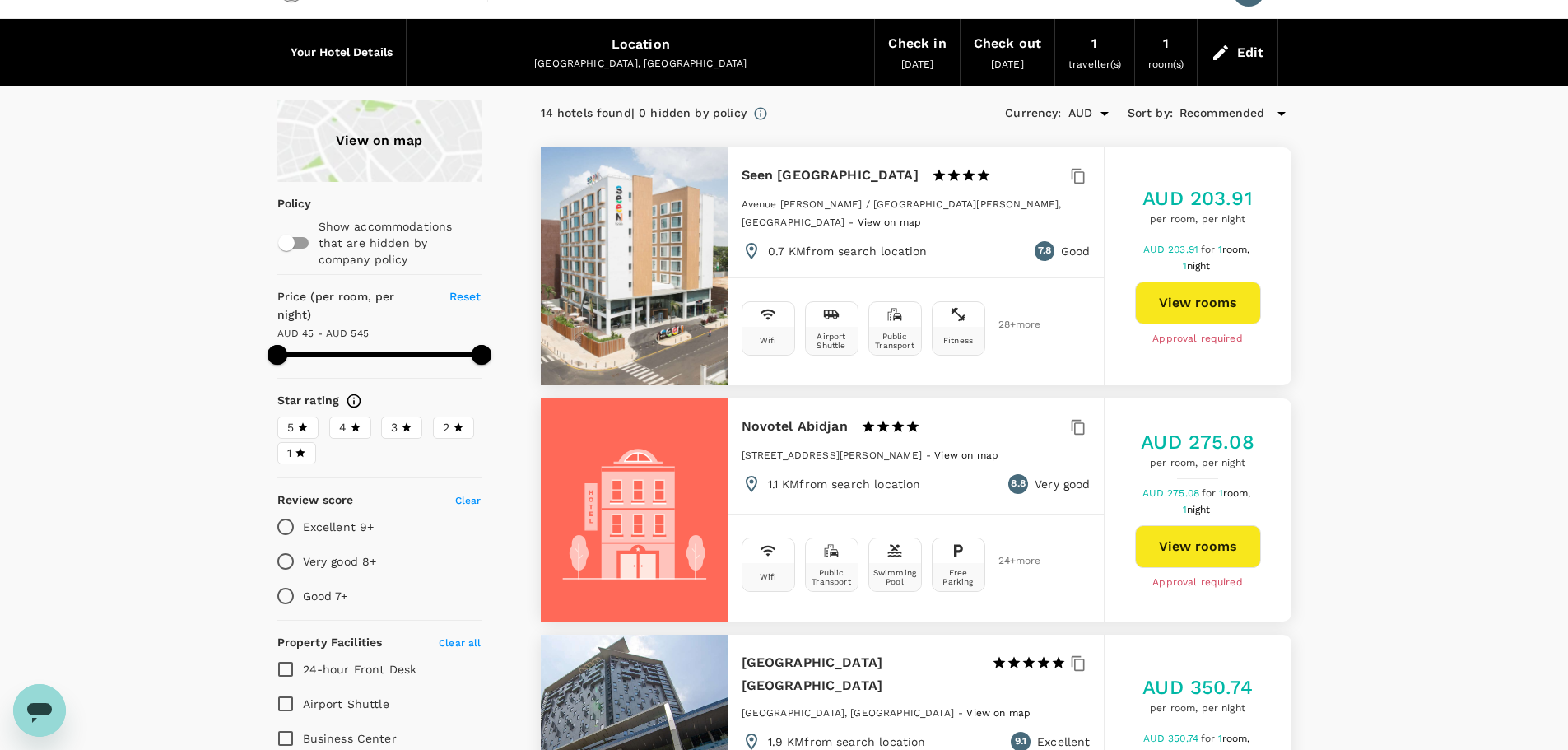
scroll to position [0, 0]
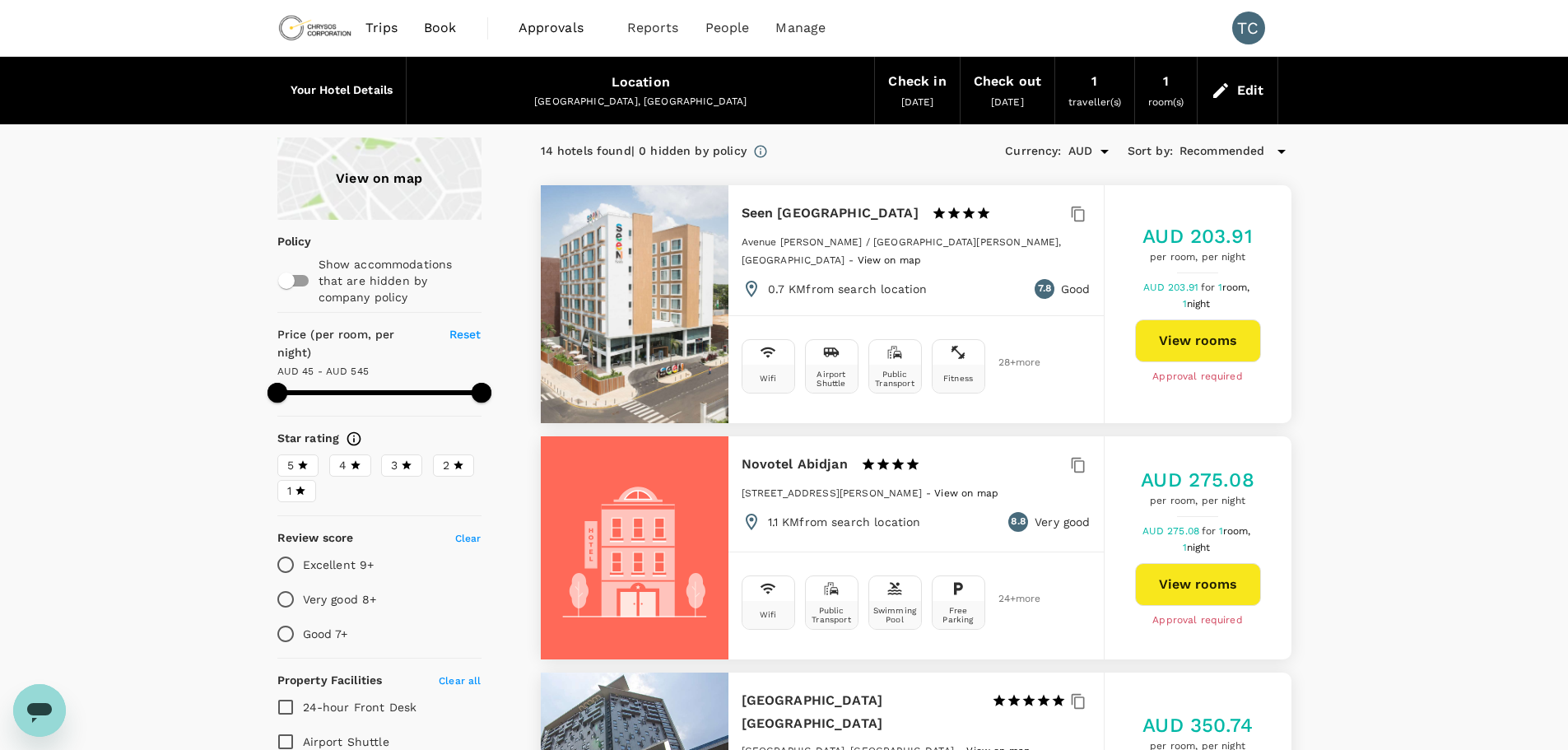
click at [1260, 87] on div "Edit" at bounding box center [1251, 90] width 27 height 23
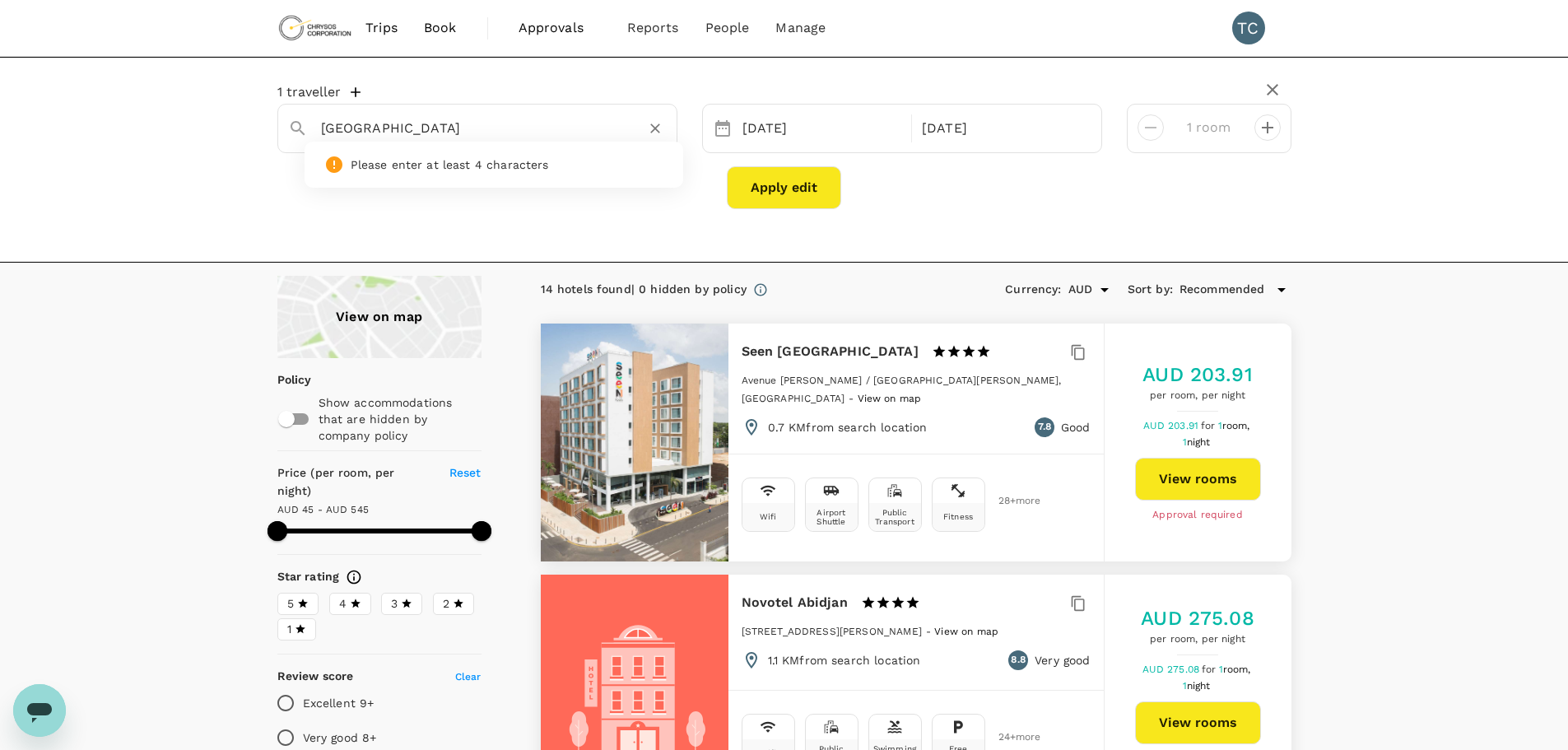
click at [497, 130] on input "Abidjan" at bounding box center [471, 128] width 300 height 26
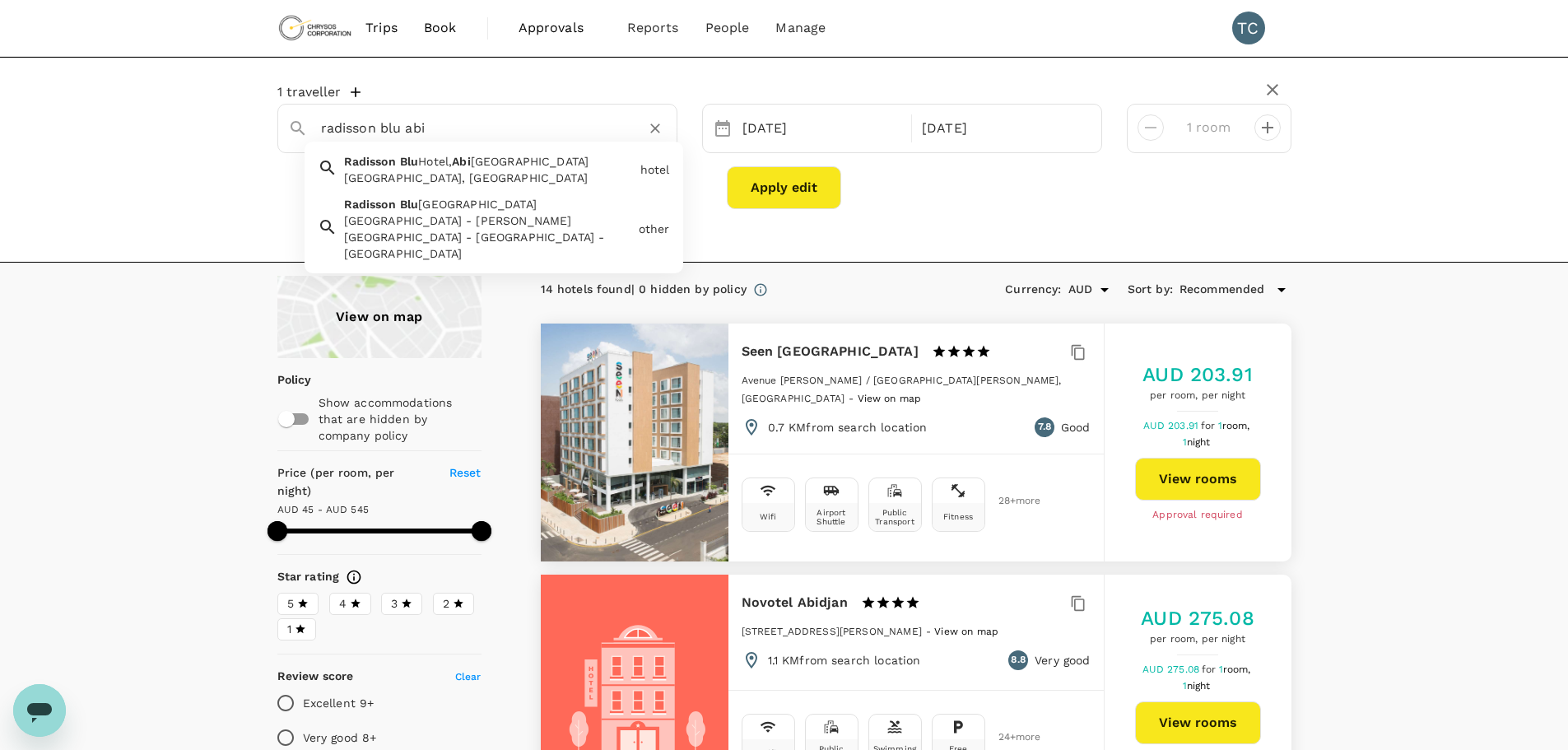
click at [485, 164] on span "djan Airport" at bounding box center [530, 161] width 118 height 13
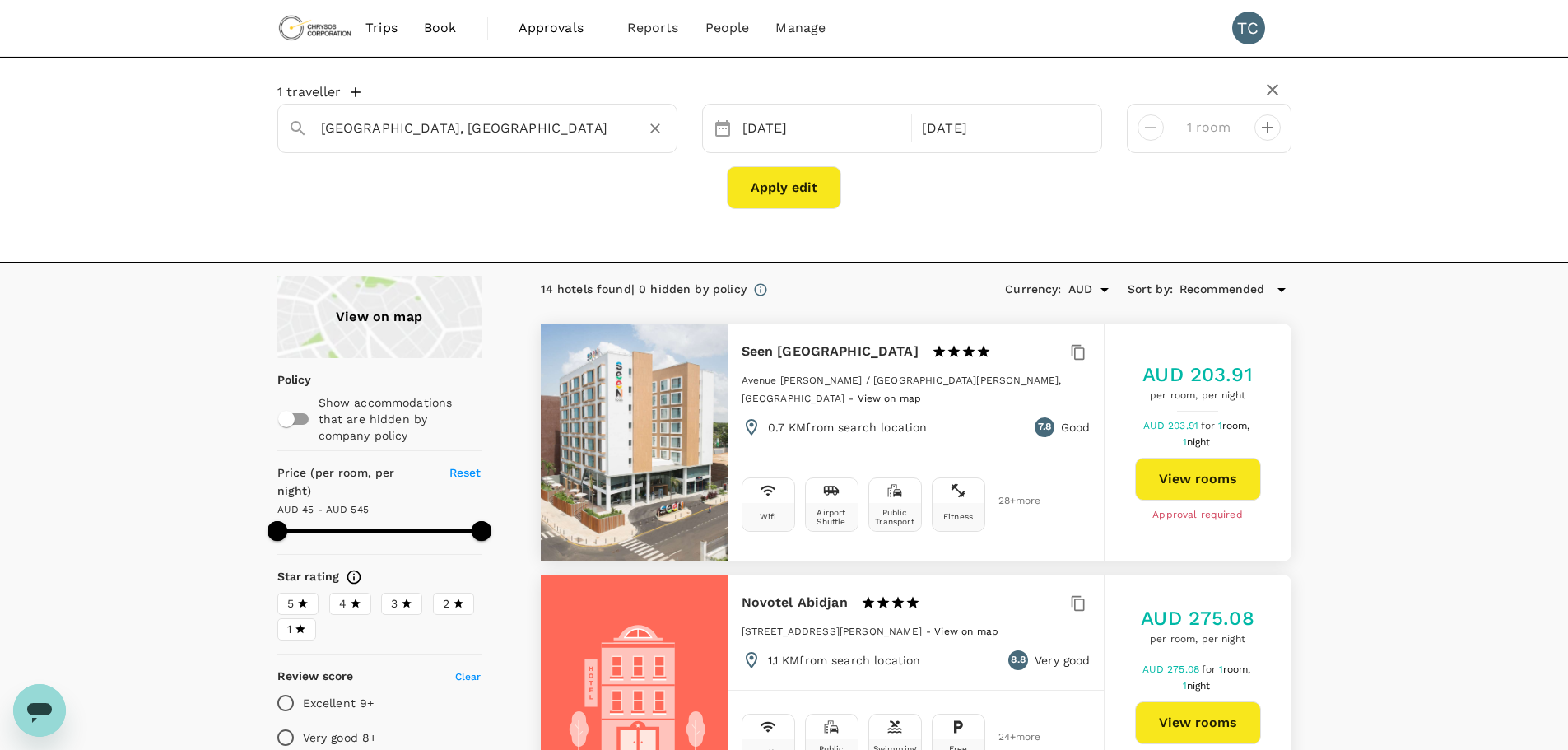
type input "[GEOGRAPHIC_DATA], [GEOGRAPHIC_DATA]"
click at [779, 178] on button "Apply edit" at bounding box center [784, 188] width 114 height 43
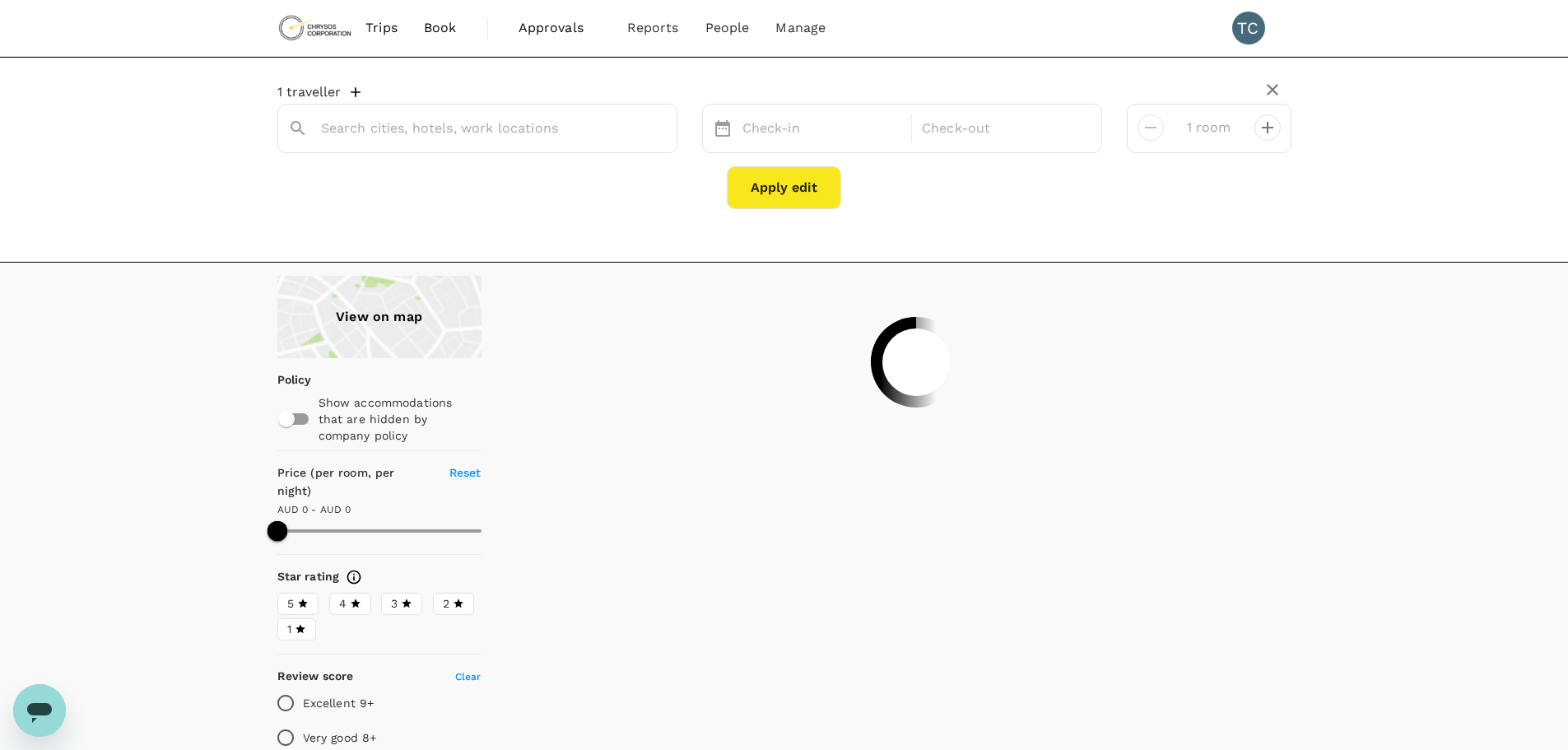
type input "[GEOGRAPHIC_DATA], [GEOGRAPHIC_DATA]"
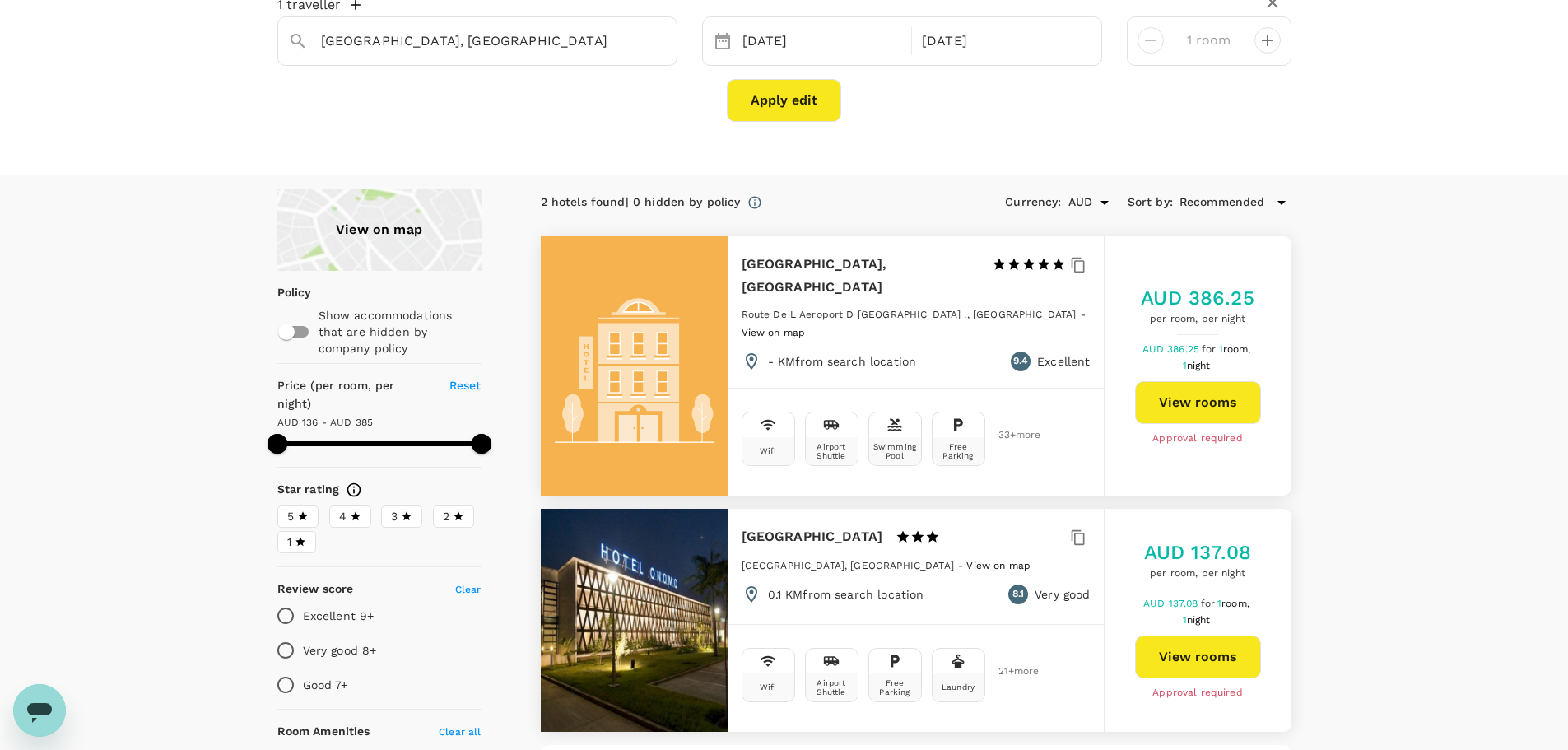
scroll to position [83, 0]
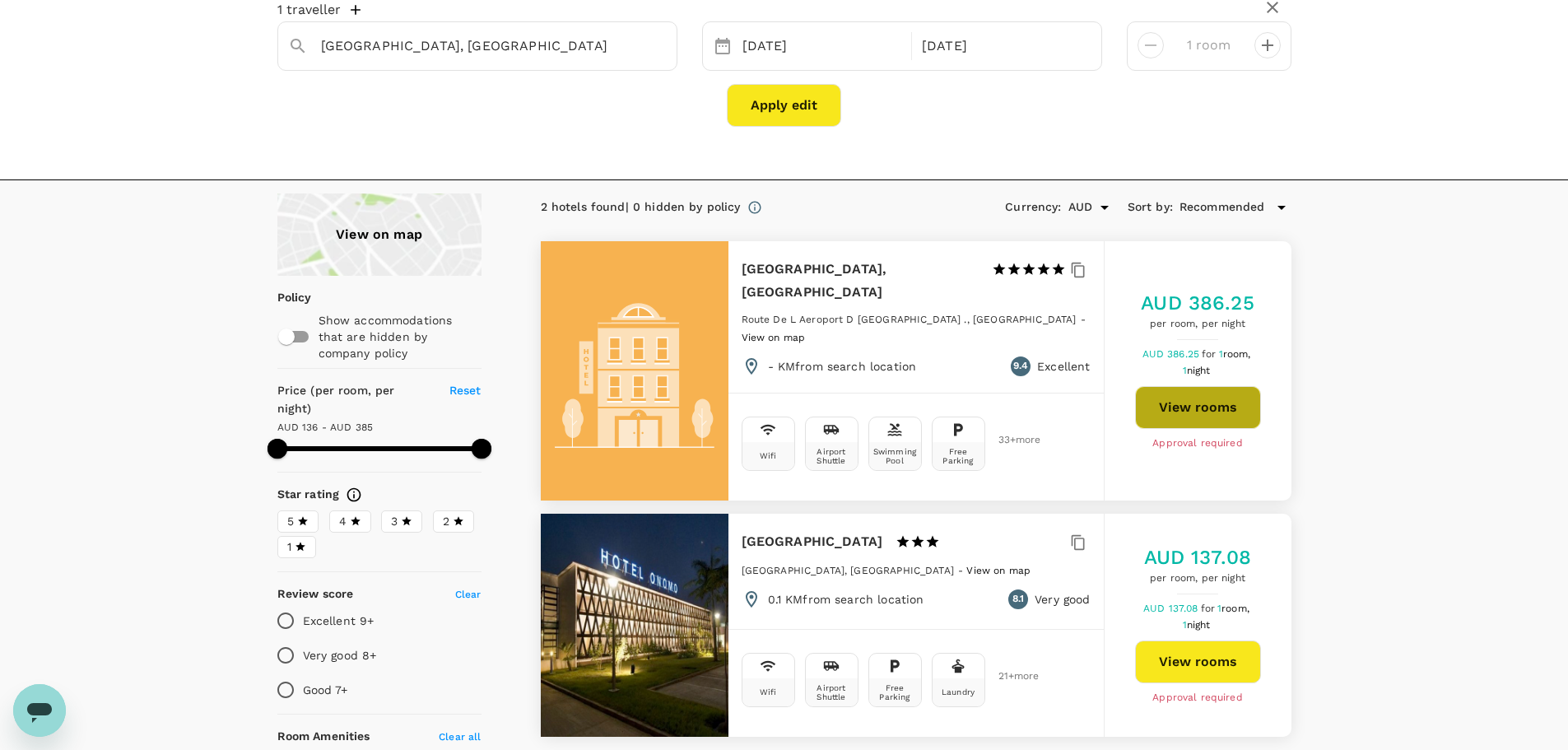
click at [1196, 386] on button "View rooms" at bounding box center [1198, 407] width 126 height 43
type input "385.14"
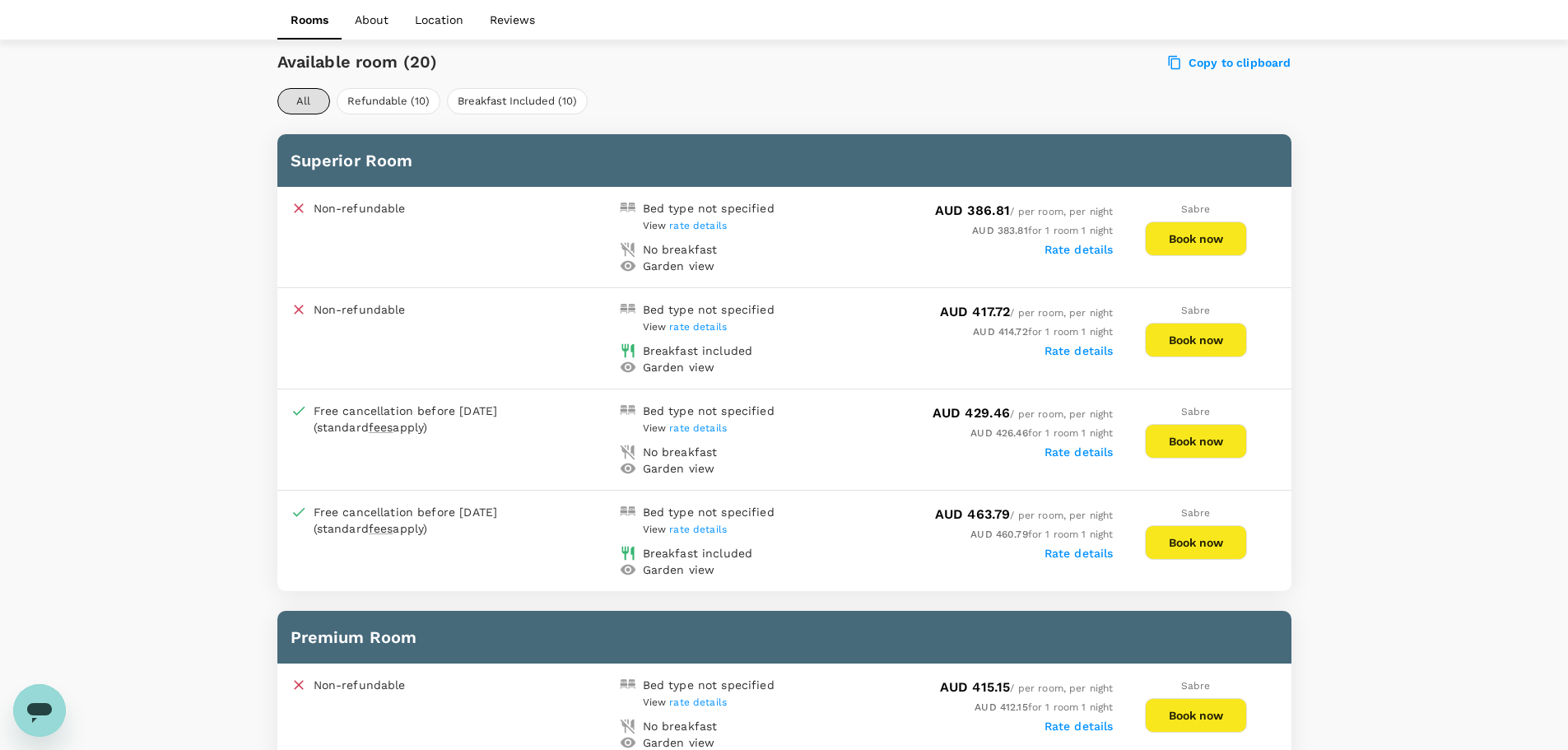
scroll to position [741, 0]
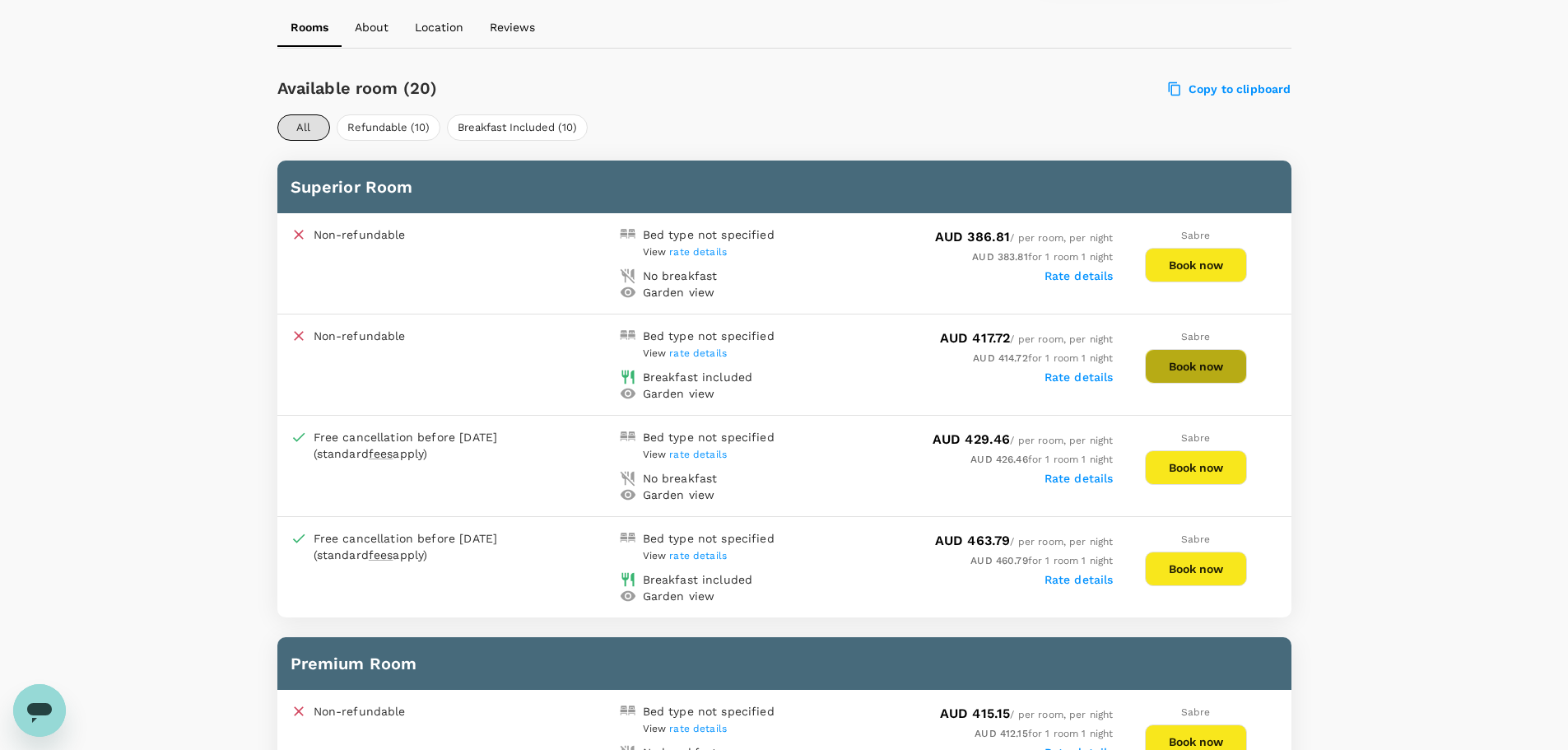
click at [1198, 362] on button "Book now" at bounding box center [1196, 366] width 102 height 35
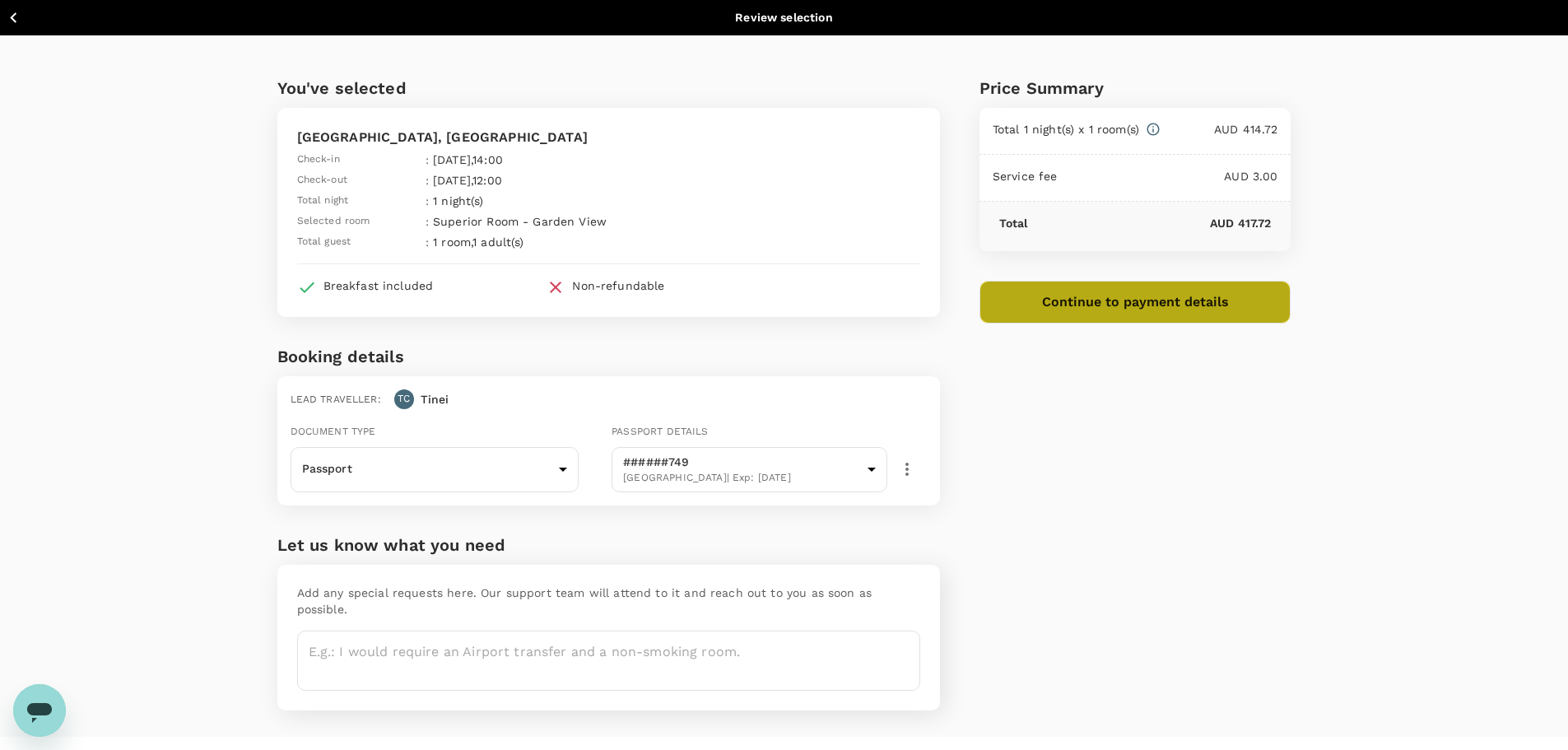
click at [1123, 302] on button "Continue to payment details" at bounding box center [1135, 303] width 312 height 43
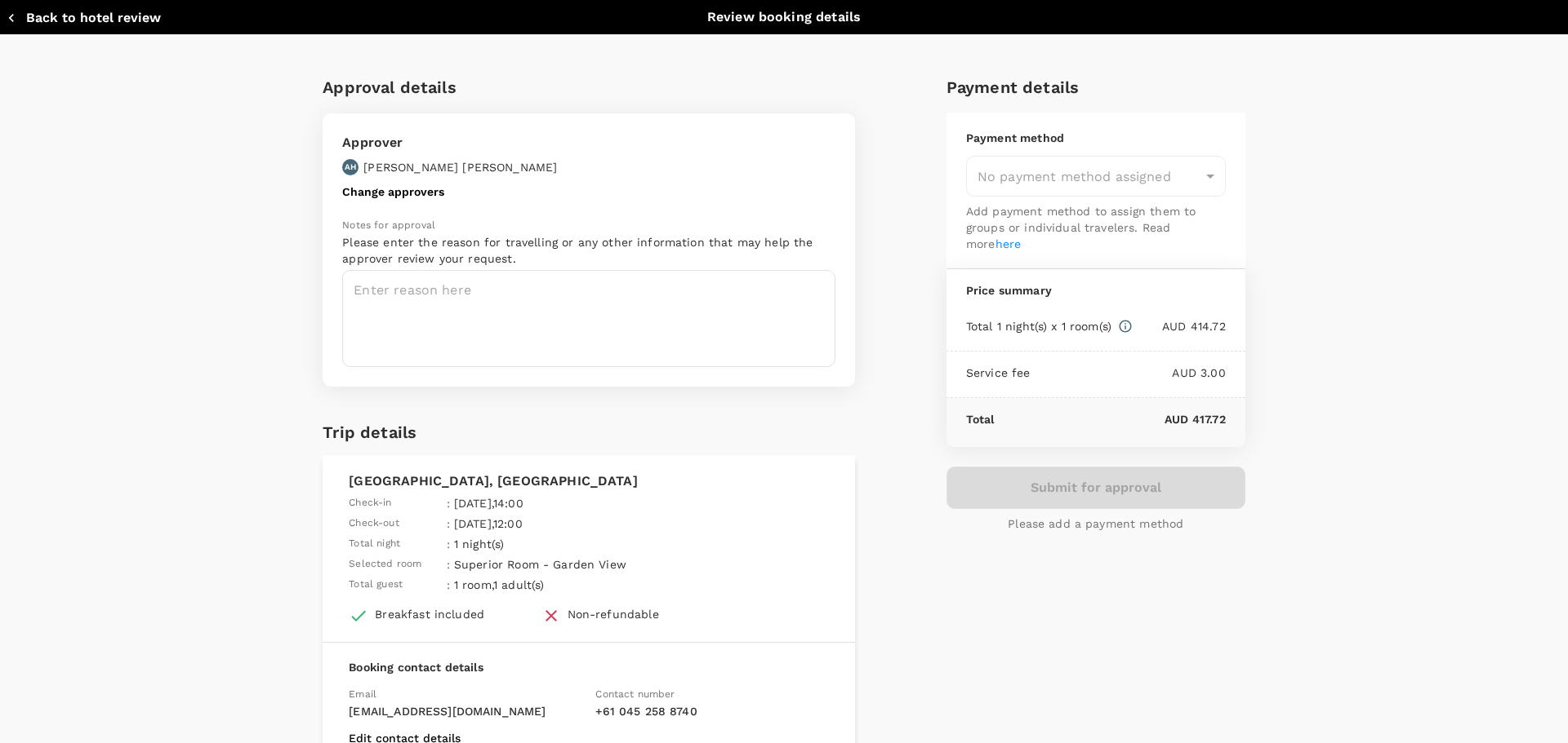
type input "9c4289b1-14a3-4119-8736-521306e5ca8f"
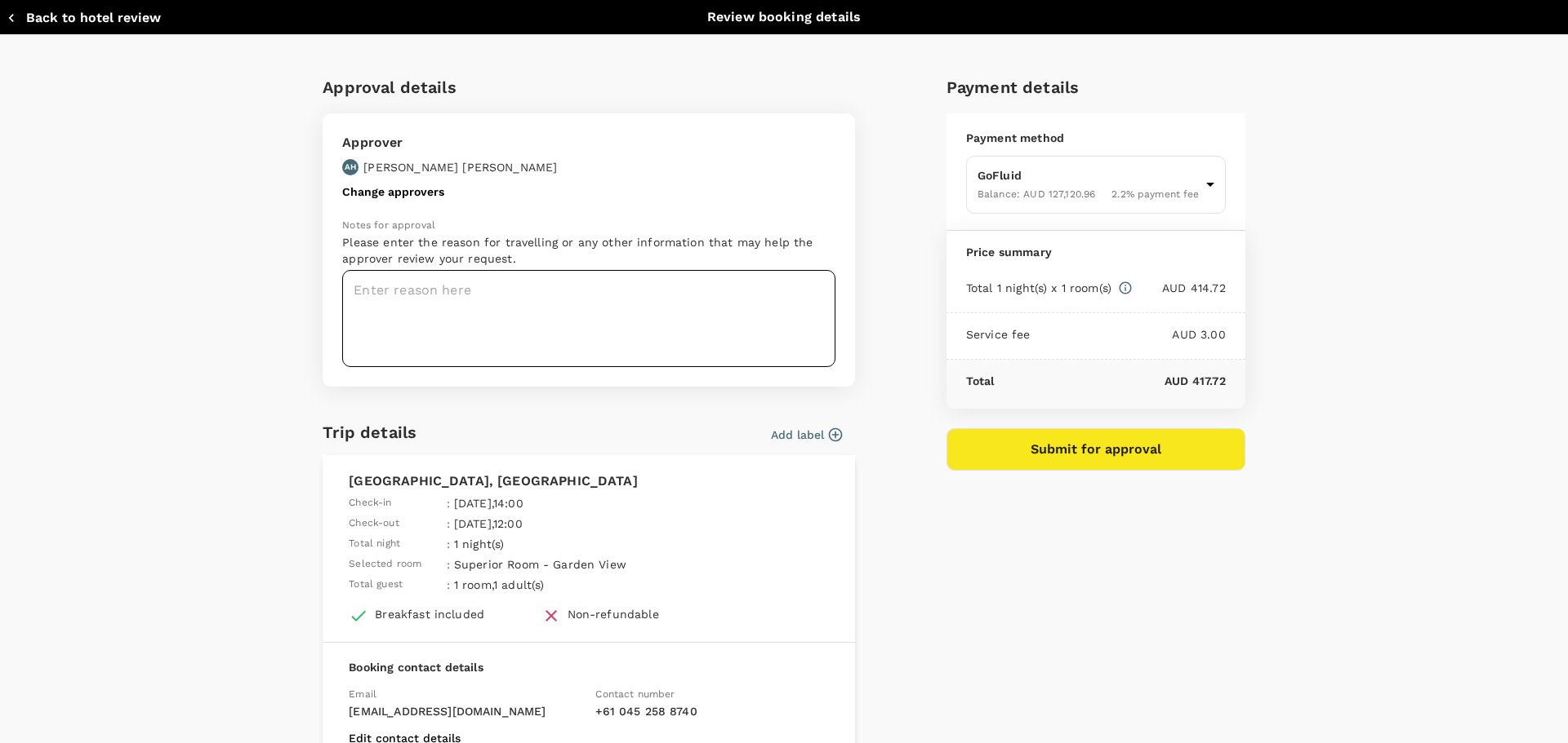
click at [461, 289] on textarea at bounding box center [589, 318] width 493 height 97
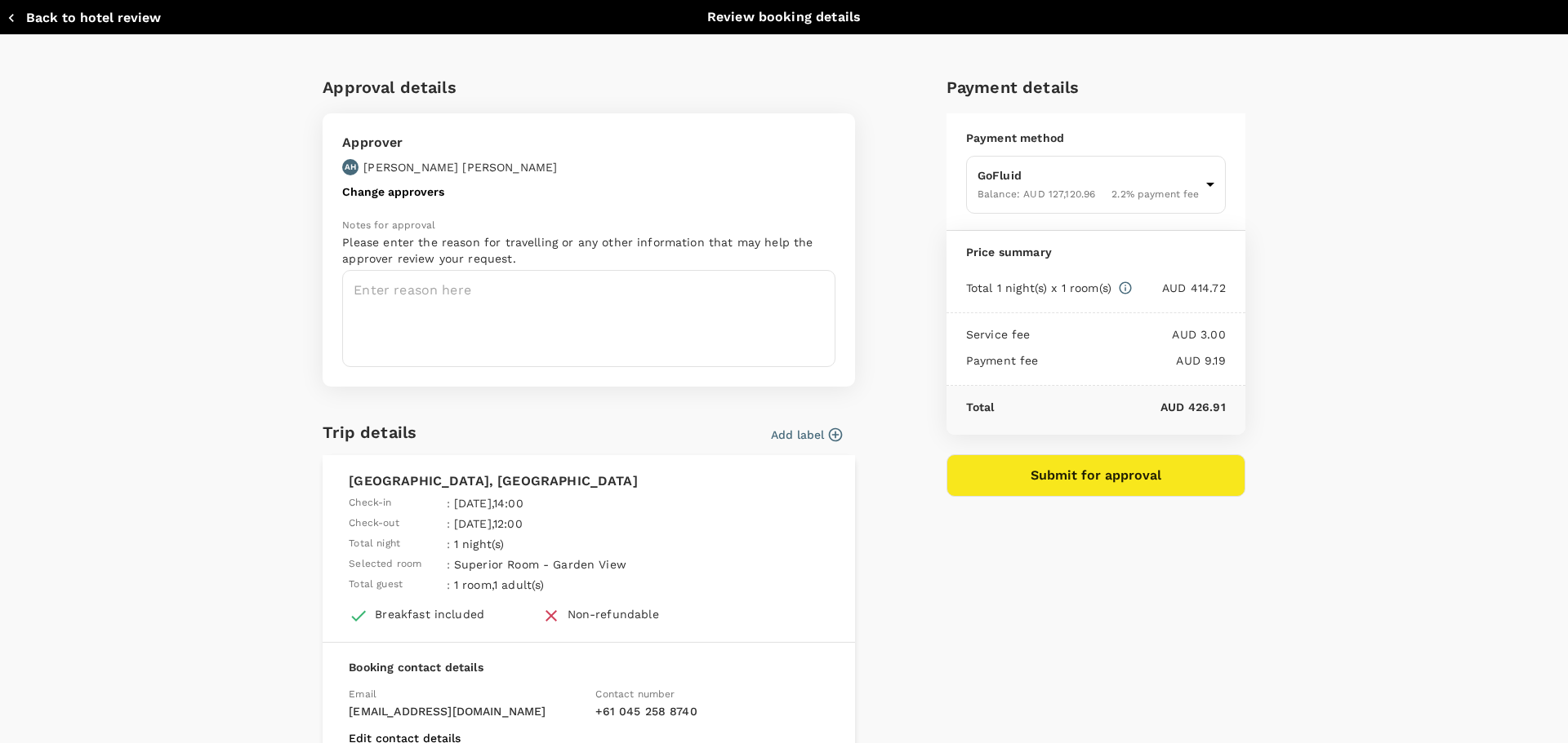
click at [831, 433] on icon "button" at bounding box center [835, 434] width 16 height 16
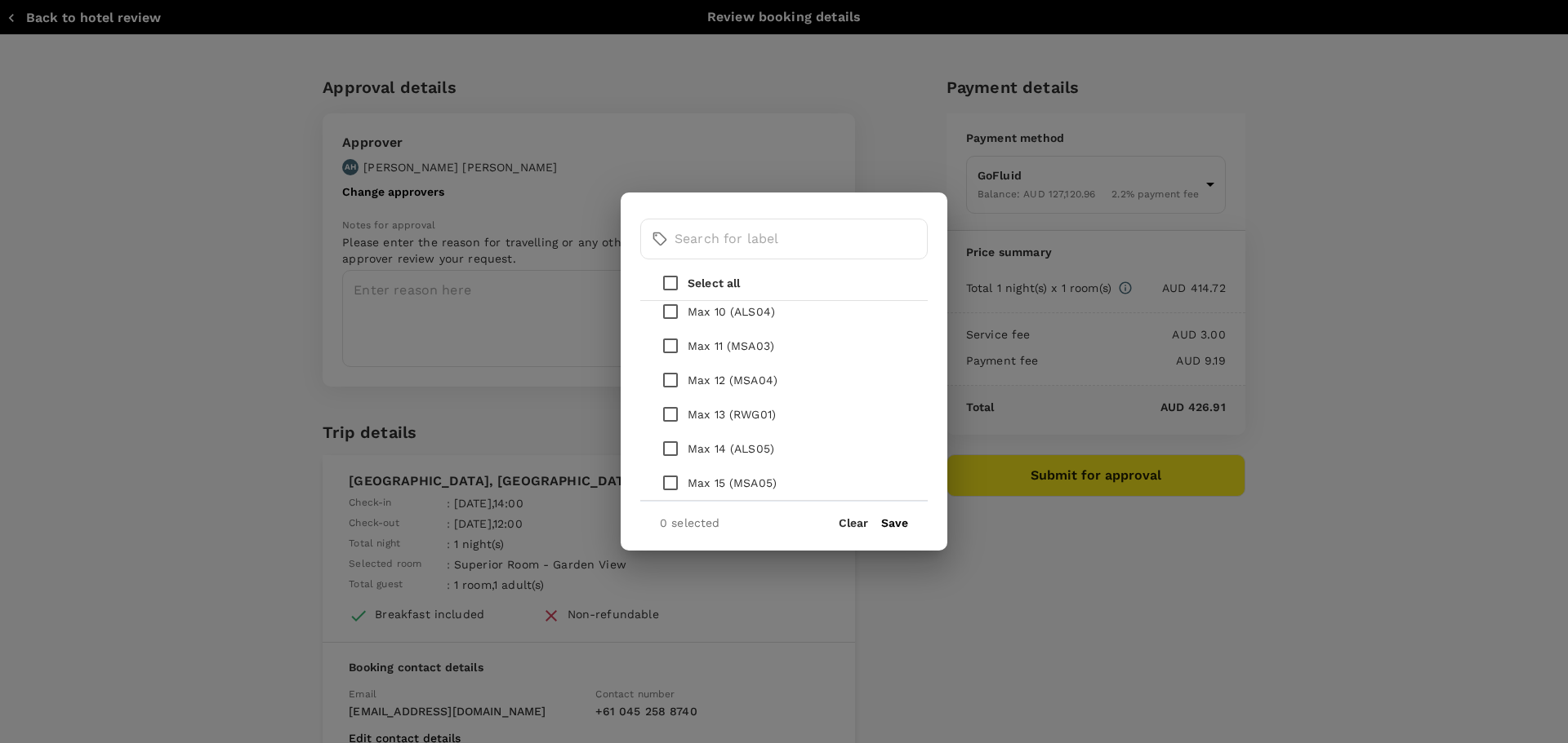
scroll to position [490, 0]
click at [668, 382] on input "checkbox" at bounding box center [670, 383] width 35 height 35
checkbox input "true"
click at [901, 524] on button "Save" at bounding box center [895, 523] width 27 height 13
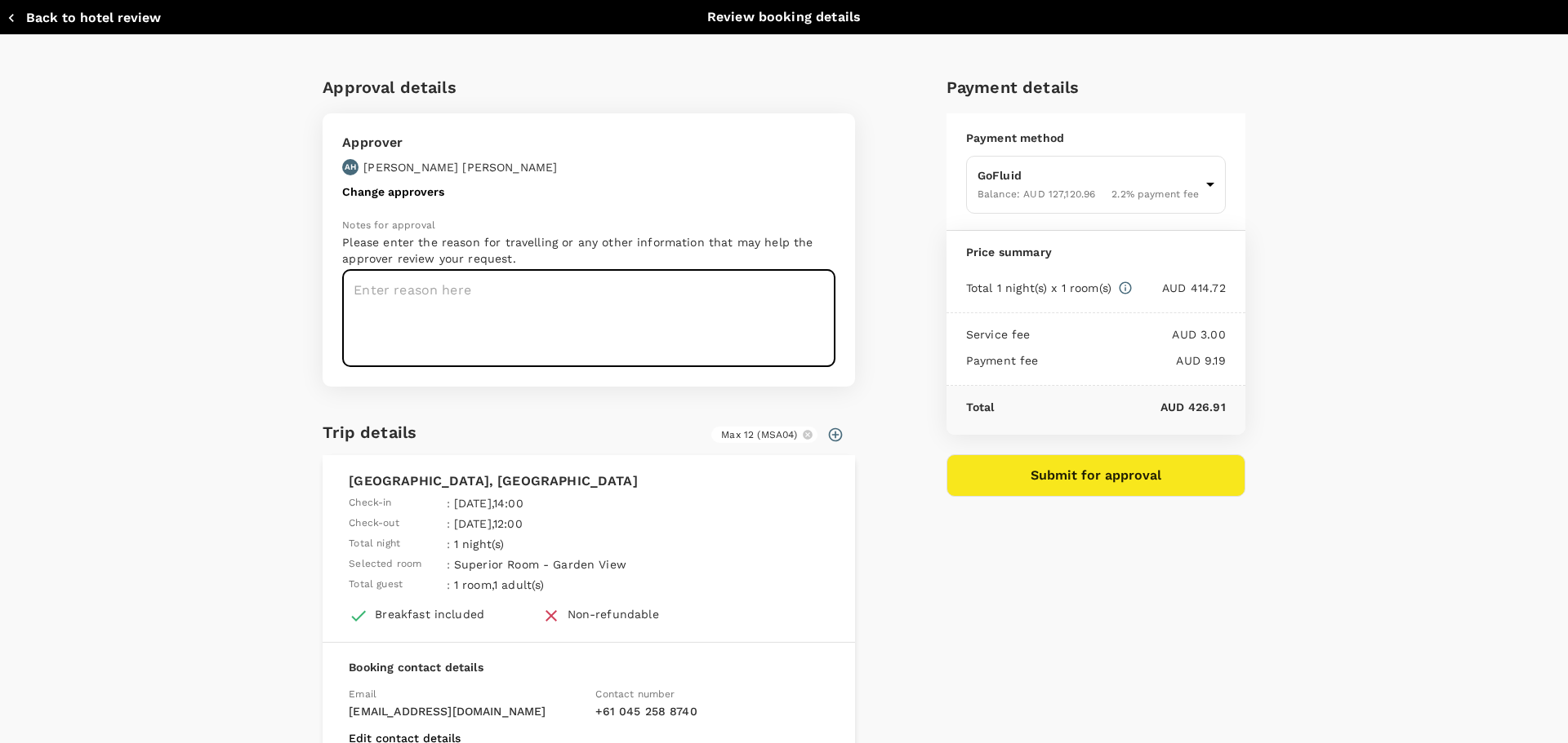
click at [499, 293] on textarea at bounding box center [589, 318] width 493 height 97
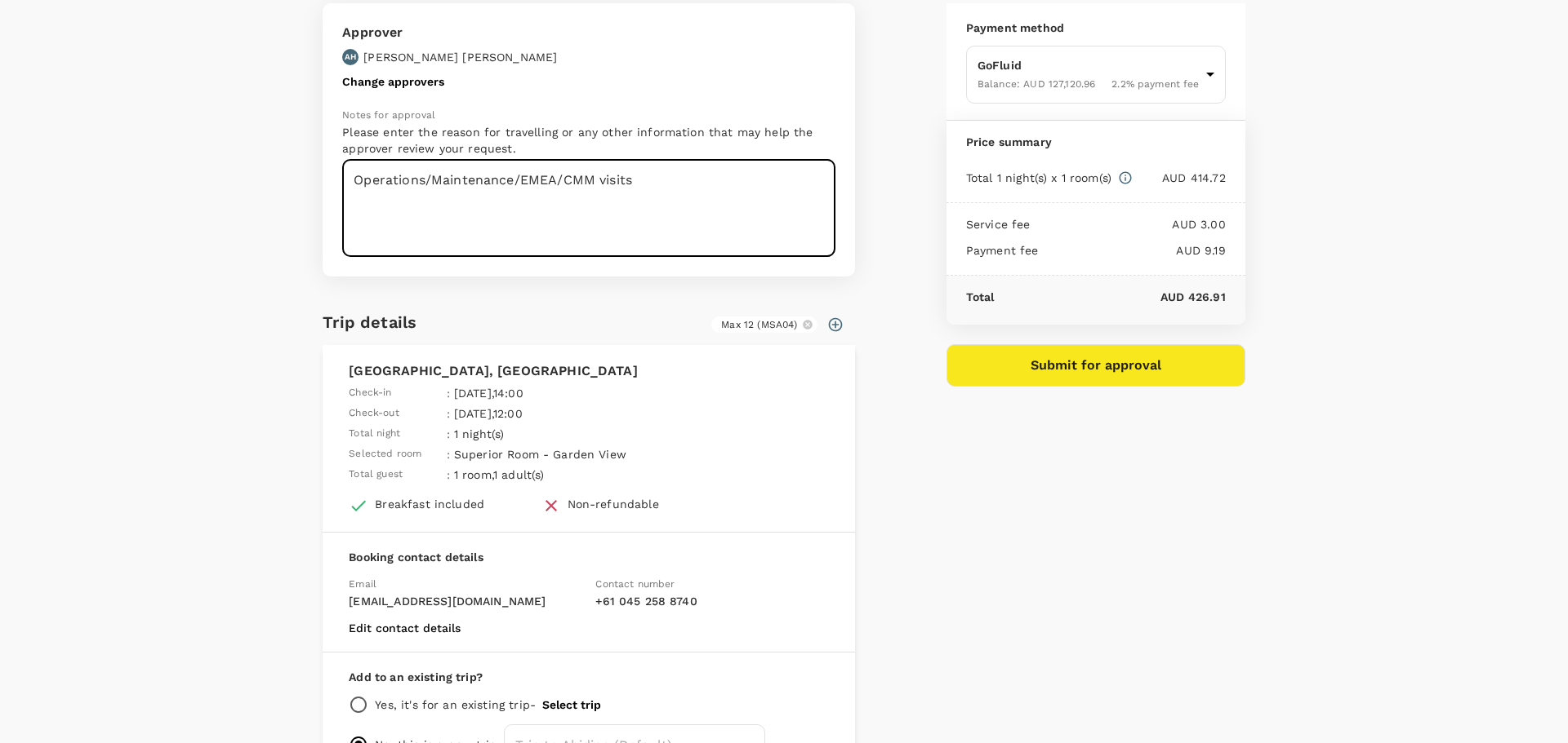
scroll to position [82, 0]
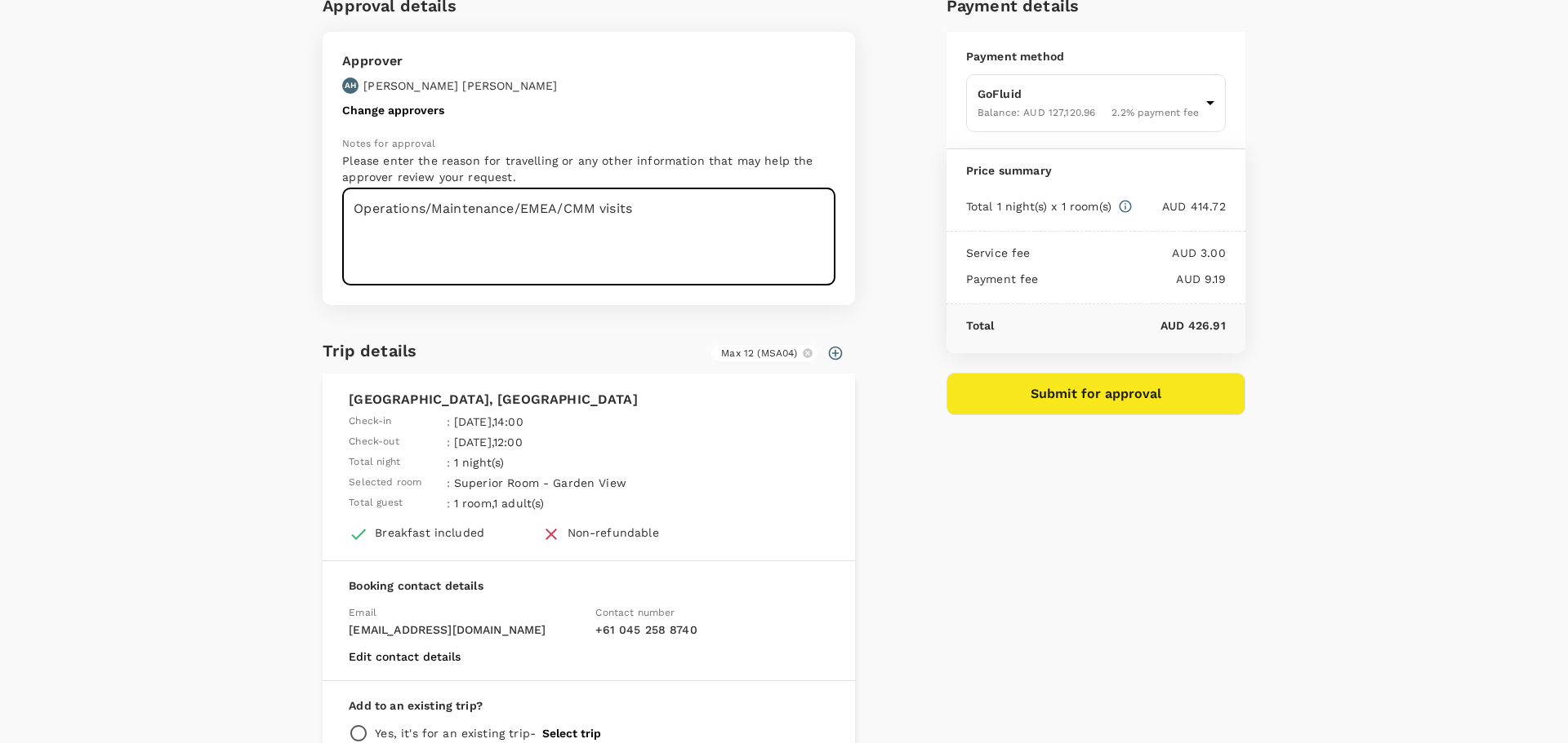
type textarea "Operations/Maintenance/EMEA/CMM visits"
click at [1064, 391] on button "Submit for approval" at bounding box center [1096, 394] width 299 height 42
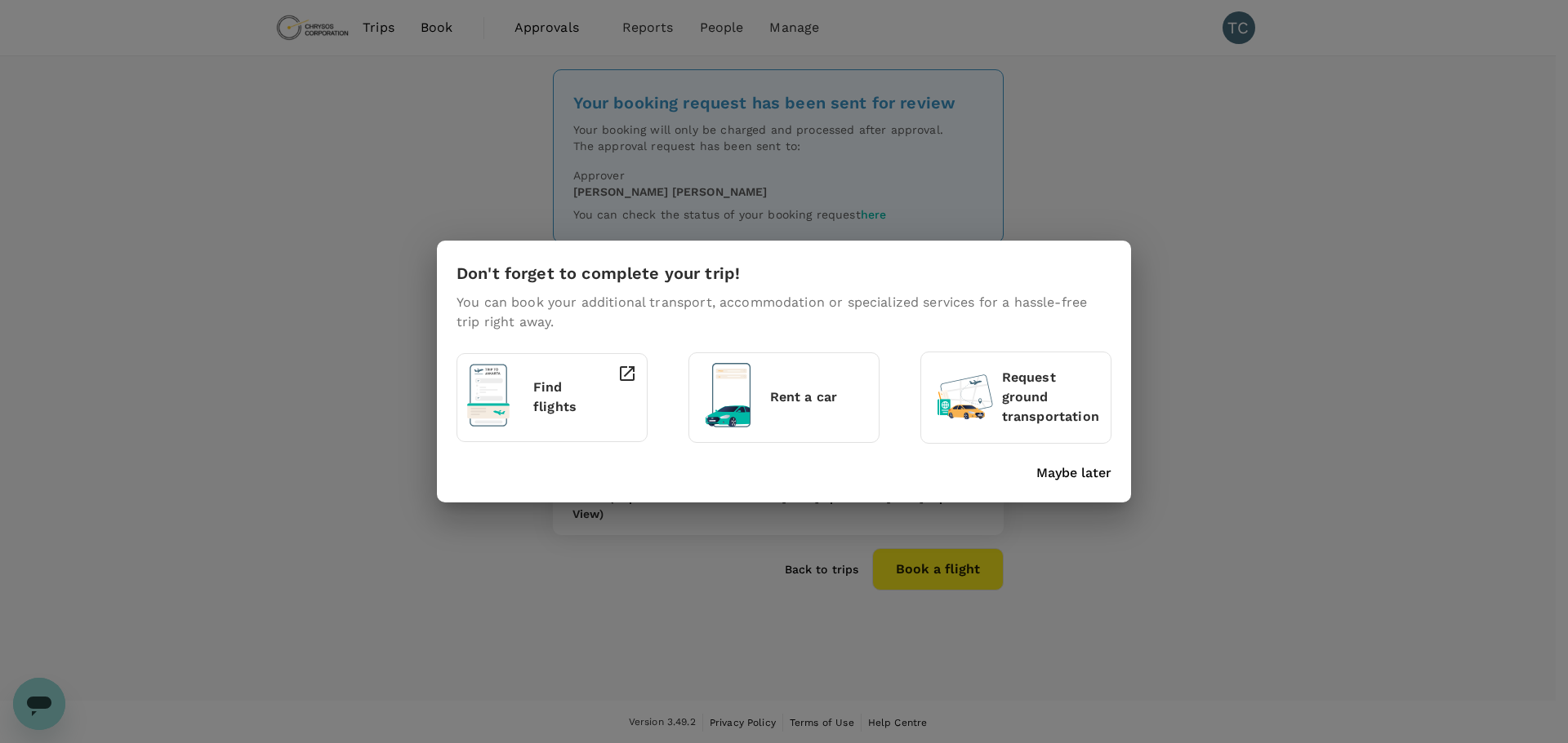
click at [1064, 478] on p "Maybe later" at bounding box center [1073, 473] width 75 height 19
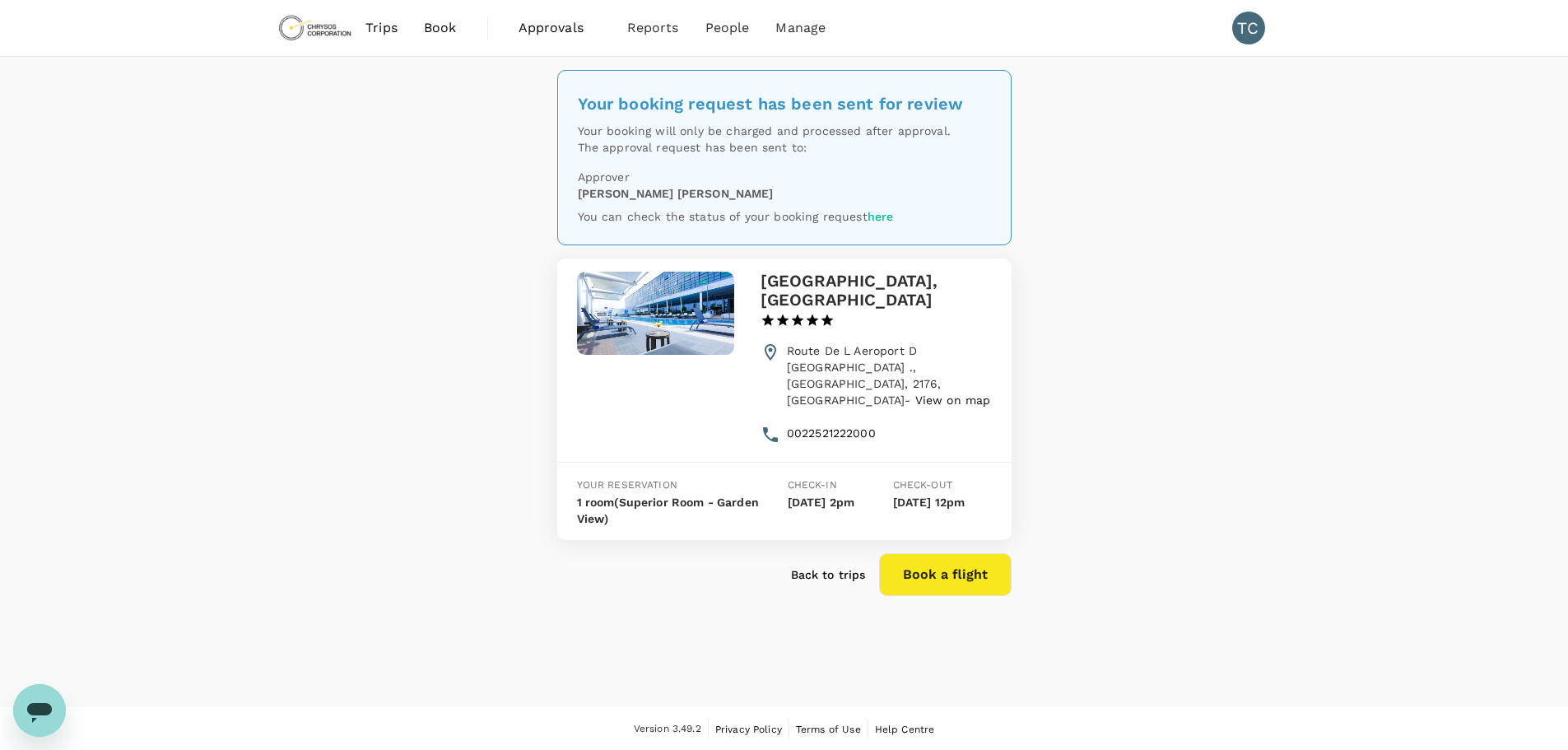
scroll to position [2, 0]
